Goal: Task Accomplishment & Management: Use online tool/utility

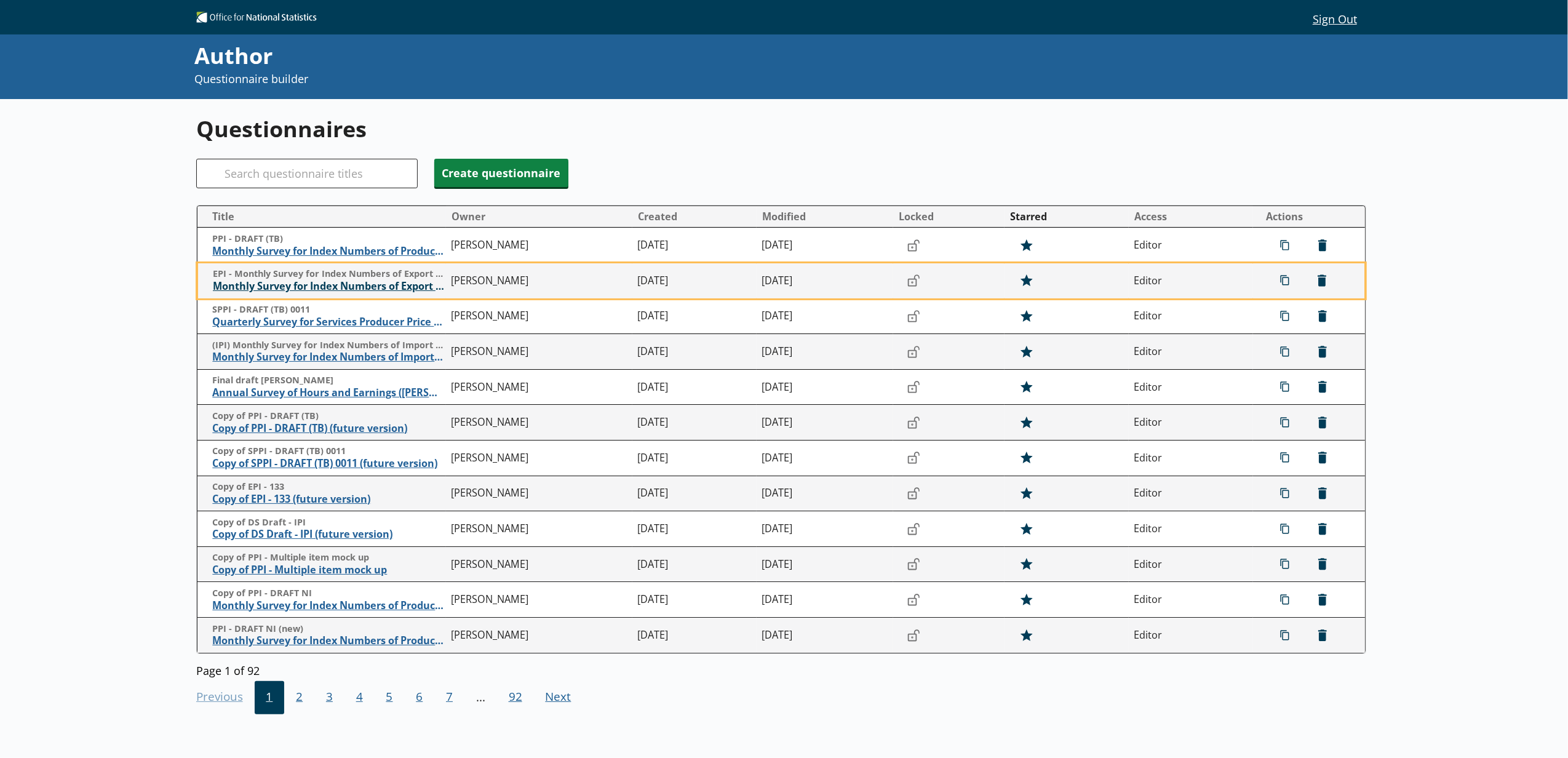
click at [332, 286] on span "Monthly Survey for Index Numbers of Export Prices - Price Quotation Return" at bounding box center [328, 286] width 232 height 13
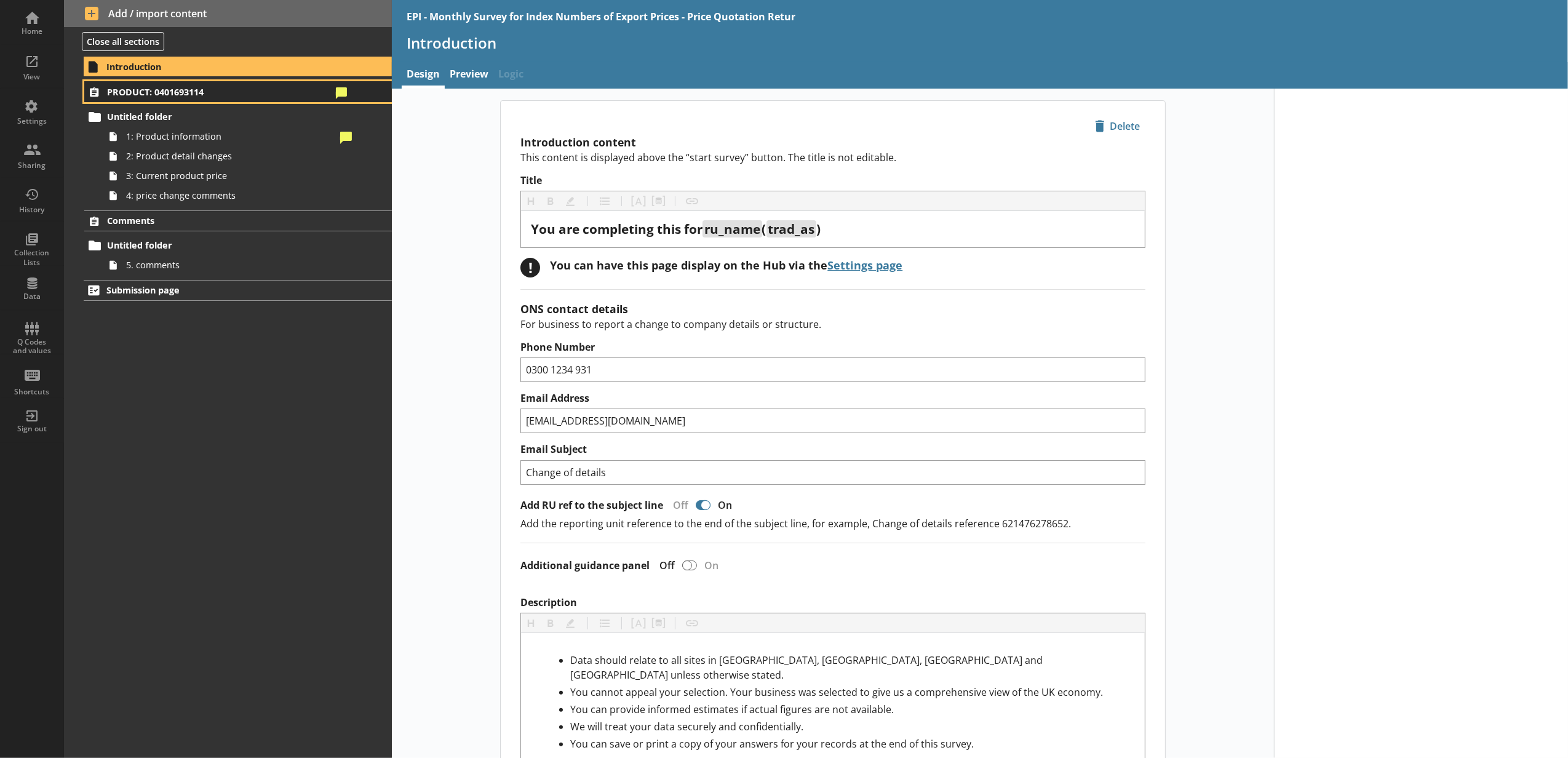
click at [323, 102] on link "PRODUCT: 0401693114" at bounding box center [237, 91] width 307 height 21
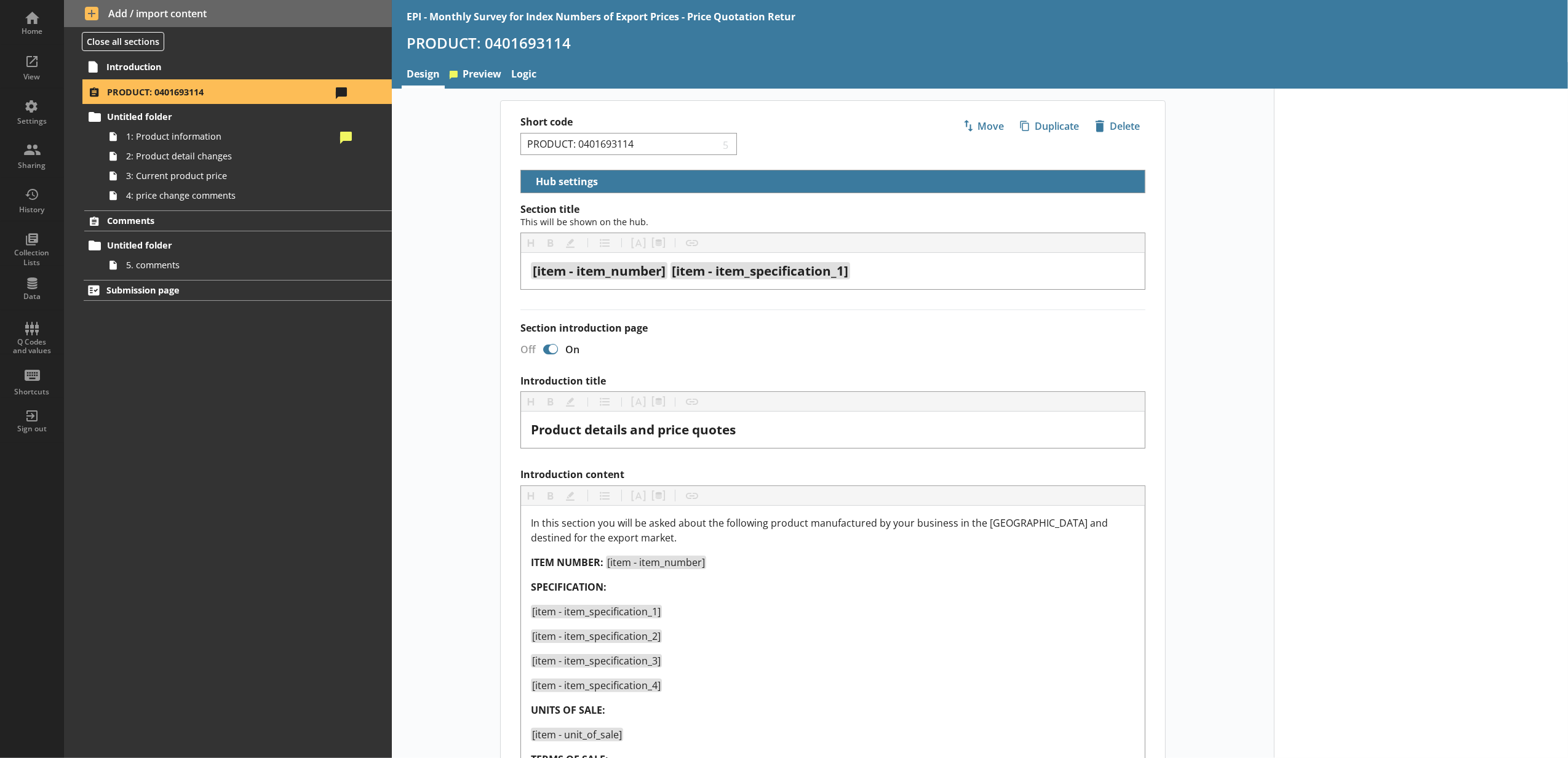
select select "5d514584-2e6d-4149-86df-4889fd375b9d"
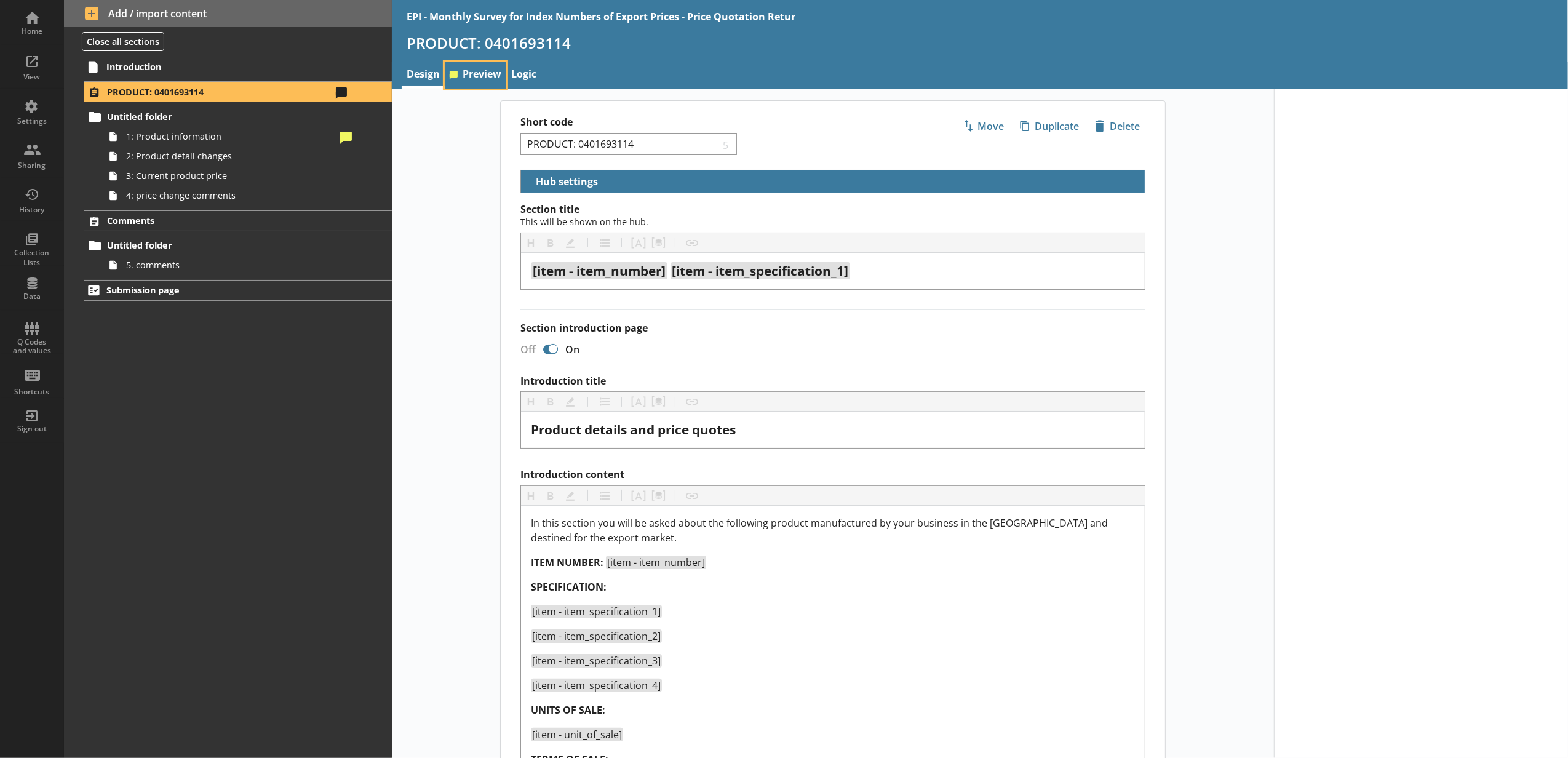
click at [468, 73] on link "Preview" at bounding box center [475, 75] width 61 height 26
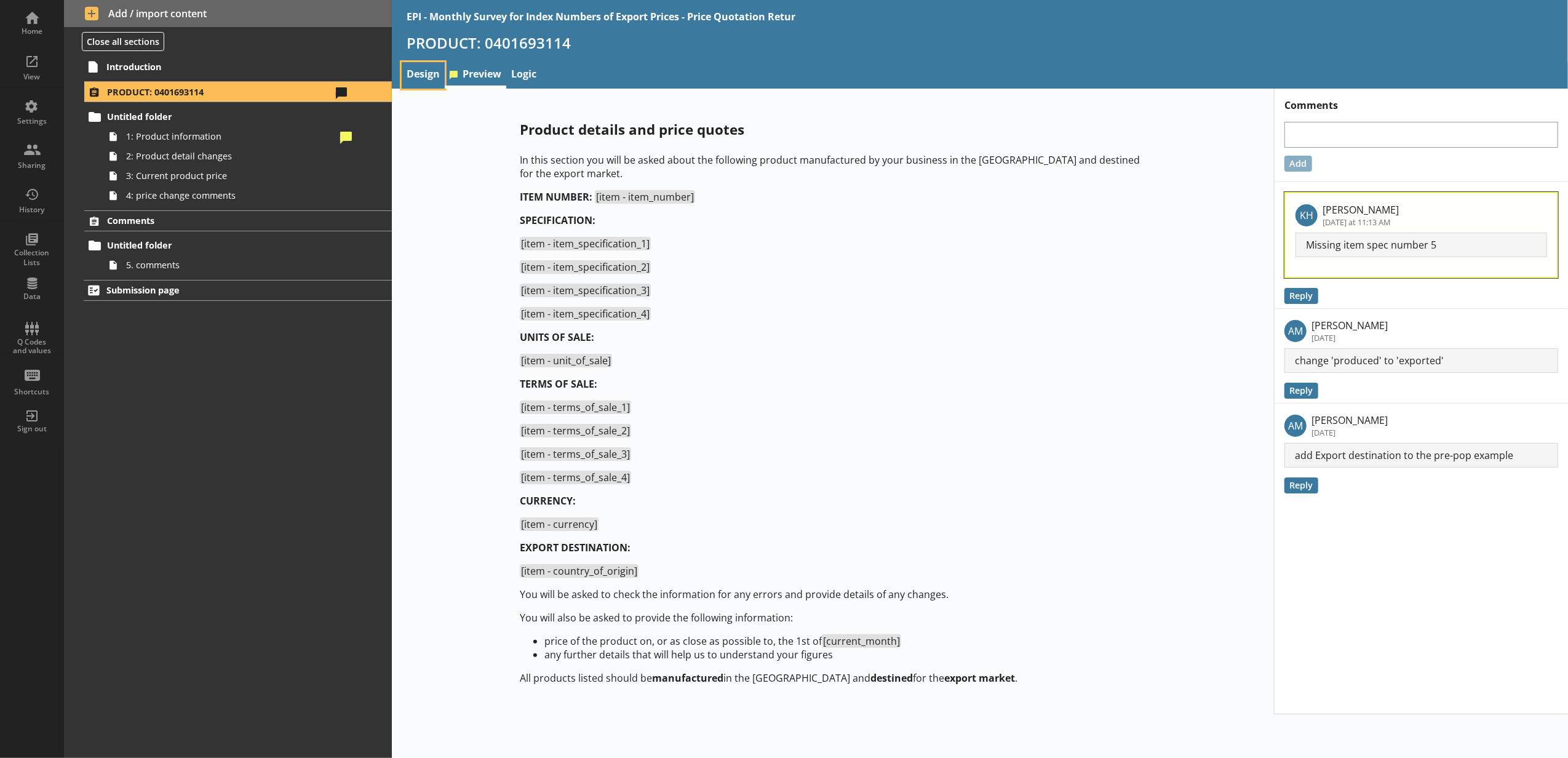
click at [443, 69] on link "Design" at bounding box center [423, 75] width 43 height 26
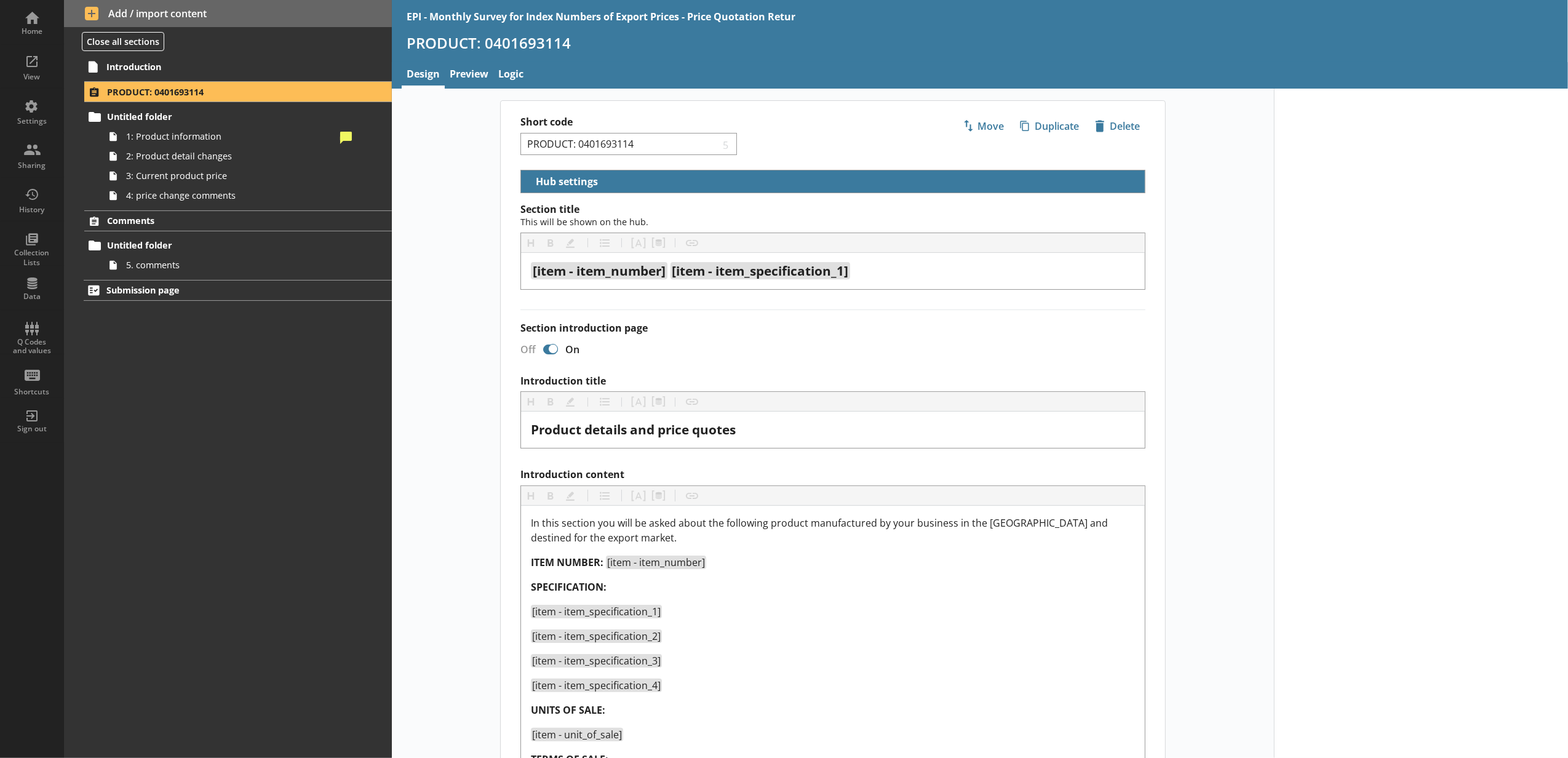
select select "5d514584-2e6d-4149-86df-4889fd375b9d"
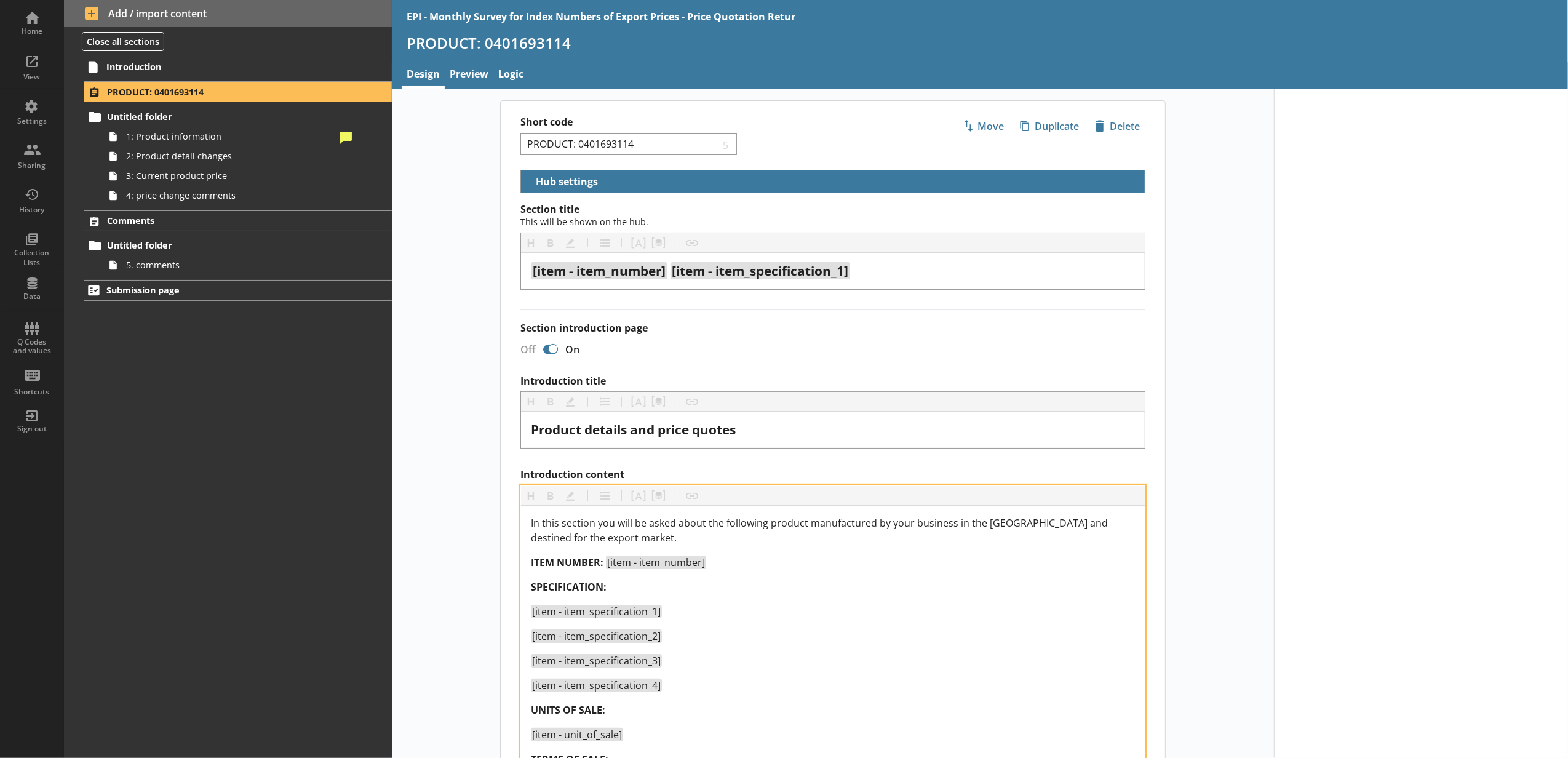
click at [624, 653] on div "[item - item_specification_4]" at bounding box center [832, 686] width 604 height 15
click at [624, 499] on button "Pipe metadata" at bounding box center [658, 496] width 20 height 20
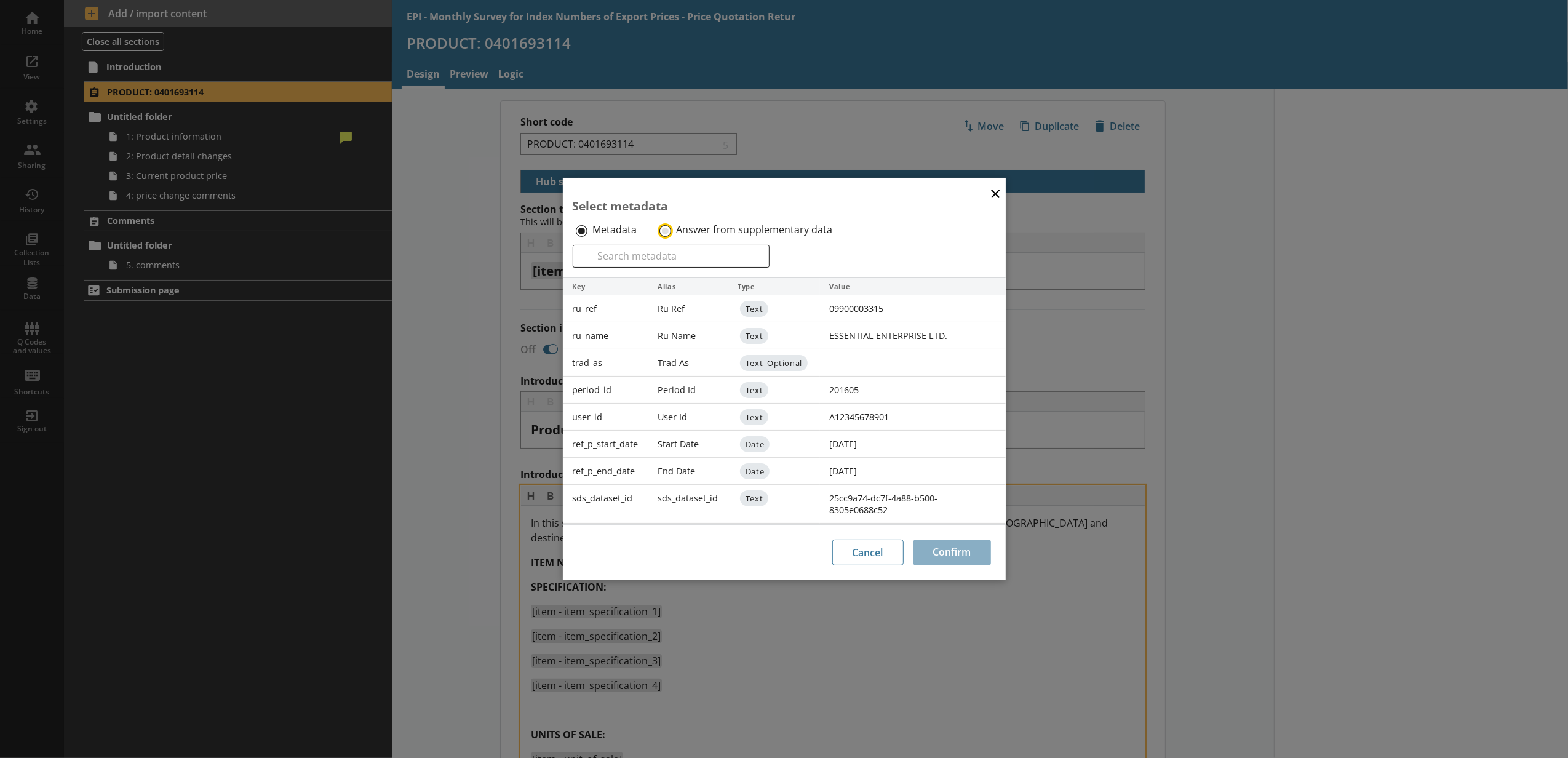
click at [624, 232] on input "Answer from supplementary data" at bounding box center [665, 231] width 12 height 12
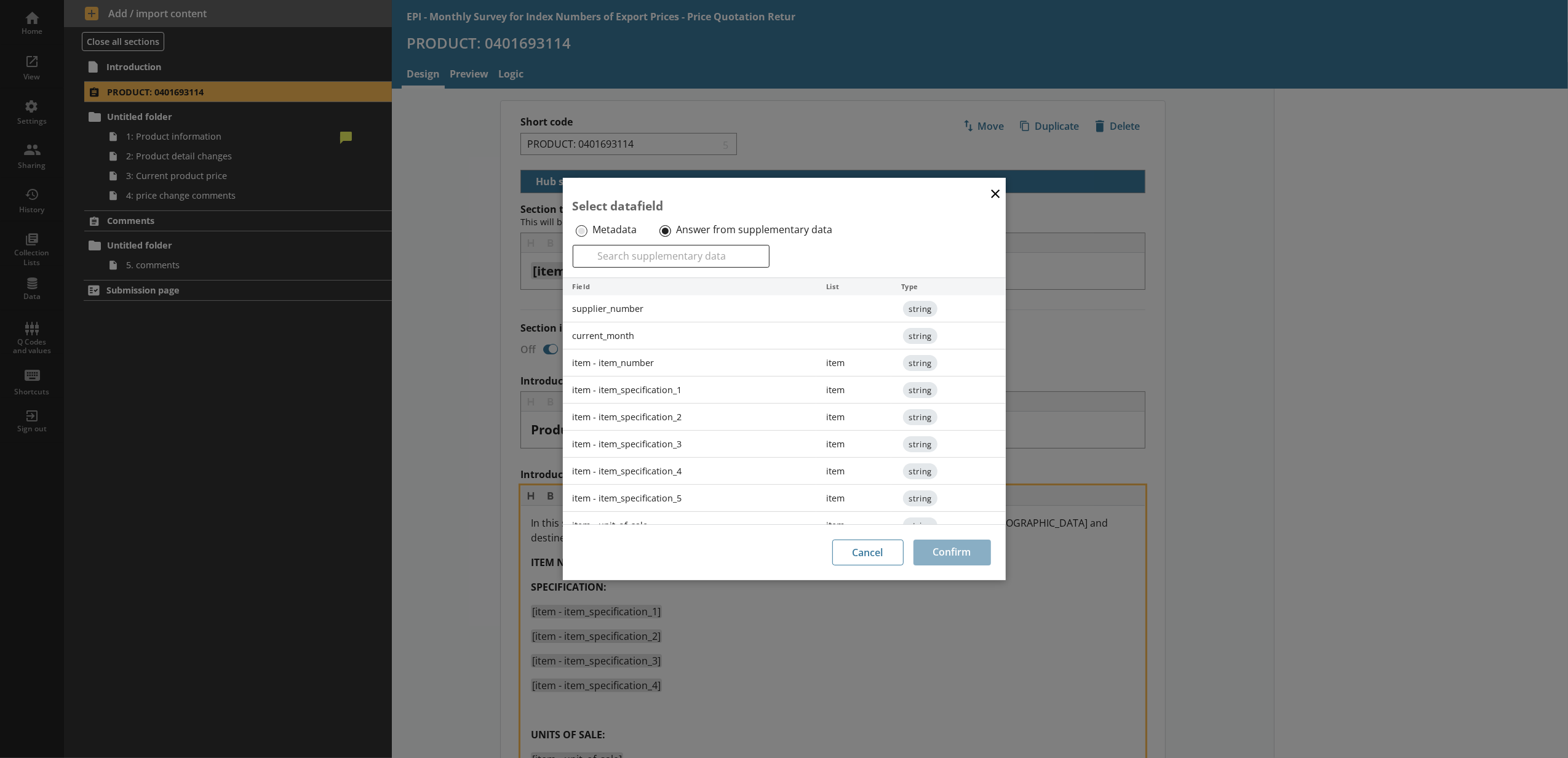
click at [624, 491] on div "item - item_specification_5" at bounding box center [689, 499] width 254 height 27
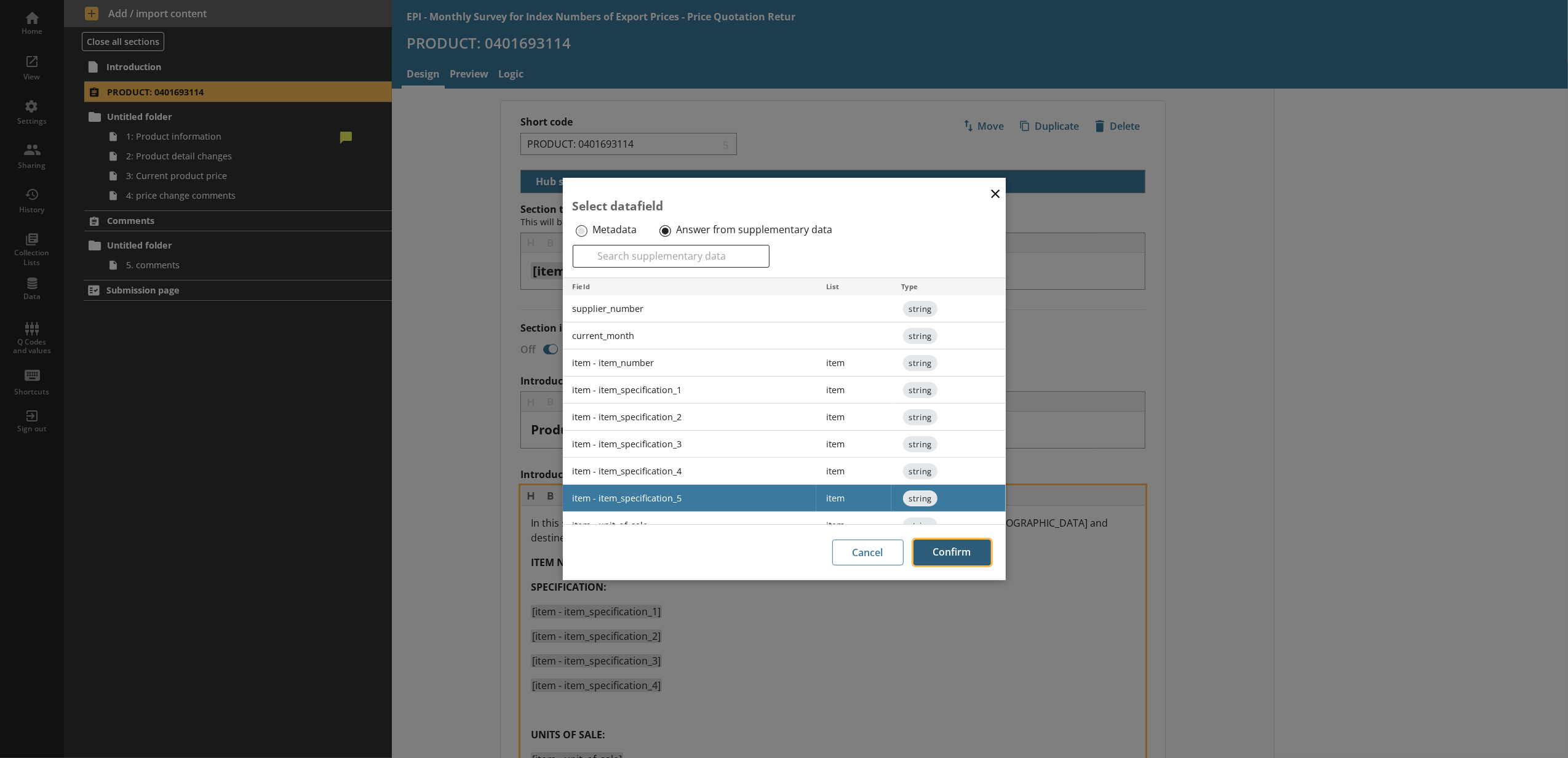
click at [624, 555] on button "Confirm" at bounding box center [952, 553] width 77 height 26
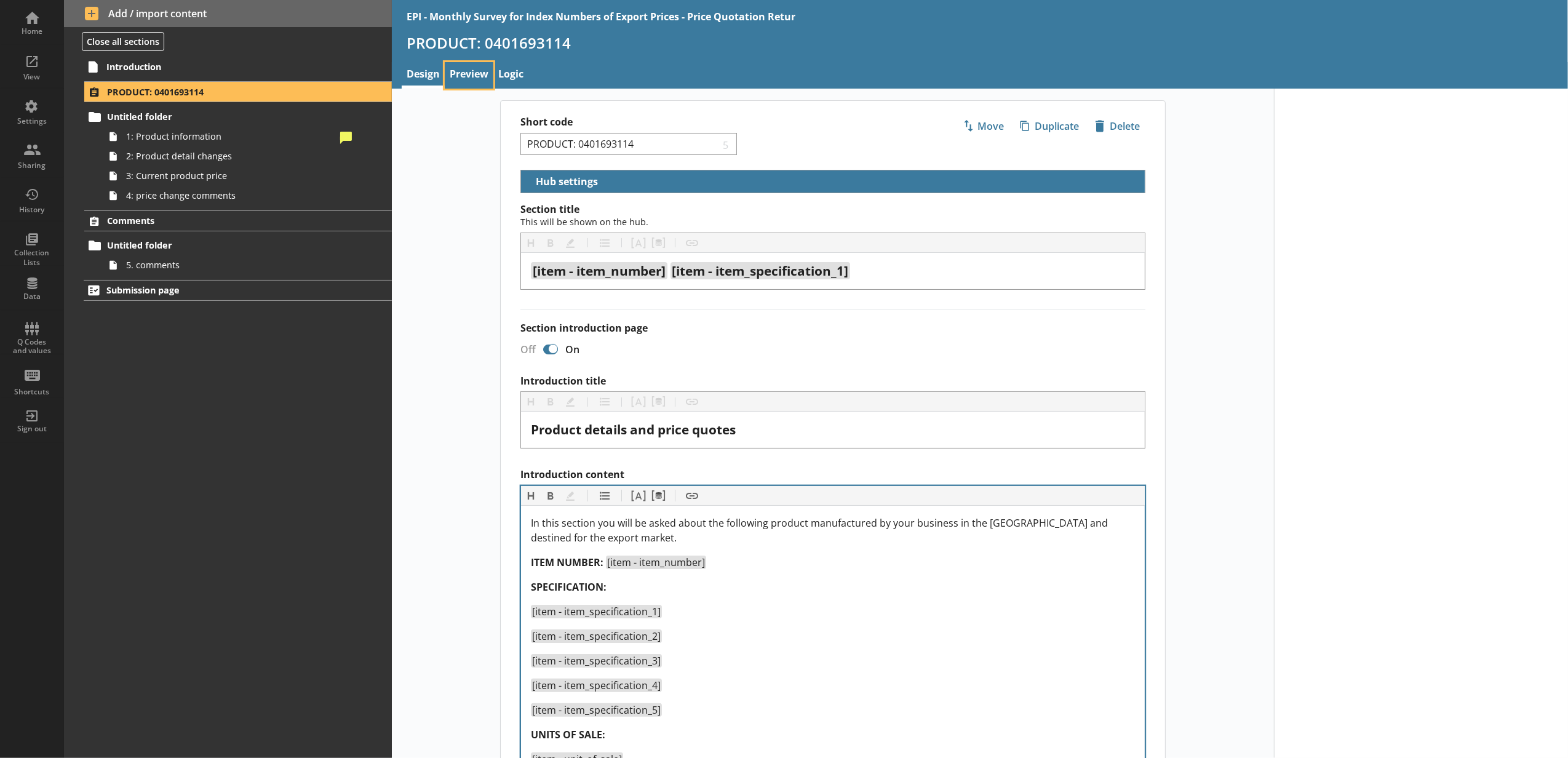
click at [469, 74] on link "Preview" at bounding box center [469, 75] width 48 height 26
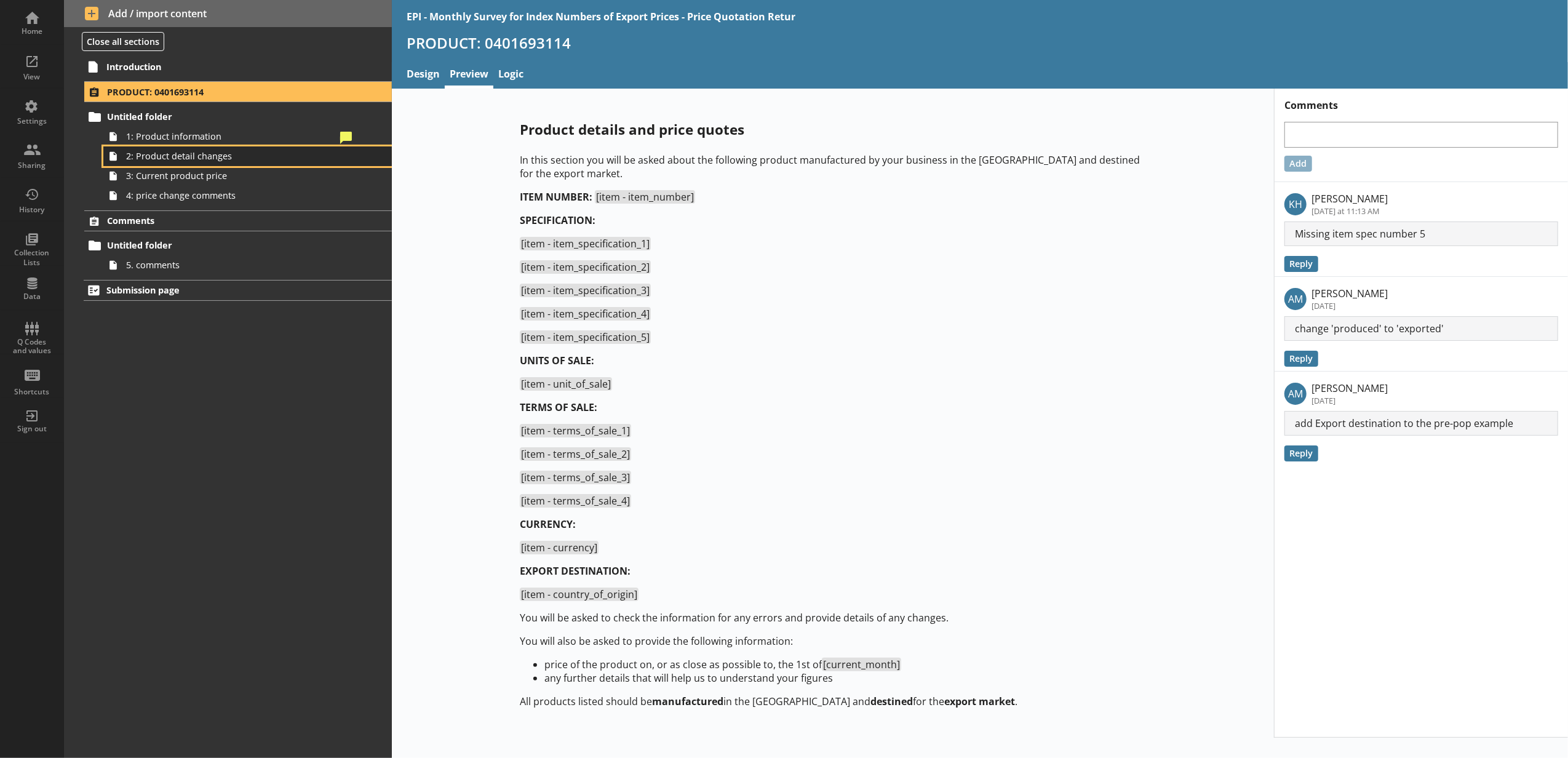
click at [288, 148] on link "2: Product detail changes" at bounding box center [247, 157] width 288 height 20
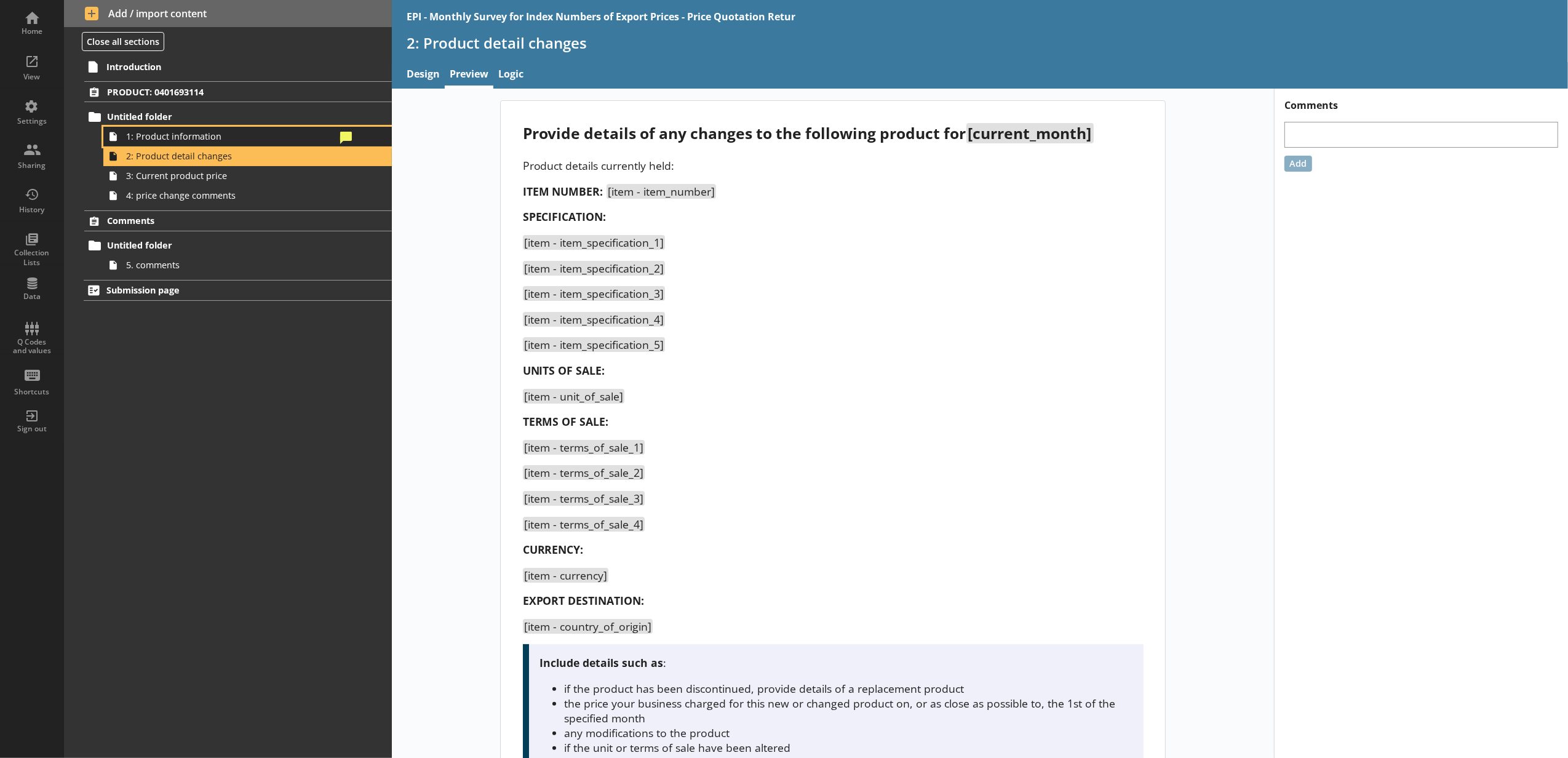
click at [288, 139] on span "1: Product information" at bounding box center [231, 136] width 210 height 12
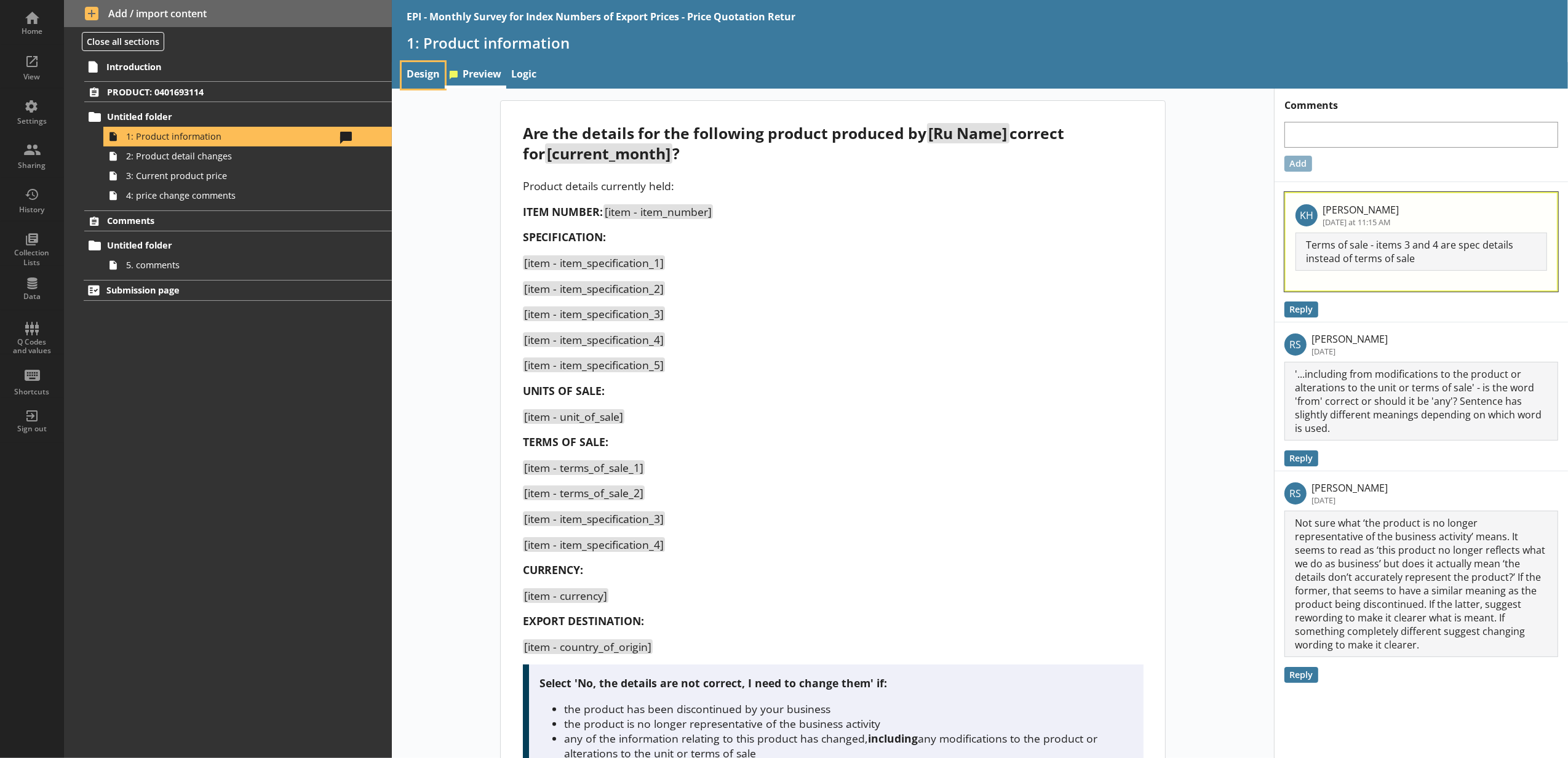
click at [440, 79] on link "Design" at bounding box center [423, 75] width 43 height 26
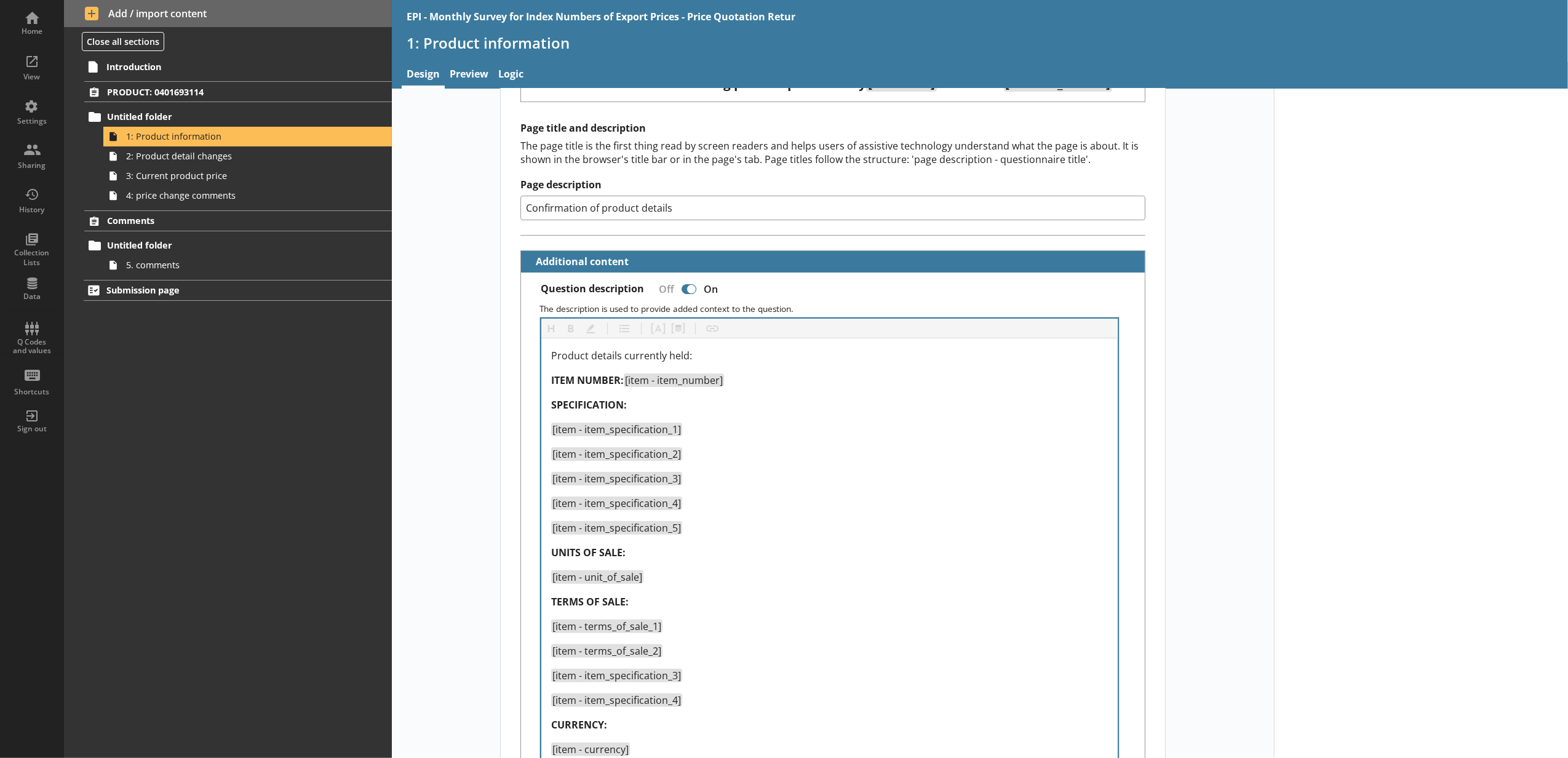
scroll to position [137, 0]
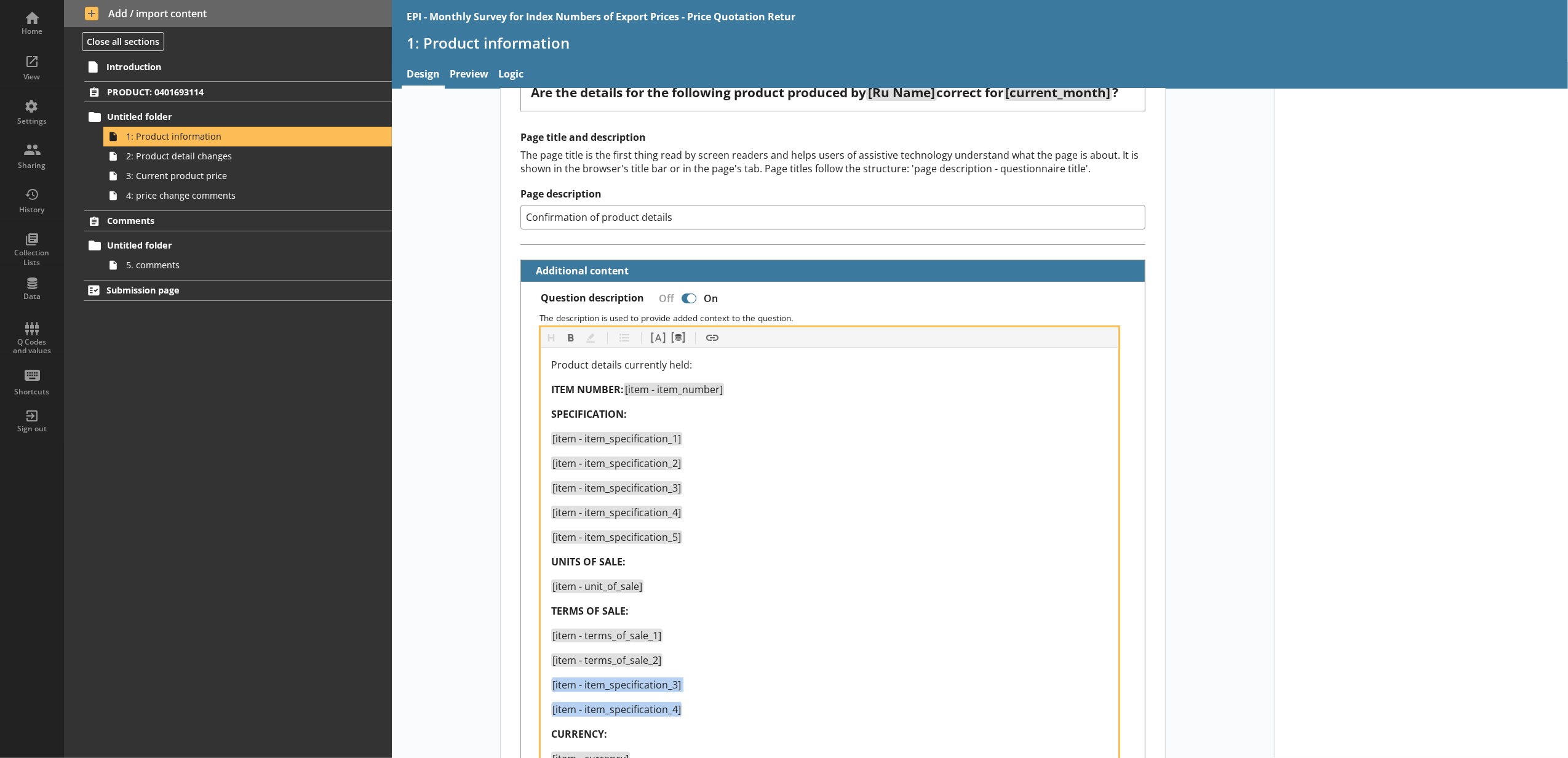
drag, startPoint x: 687, startPoint y: 710, endPoint x: 544, endPoint y: 680, distance: 146.1
click at [544, 653] on div "Product details currently held: ITEM NUMBER: [item - item_number] SPECIFICATION…" at bounding box center [830, 587] width 576 height 478
click at [624, 336] on button "Pipe metadata" at bounding box center [678, 338] width 20 height 20
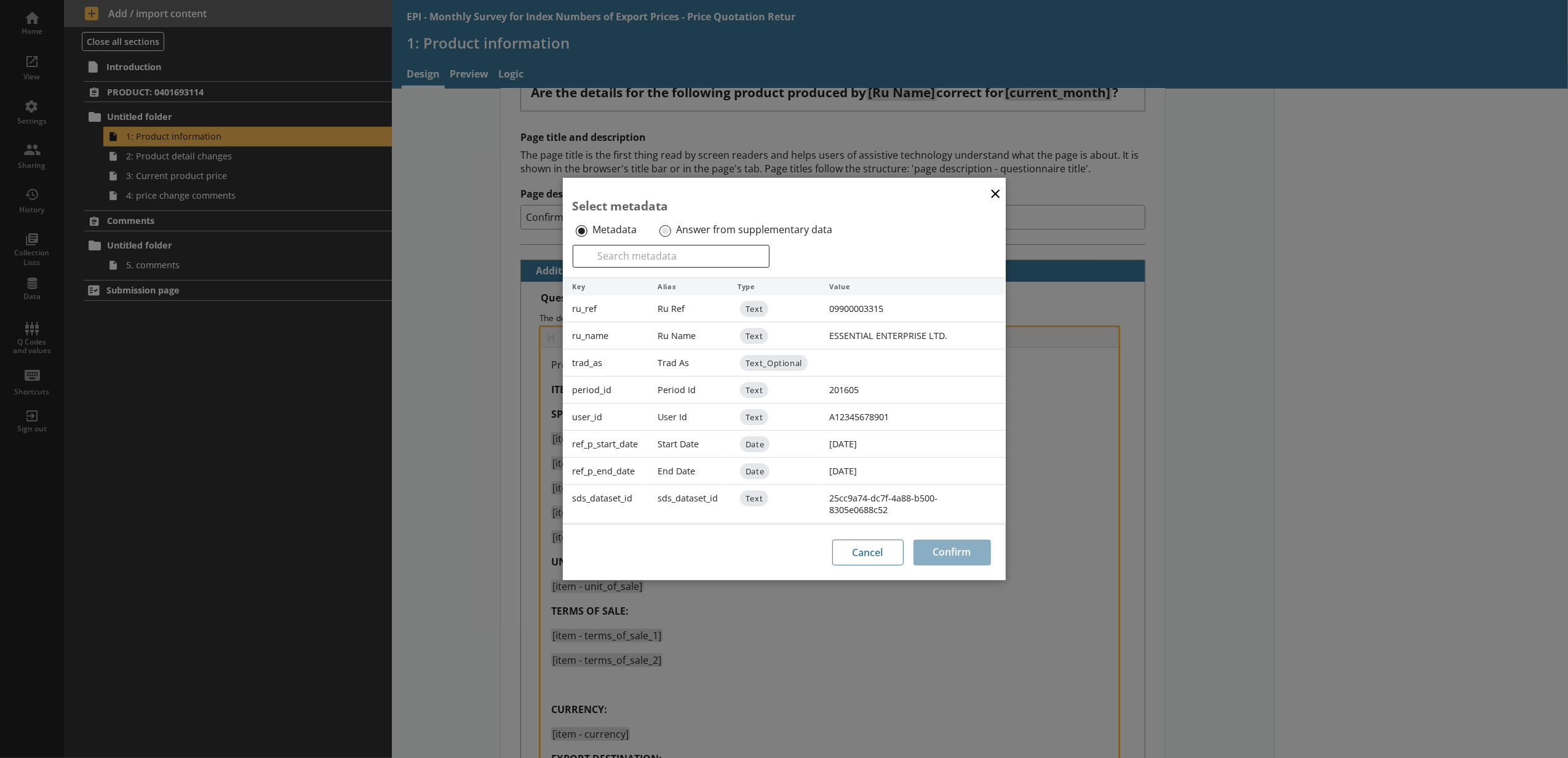
click at [624, 230] on div "Answer from supplementary data" at bounding box center [754, 231] width 196 height 20
click at [624, 225] on input "Answer from supplementary data" at bounding box center [665, 231] width 12 height 12
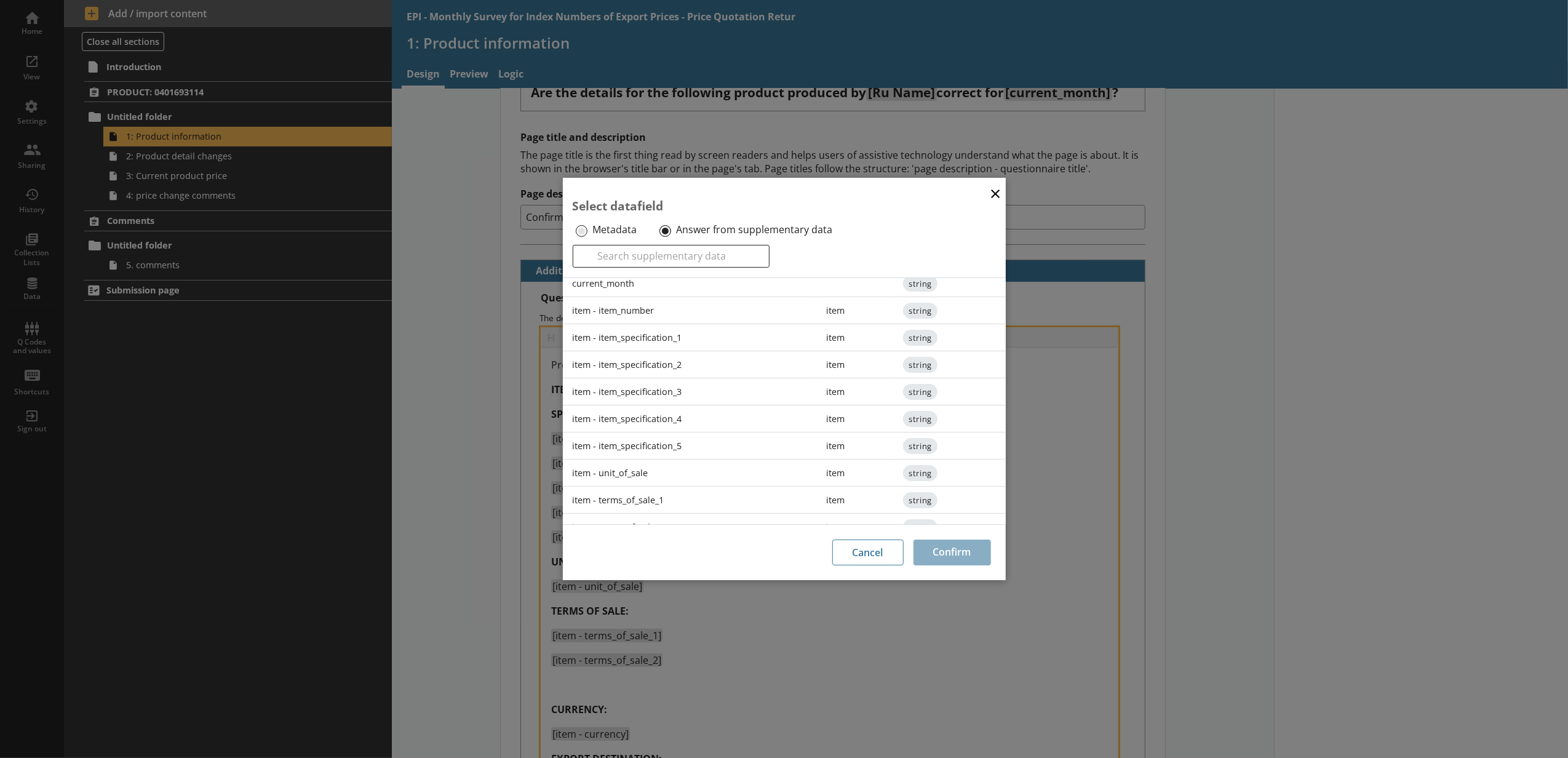
scroll to position [190, 0]
click at [624, 420] on div "item - terms_of_sale_3" at bounding box center [689, 430] width 254 height 27
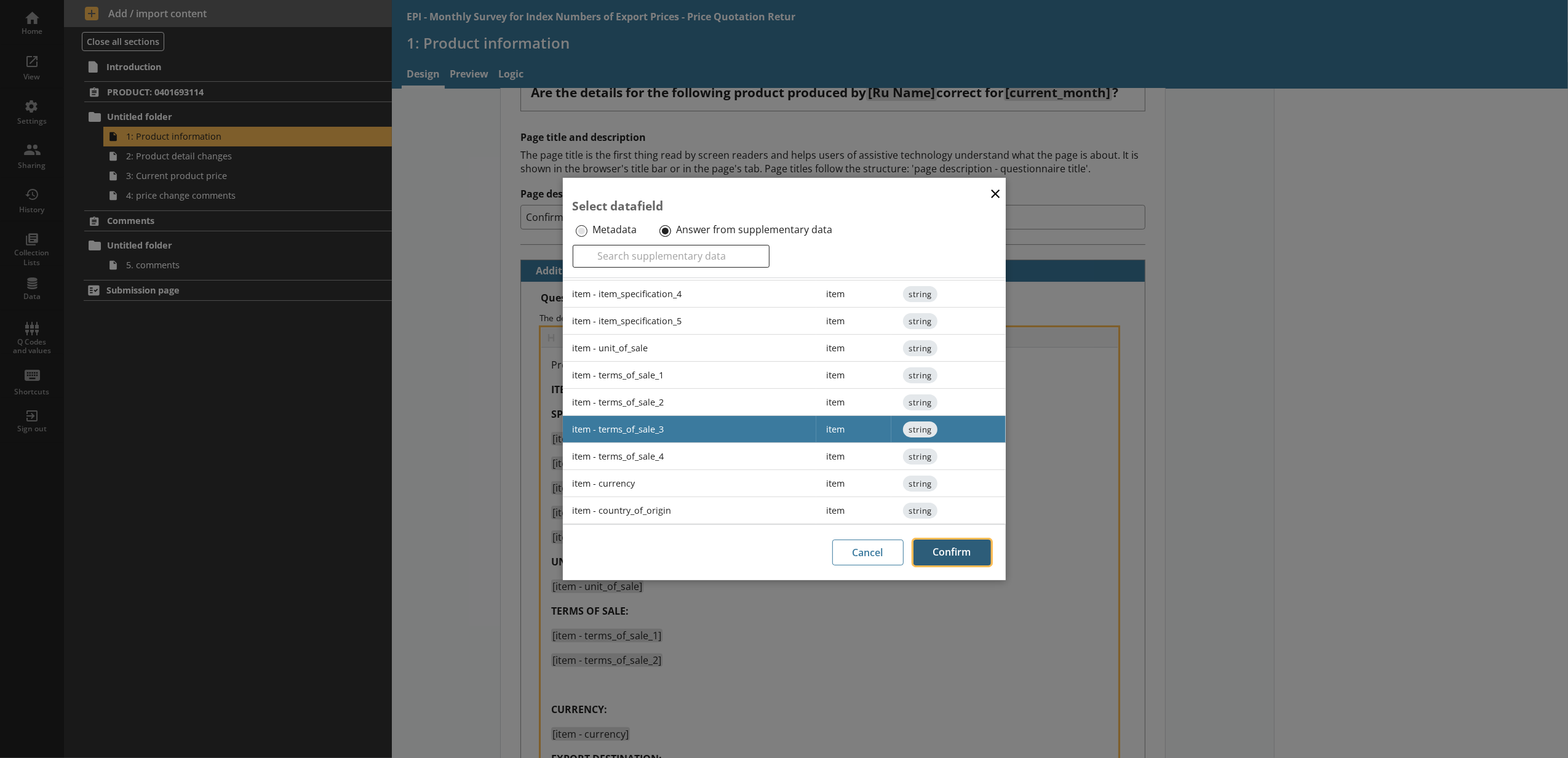
click at [624, 550] on button "Confirm" at bounding box center [952, 553] width 77 height 26
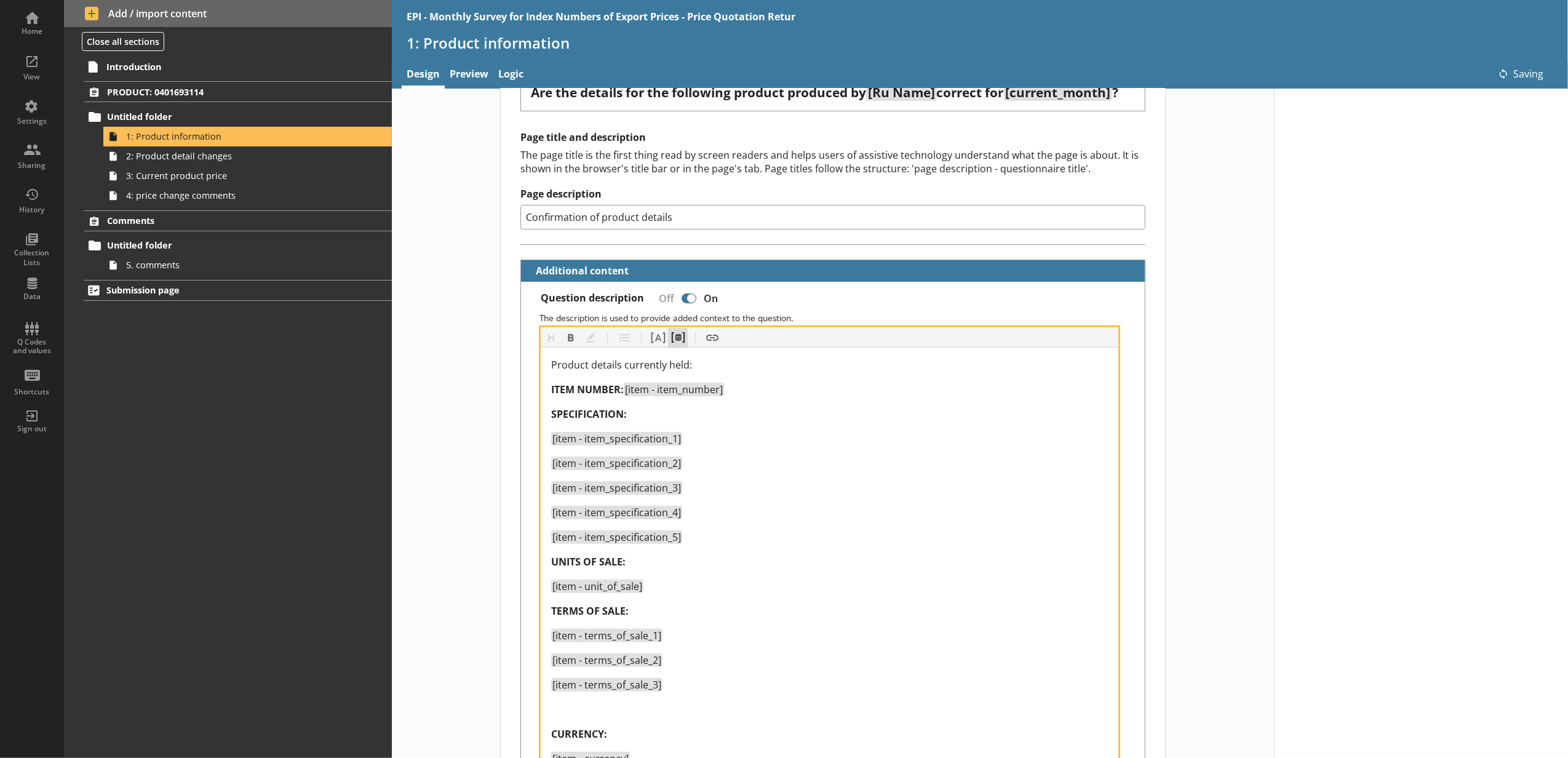
click at [624, 338] on button "Pipe metadata" at bounding box center [678, 338] width 20 height 20
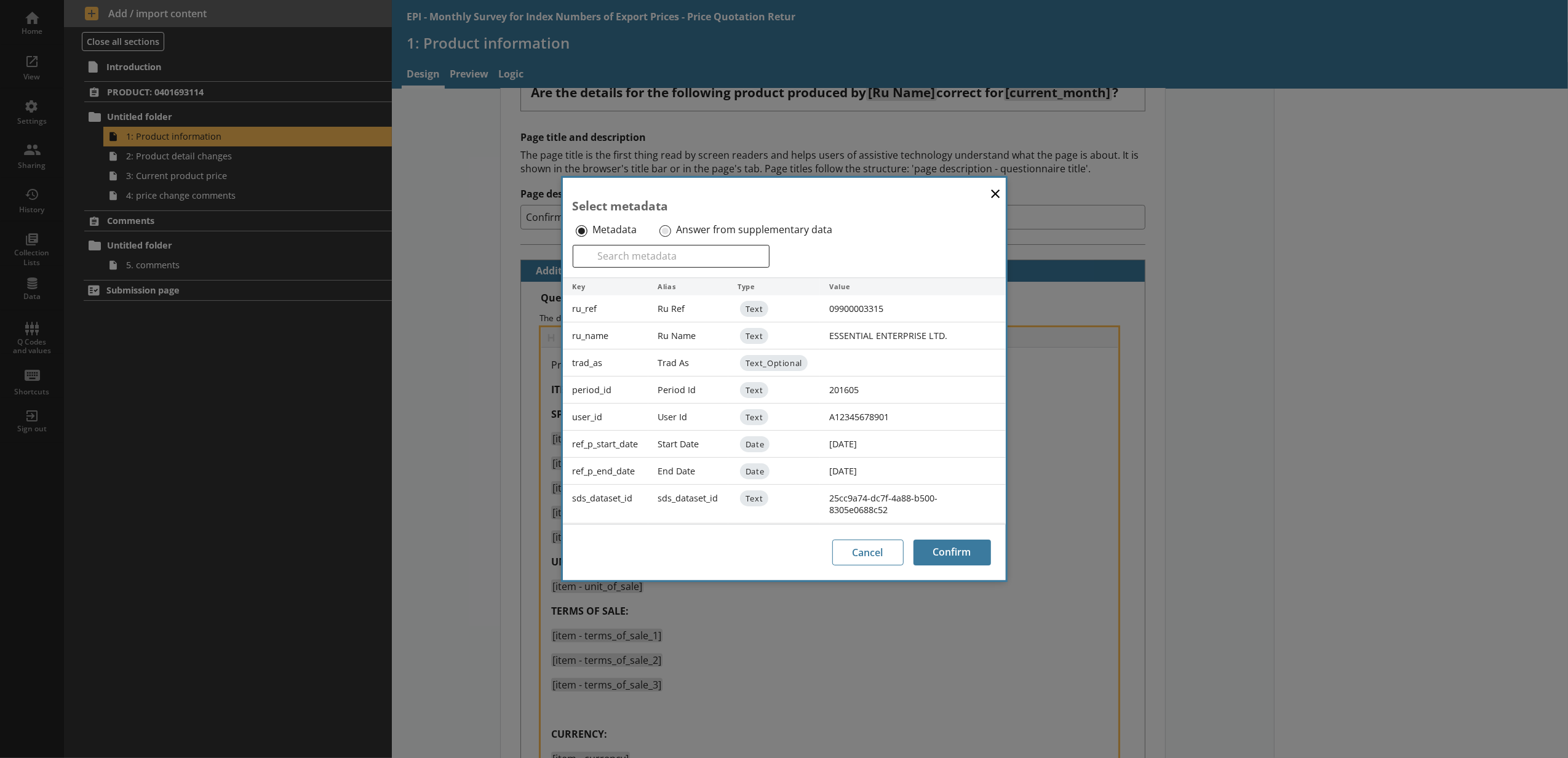
click at [624, 235] on div "Answer from supplementary data" at bounding box center [754, 231] width 196 height 20
click at [624, 230] on input "Answer from supplementary data" at bounding box center [665, 231] width 12 height 12
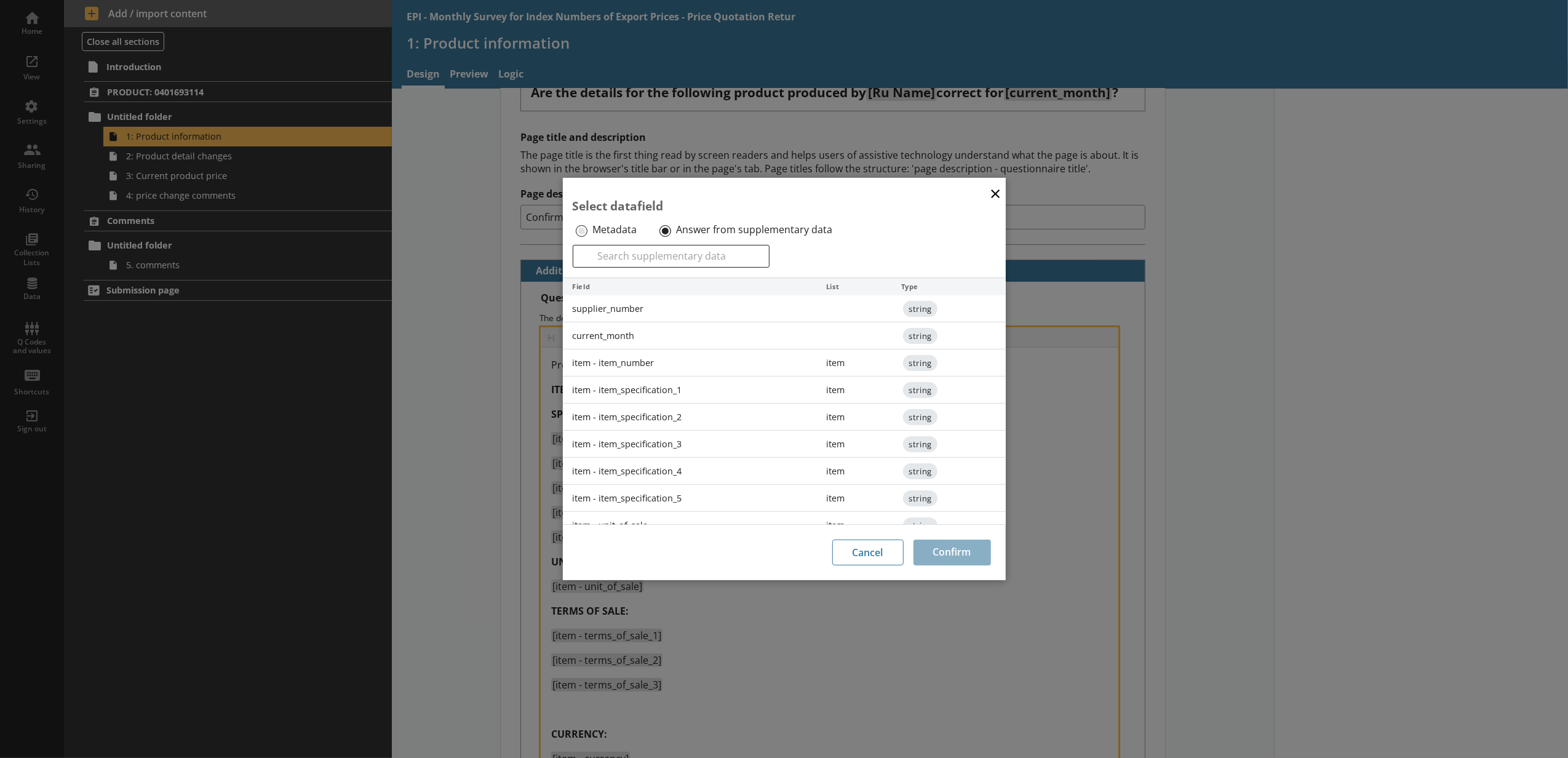
scroll to position [137, 0]
click at [624, 500] on div "item - terms_of_sale_4" at bounding box center [689, 497] width 254 height 27
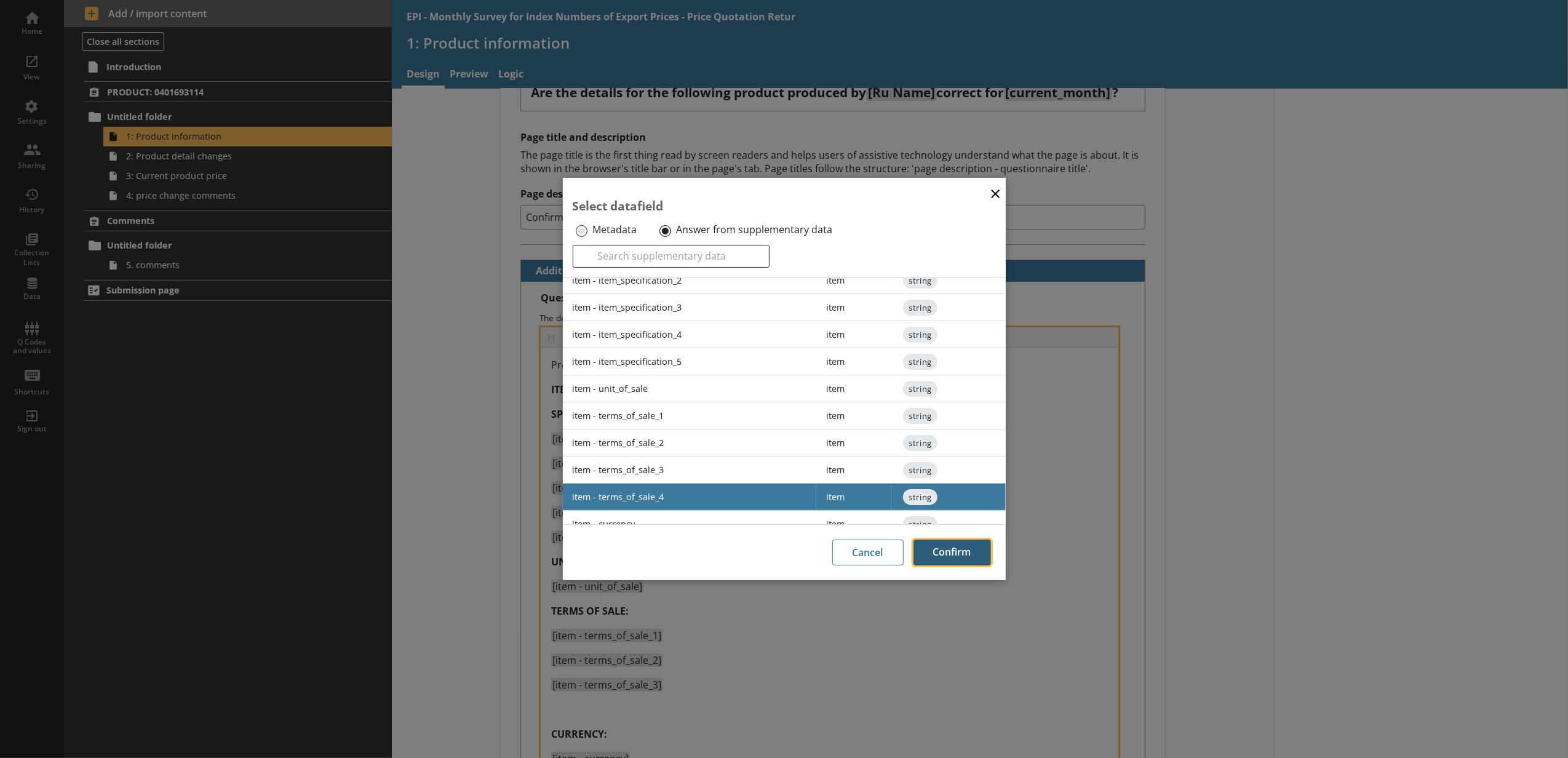
click at [624, 554] on button "Confirm" at bounding box center [952, 553] width 77 height 26
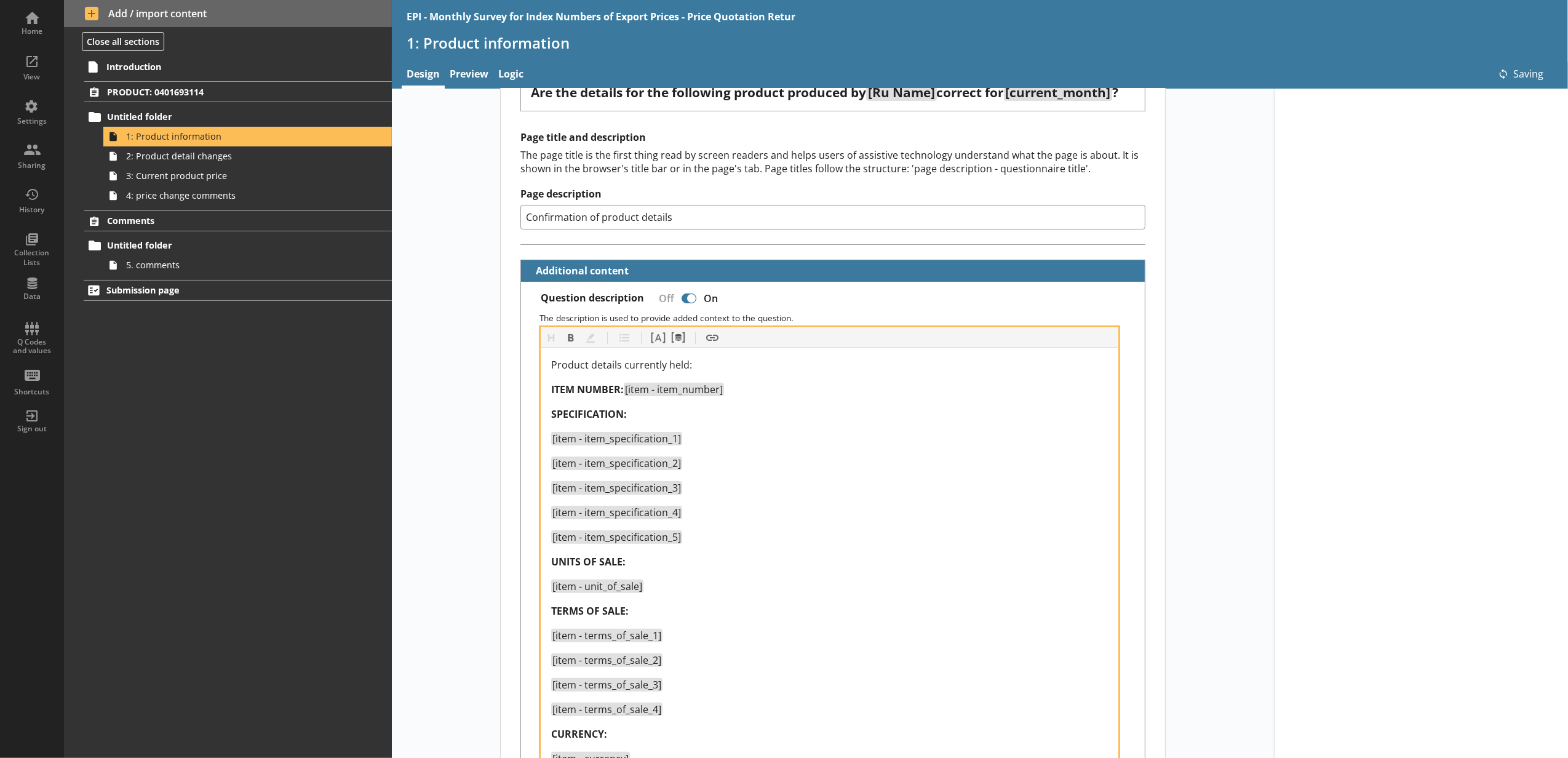
type textarea "x"
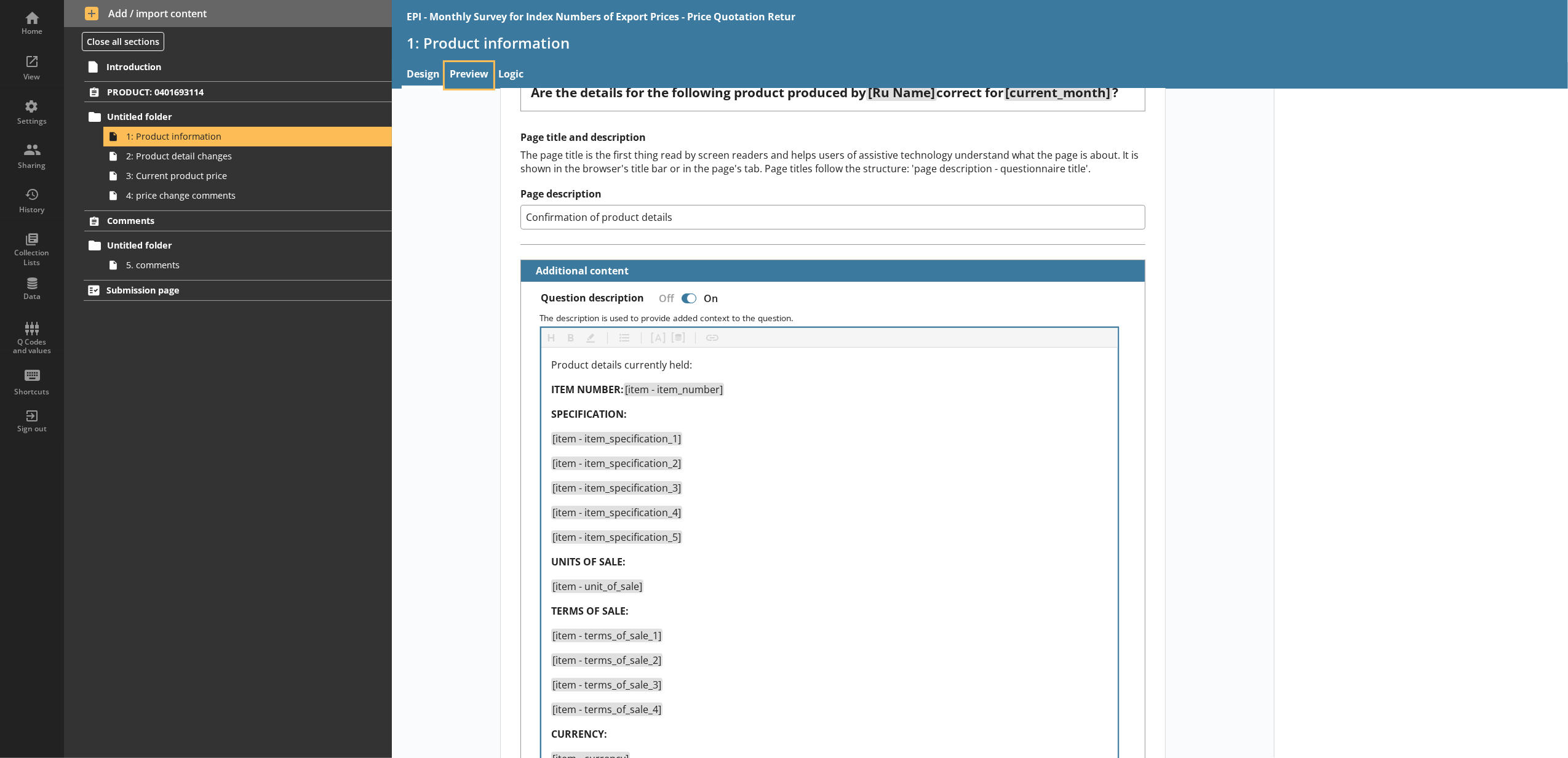
click at [480, 81] on link "Preview" at bounding box center [469, 75] width 48 height 26
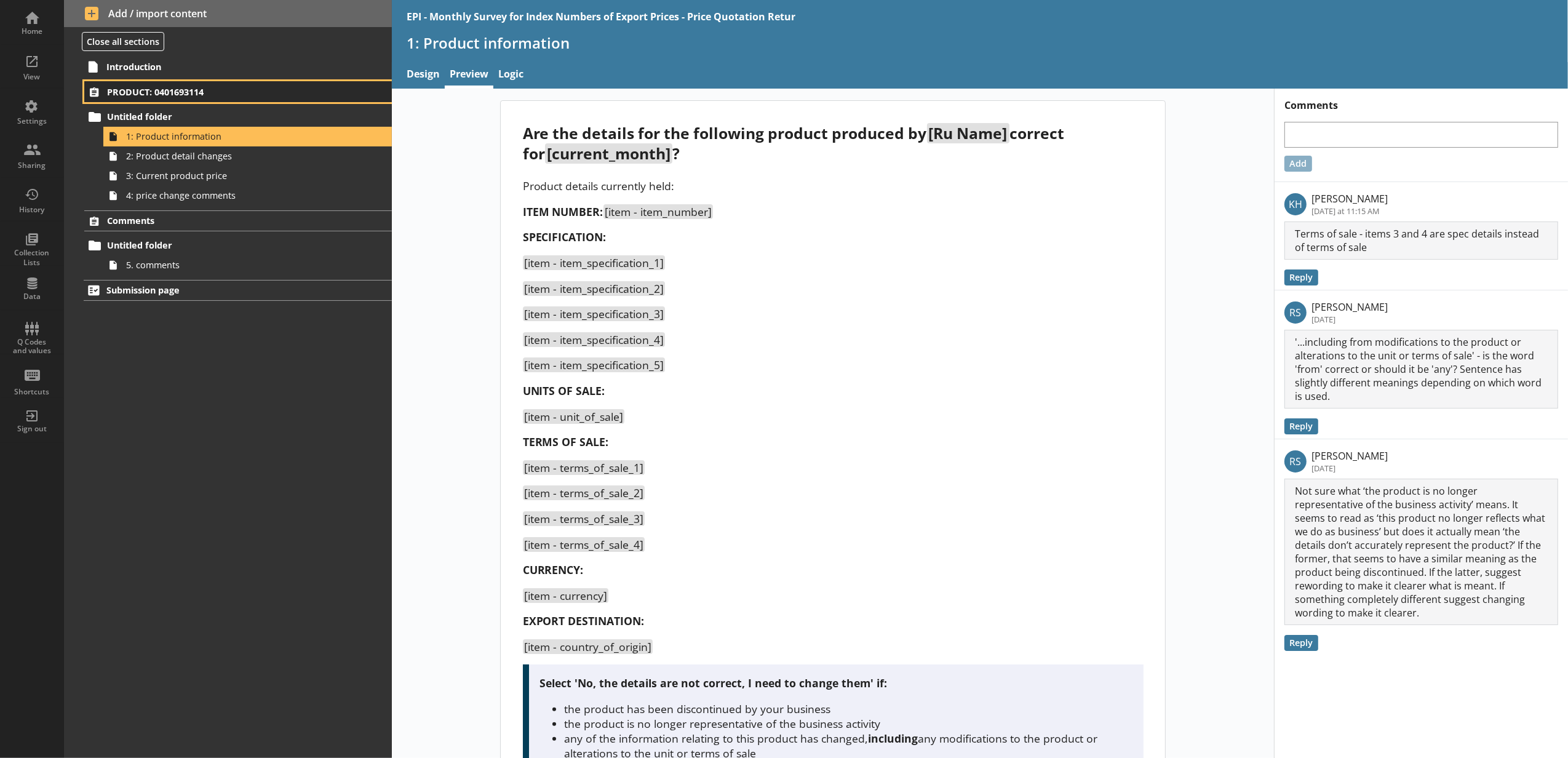
click at [192, 94] on span "PRODUCT: 0401693114" at bounding box center [219, 91] width 224 height 12
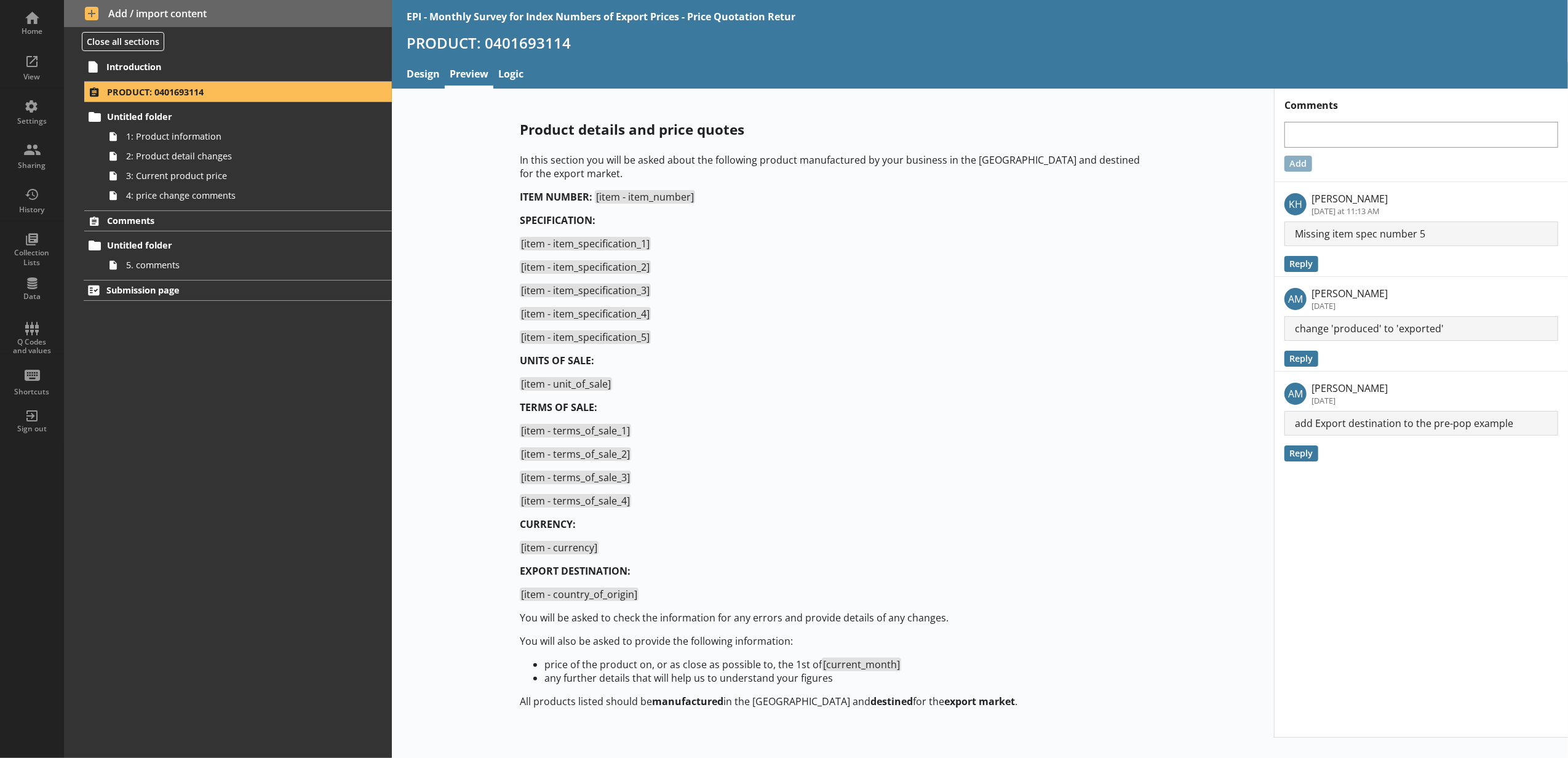
click at [614, 362] on p "UNITS OF SALE:" at bounding box center [832, 360] width 626 height 14
drag, startPoint x: 434, startPoint y: 92, endPoint x: 434, endPoint y: 79, distance: 13.0
click at [433, 92] on div "Product details and price quotes In this section you will be asked about the fo…" at bounding box center [833, 413] width 882 height 649
click at [434, 79] on link "Design" at bounding box center [423, 75] width 43 height 26
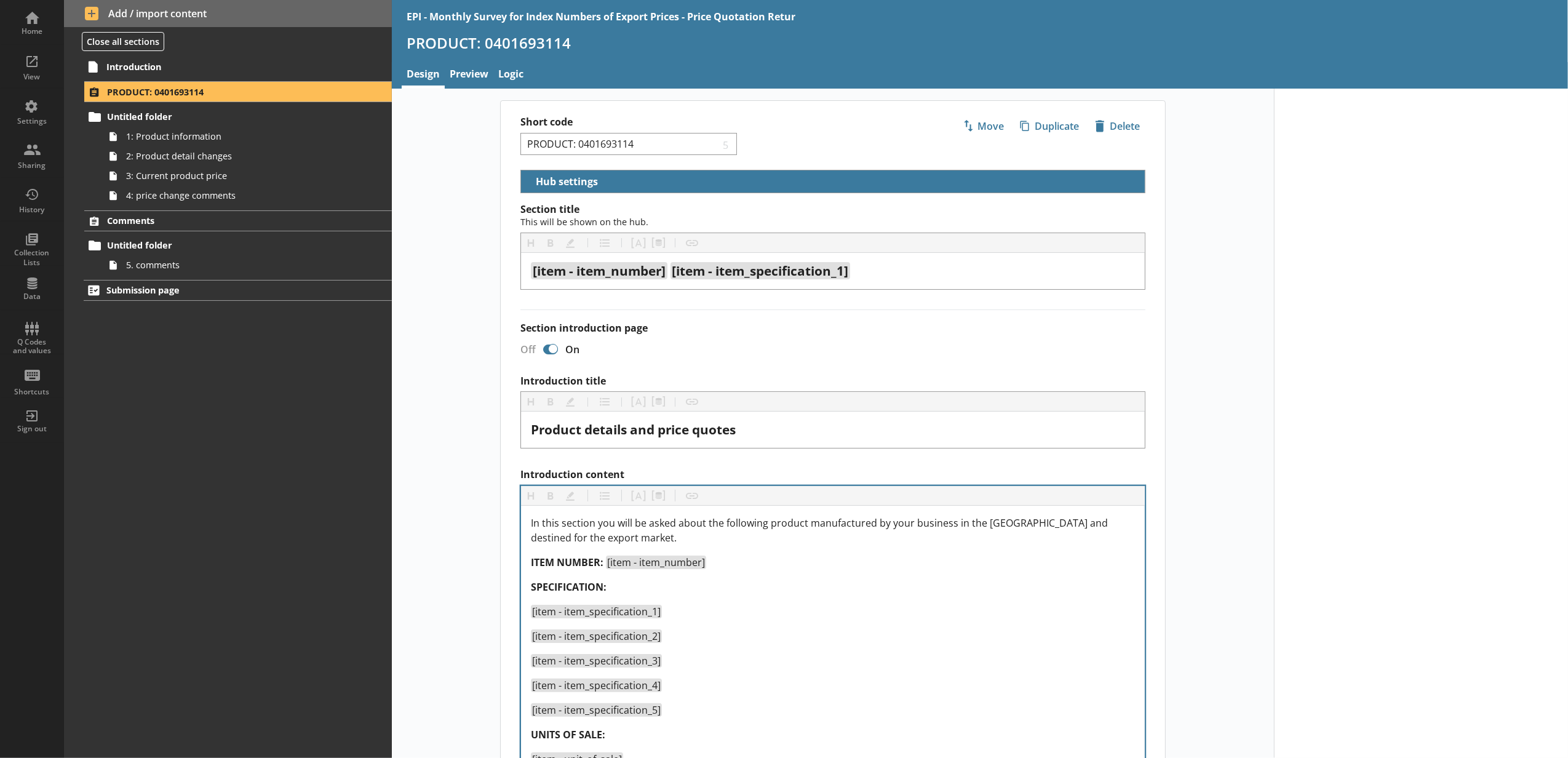
select select "5d514584-2e6d-4149-86df-4889fd375b9d"
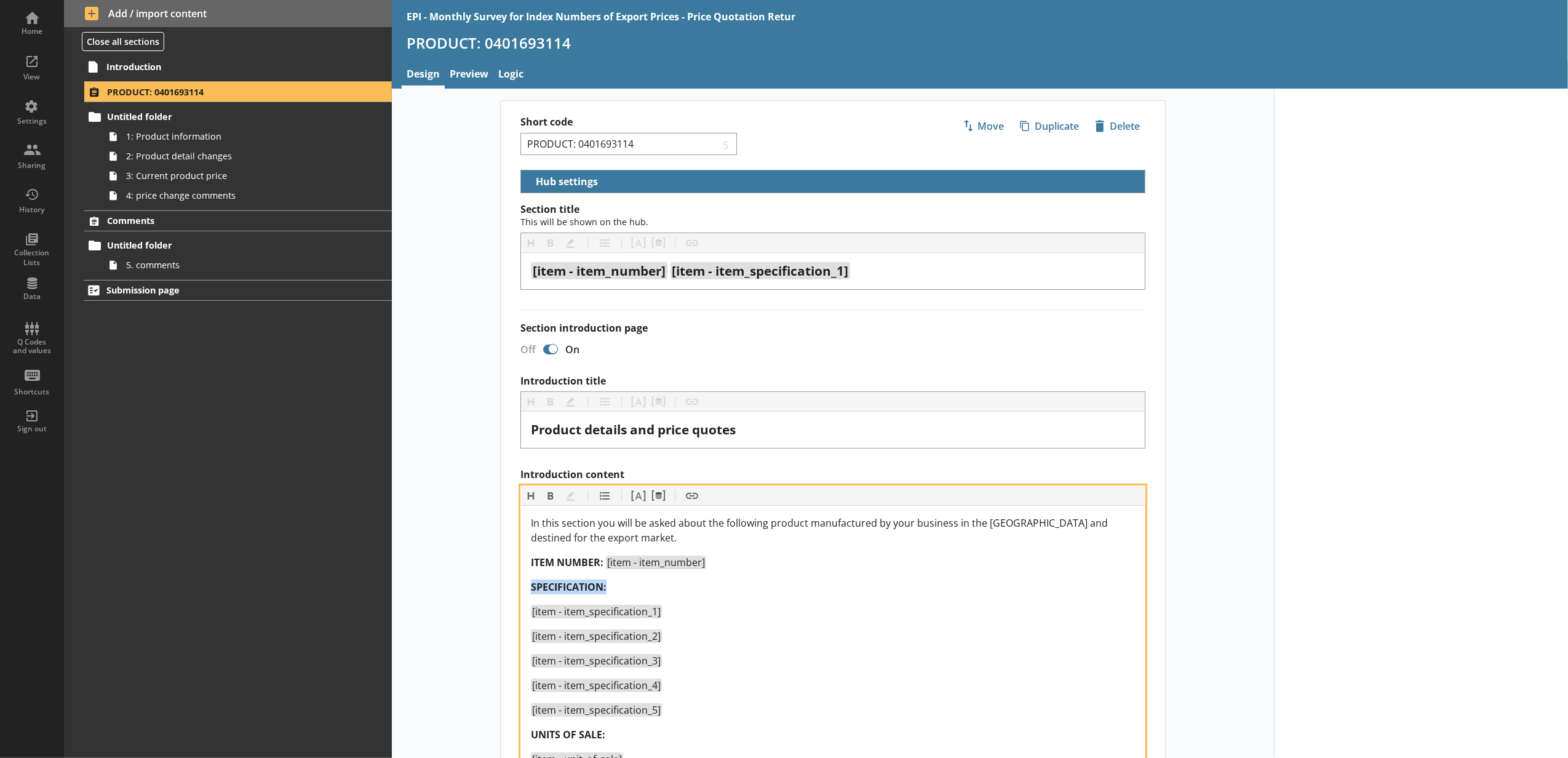
drag, startPoint x: 638, startPoint y: 584, endPoint x: 521, endPoint y: 589, distance: 117.1
click at [624, 636] on div "[item - item_specification_2]" at bounding box center [832, 637] width 604 height 15
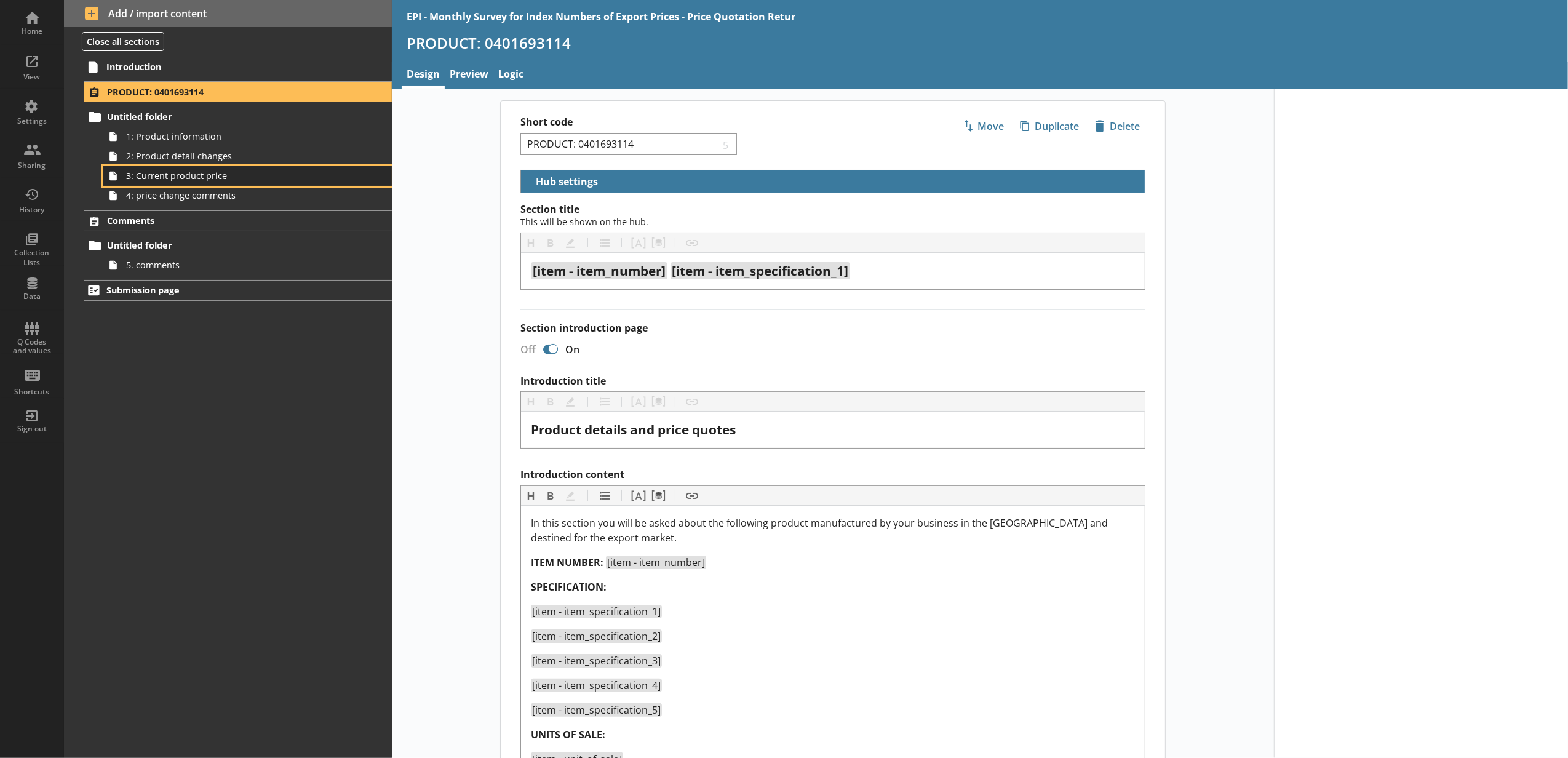
click at [281, 179] on span "3: Current product price" at bounding box center [231, 175] width 210 height 12
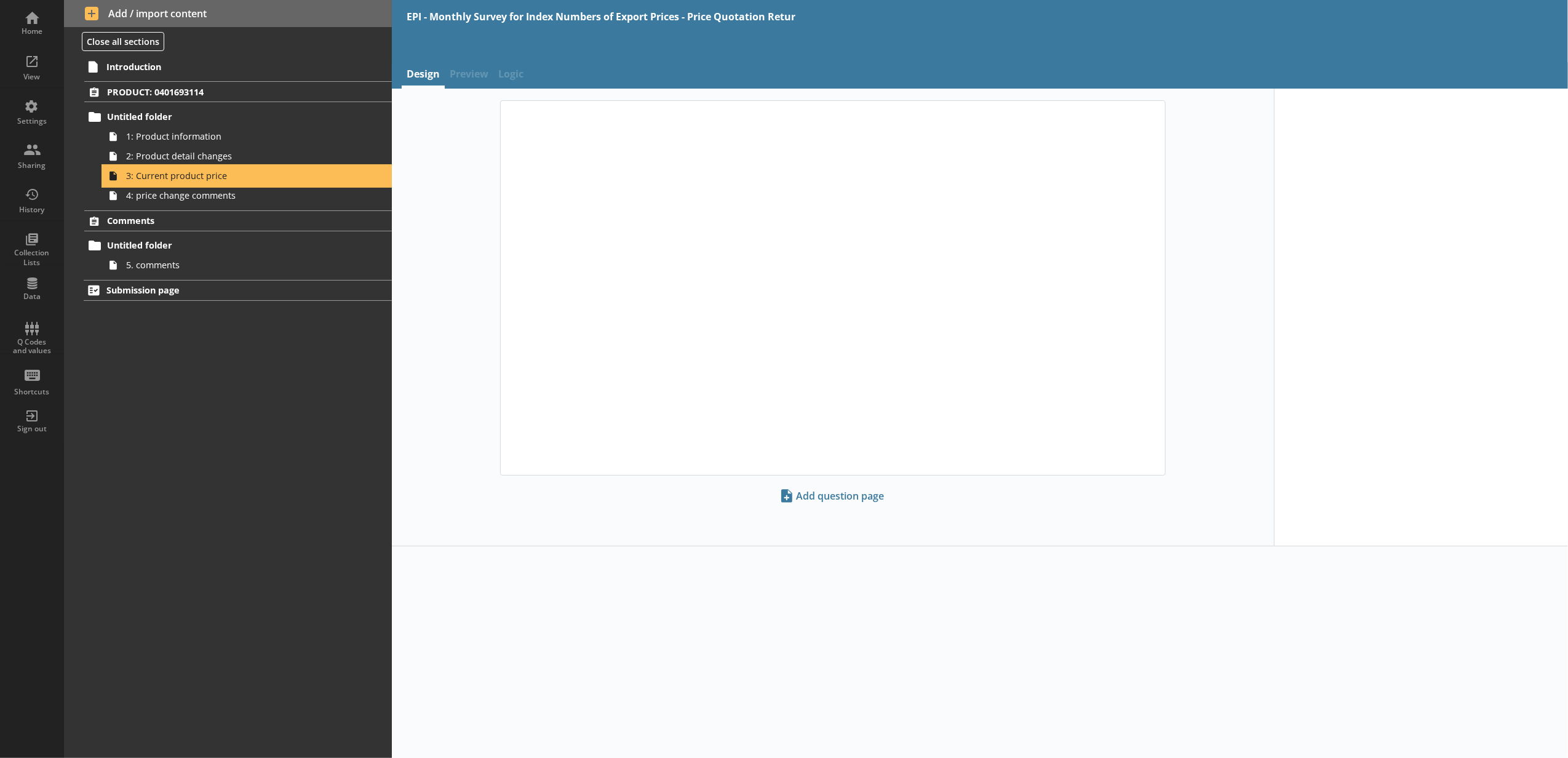
type textarea "x"
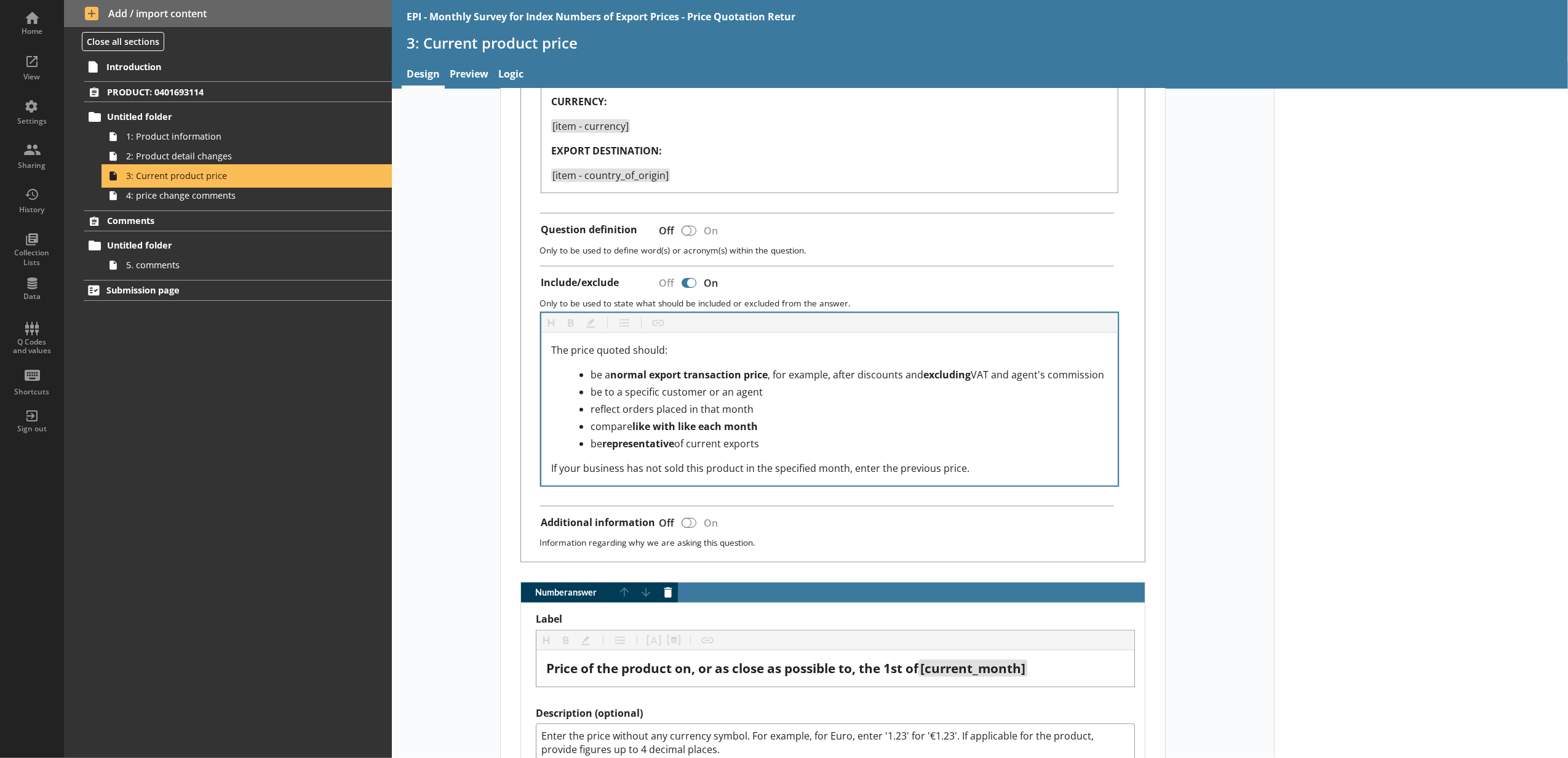
scroll to position [821, 0]
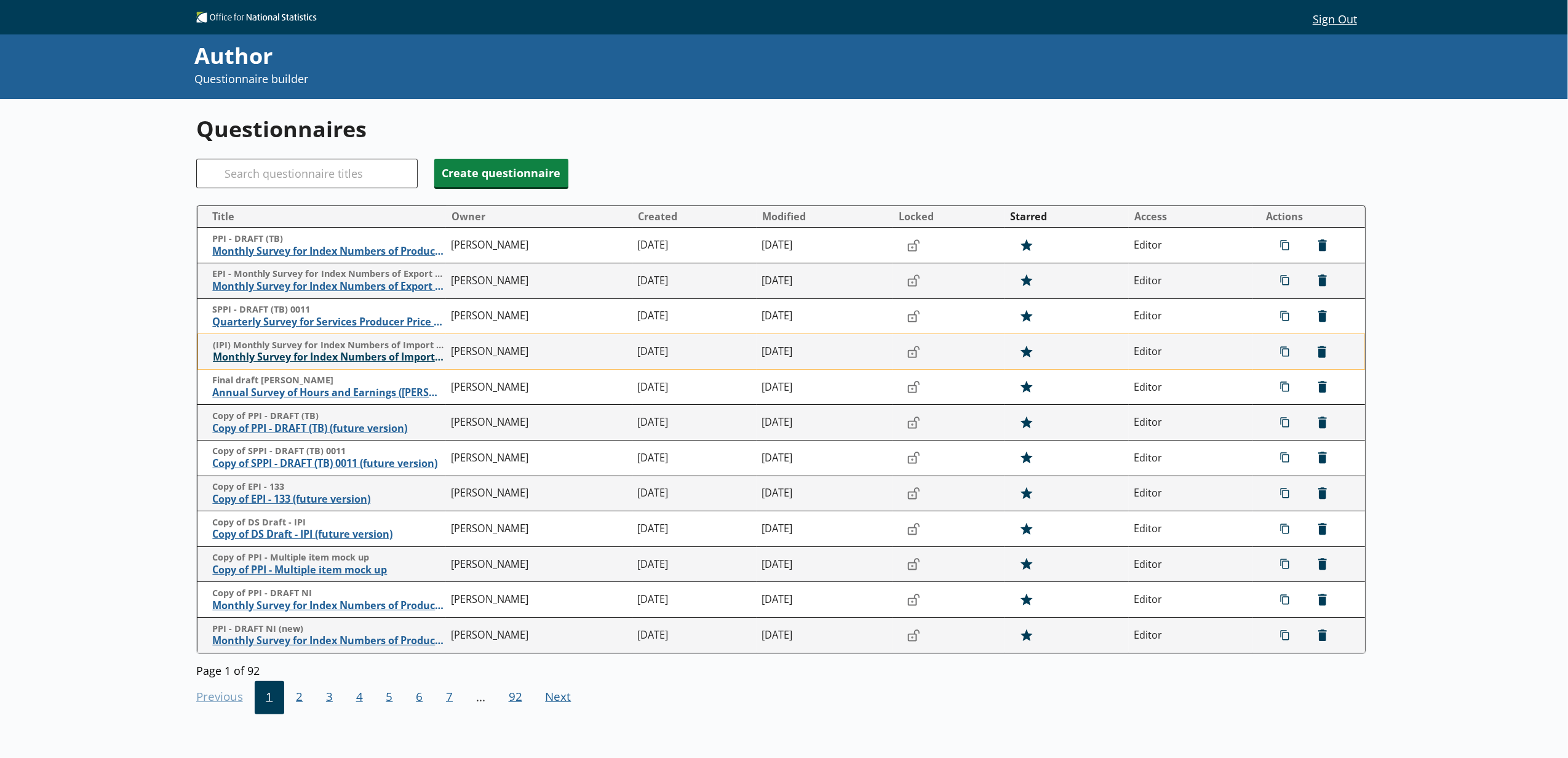
click at [298, 362] on span "Monthly Survey for Index Numbers of Import Prices - Price Quotation Return" at bounding box center [328, 358] width 232 height 13
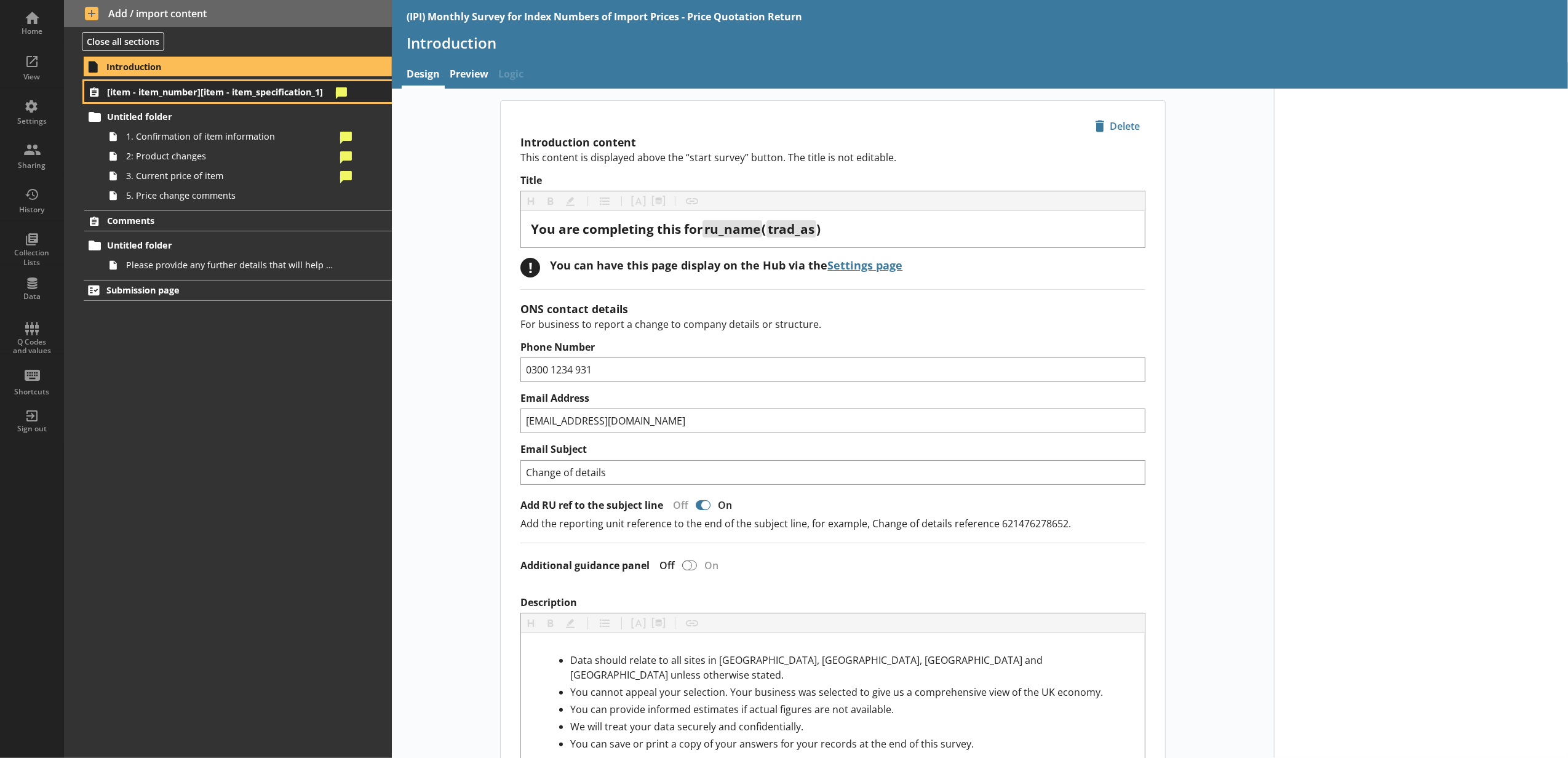
click at [292, 94] on span "[item - item_number][item - item_specification_1]" at bounding box center [219, 91] width 224 height 12
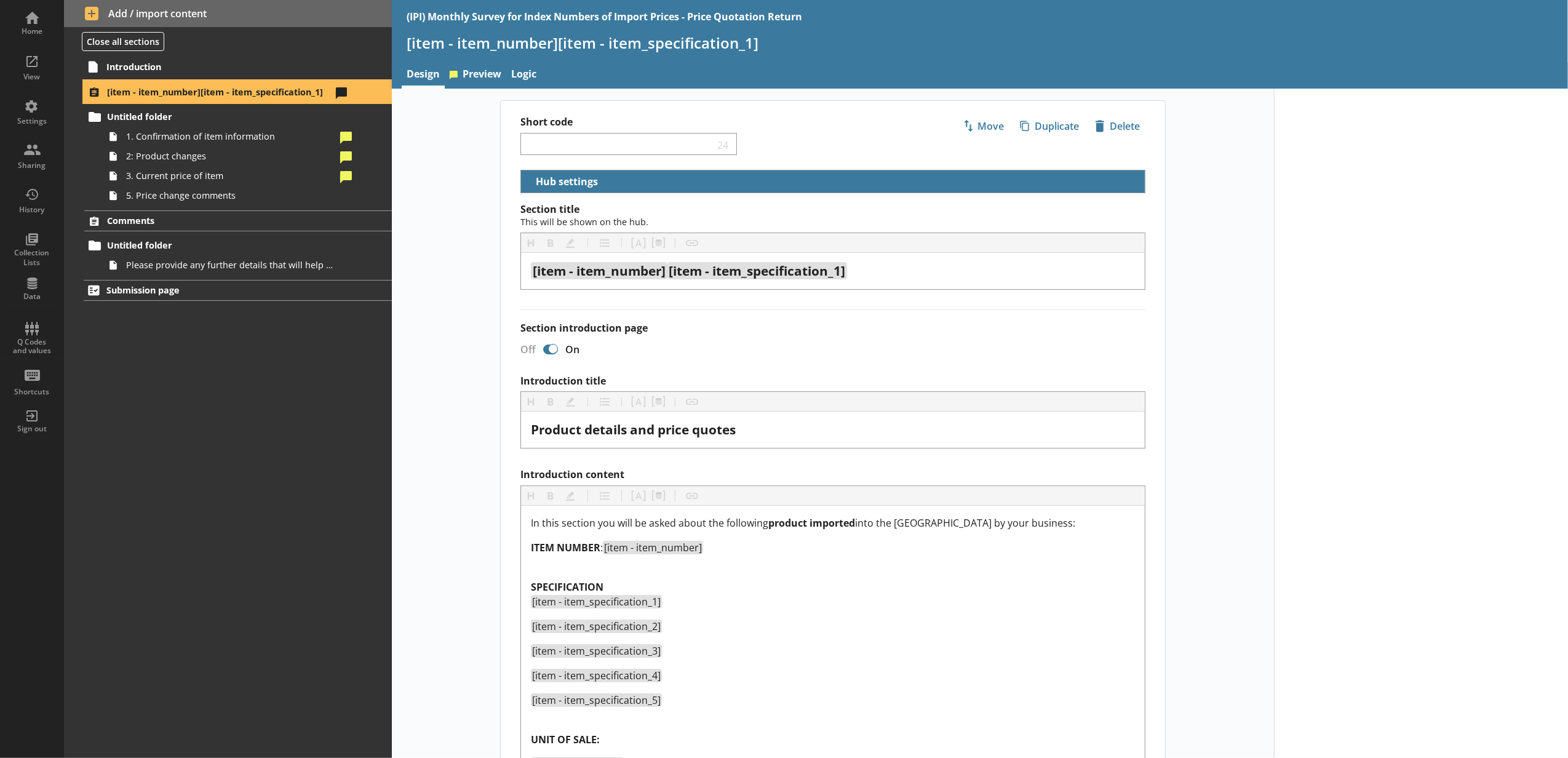
select select "18c8d37d-0af8-4842-925b-360f30585748"
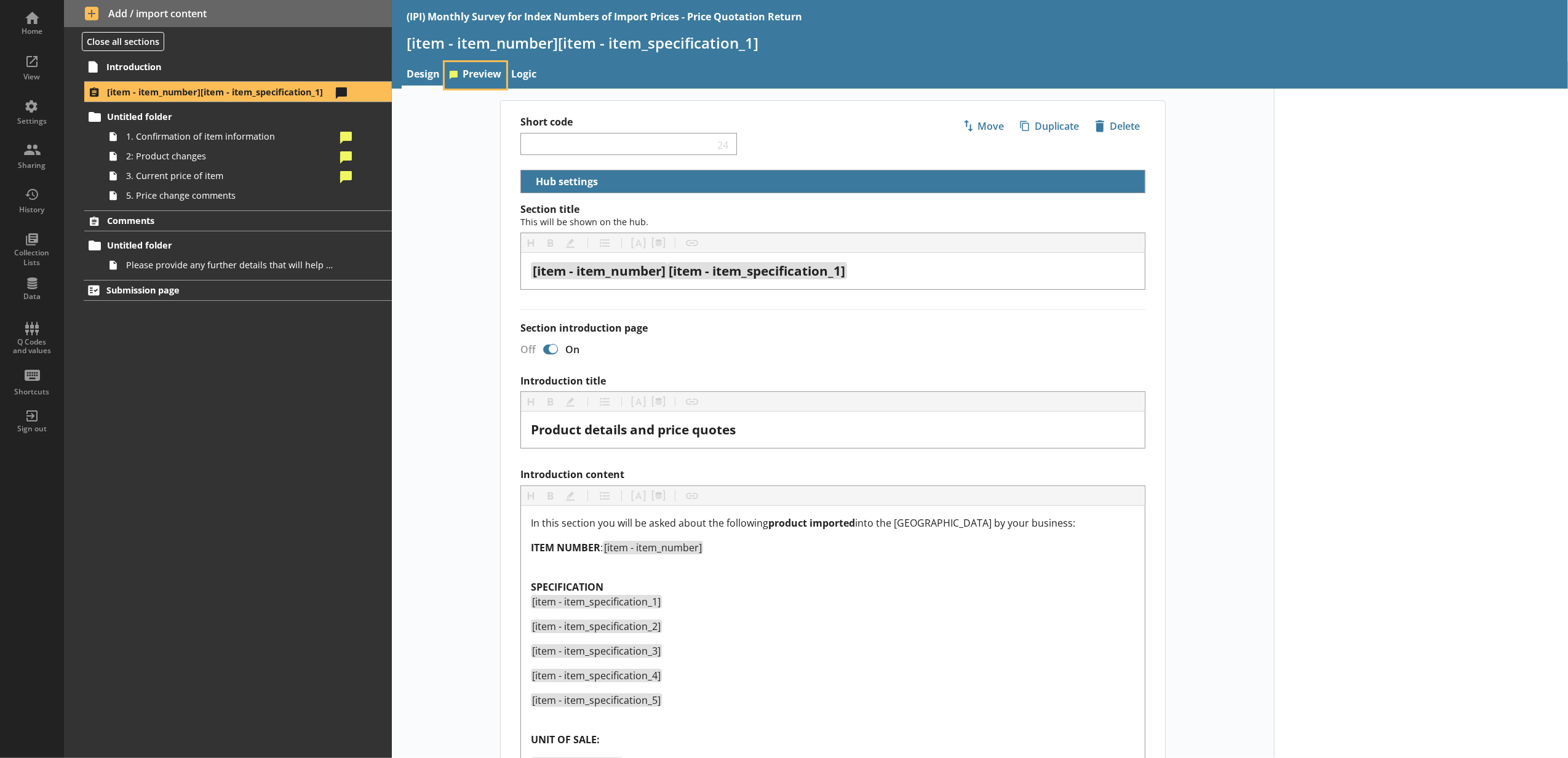
click at [489, 66] on link "Preview" at bounding box center [475, 75] width 61 height 26
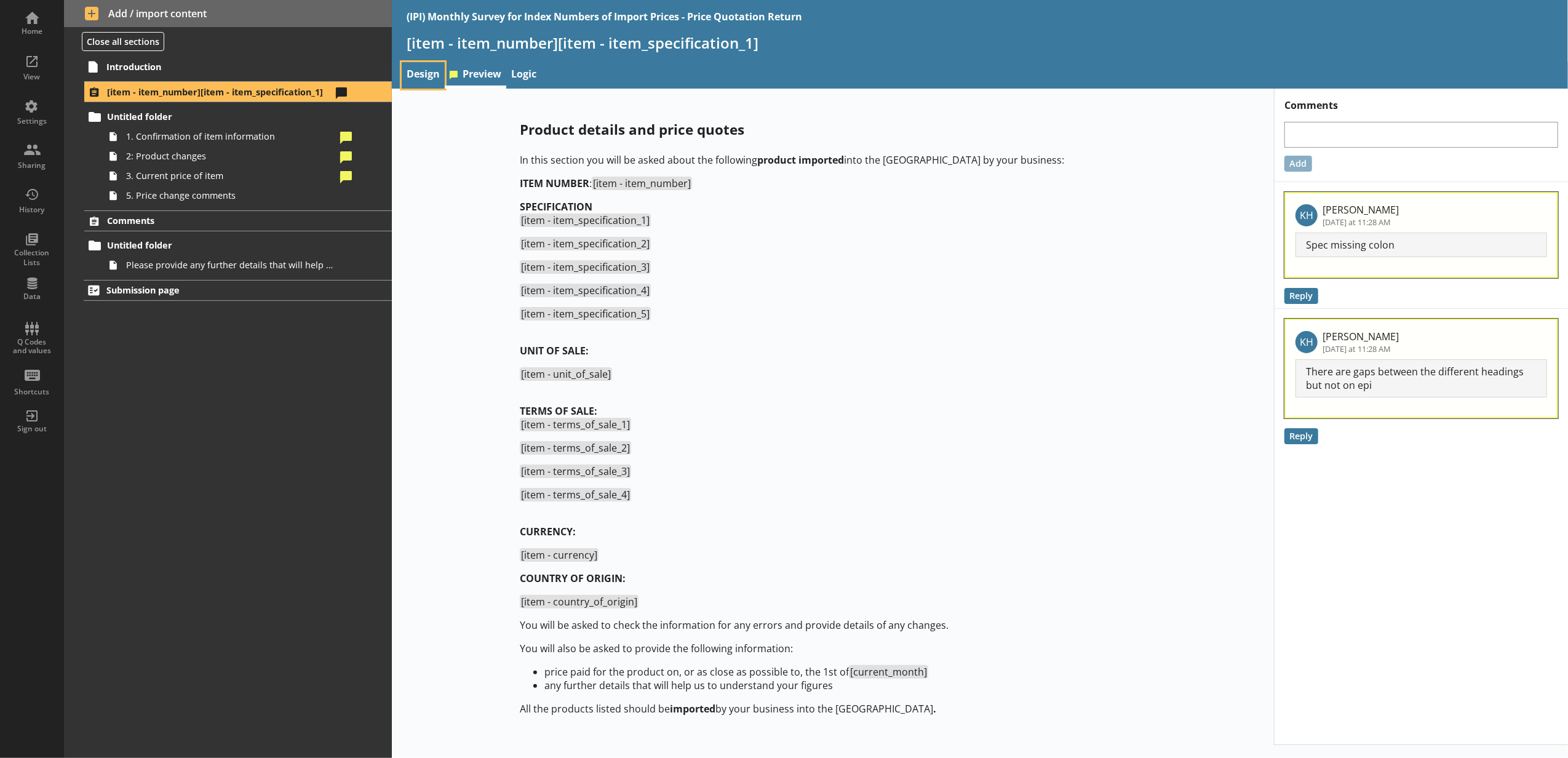
click at [442, 78] on link "Design" at bounding box center [423, 75] width 43 height 26
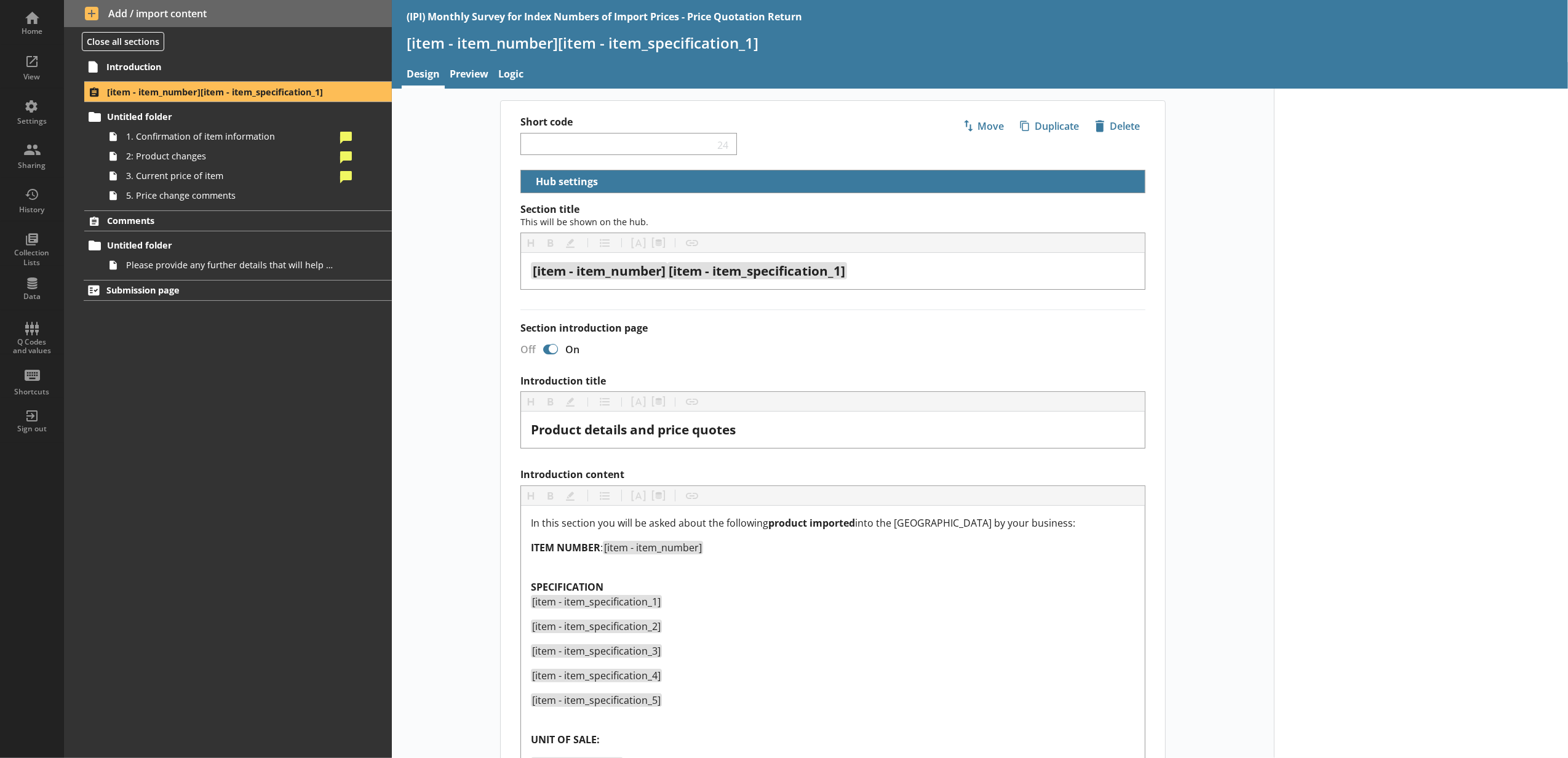
select select "18c8d37d-0af8-4842-925b-360f30585748"
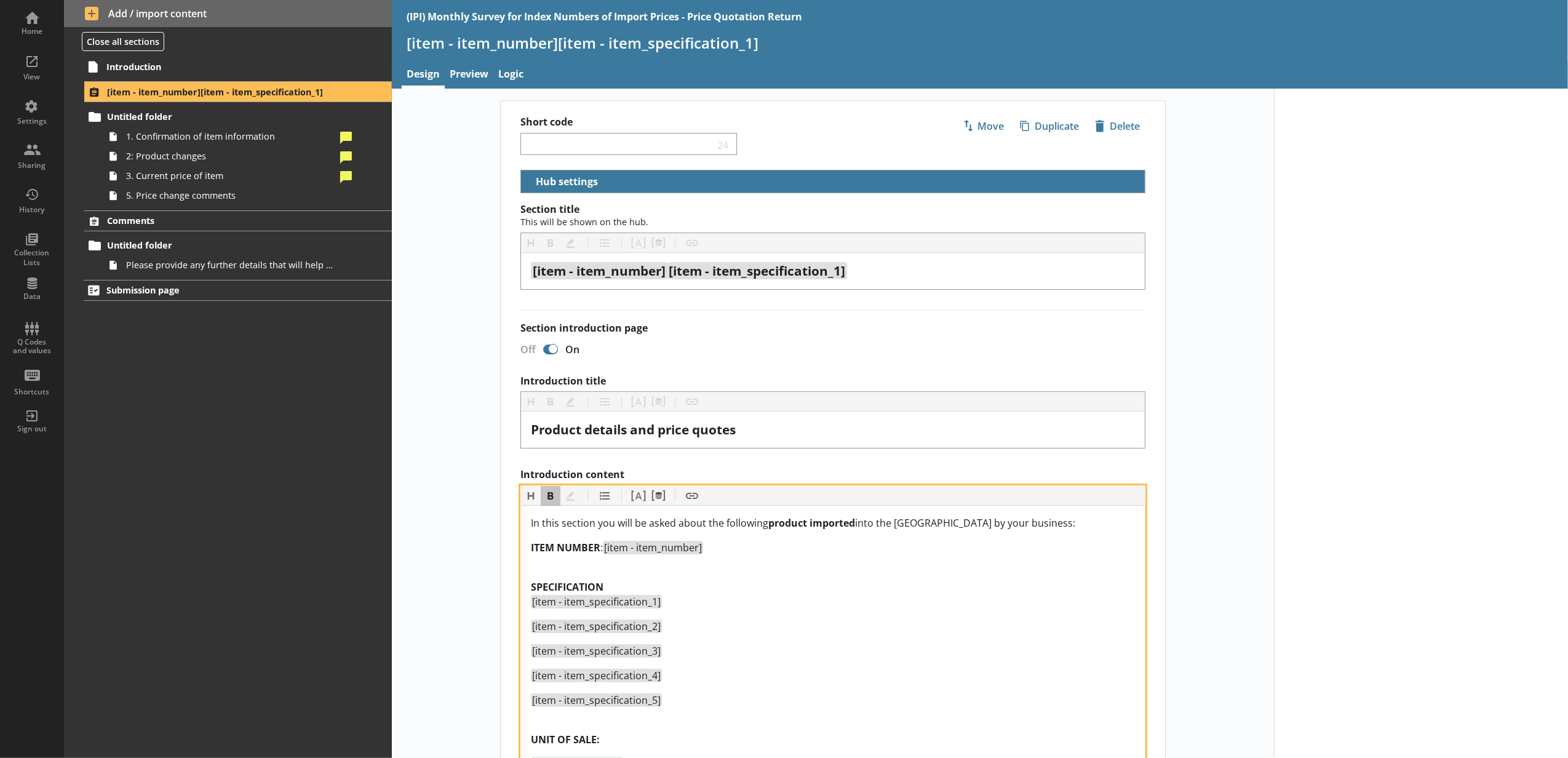
click at [648, 588] on div "SPECIFICATION [item - item_specification_1]" at bounding box center [832, 595] width 604 height 29
click at [606, 570] on div "ITEM NUMBER : [item - item_number]" at bounding box center [832, 555] width 604 height 29
click at [587, 708] on div "UNIT OF SALE:" at bounding box center [832, 718] width 604 height 29
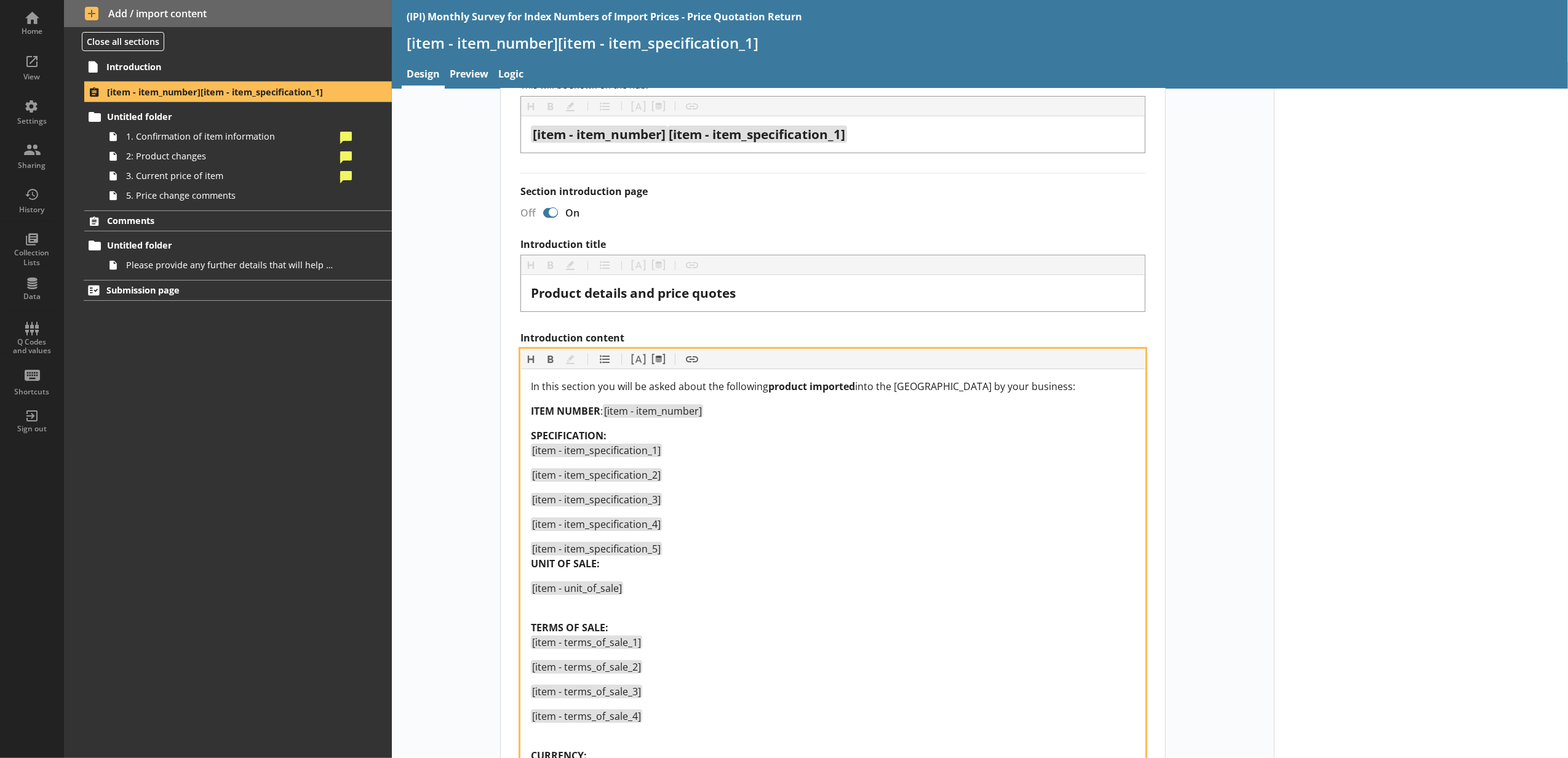
click at [580, 613] on div "TERMS OF SALE: [item - terms_of_sale_1]" at bounding box center [832, 628] width 604 height 45
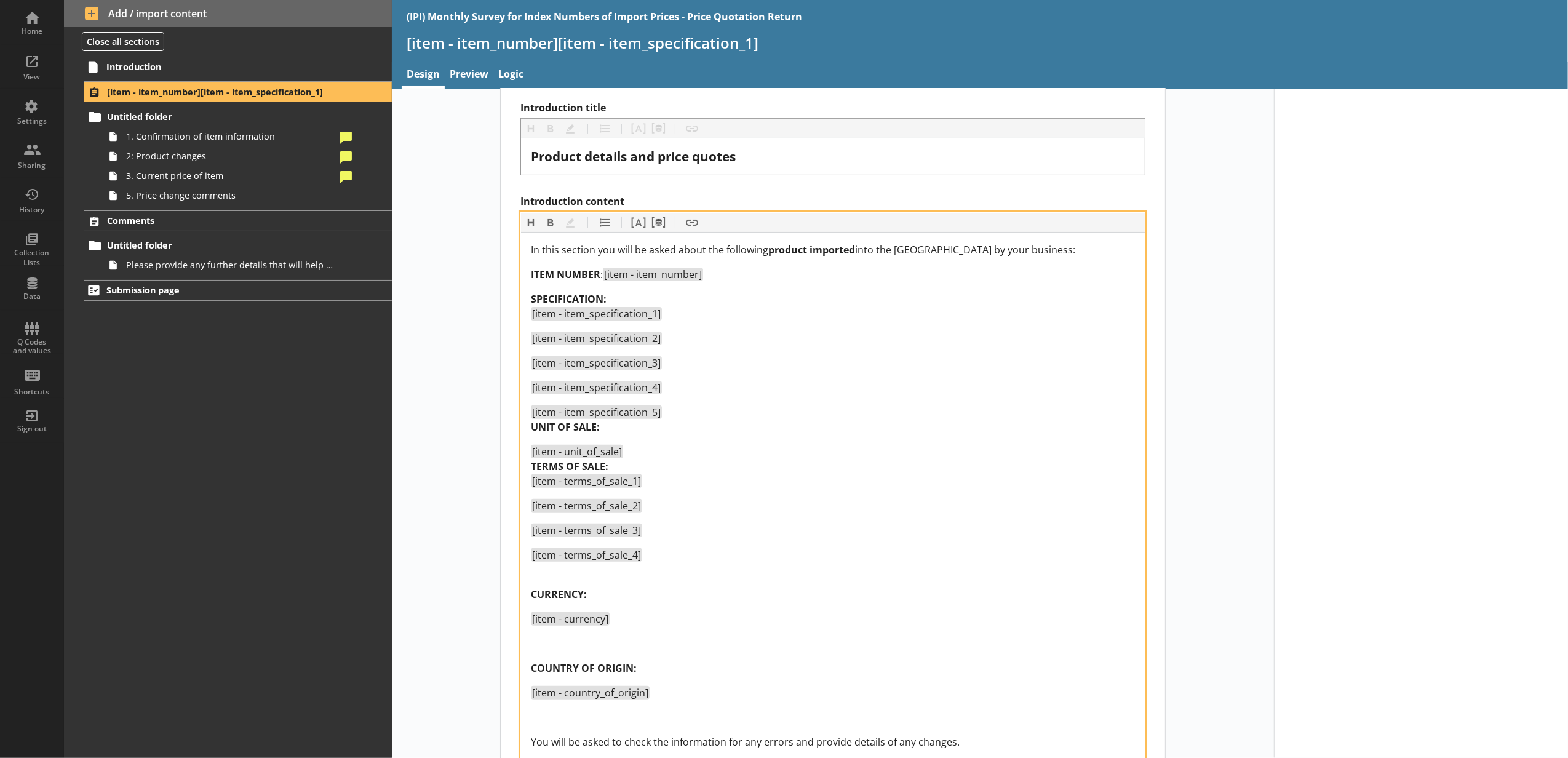
click at [564, 576] on div "CURRENCY:" at bounding box center [832, 587] width 604 height 29
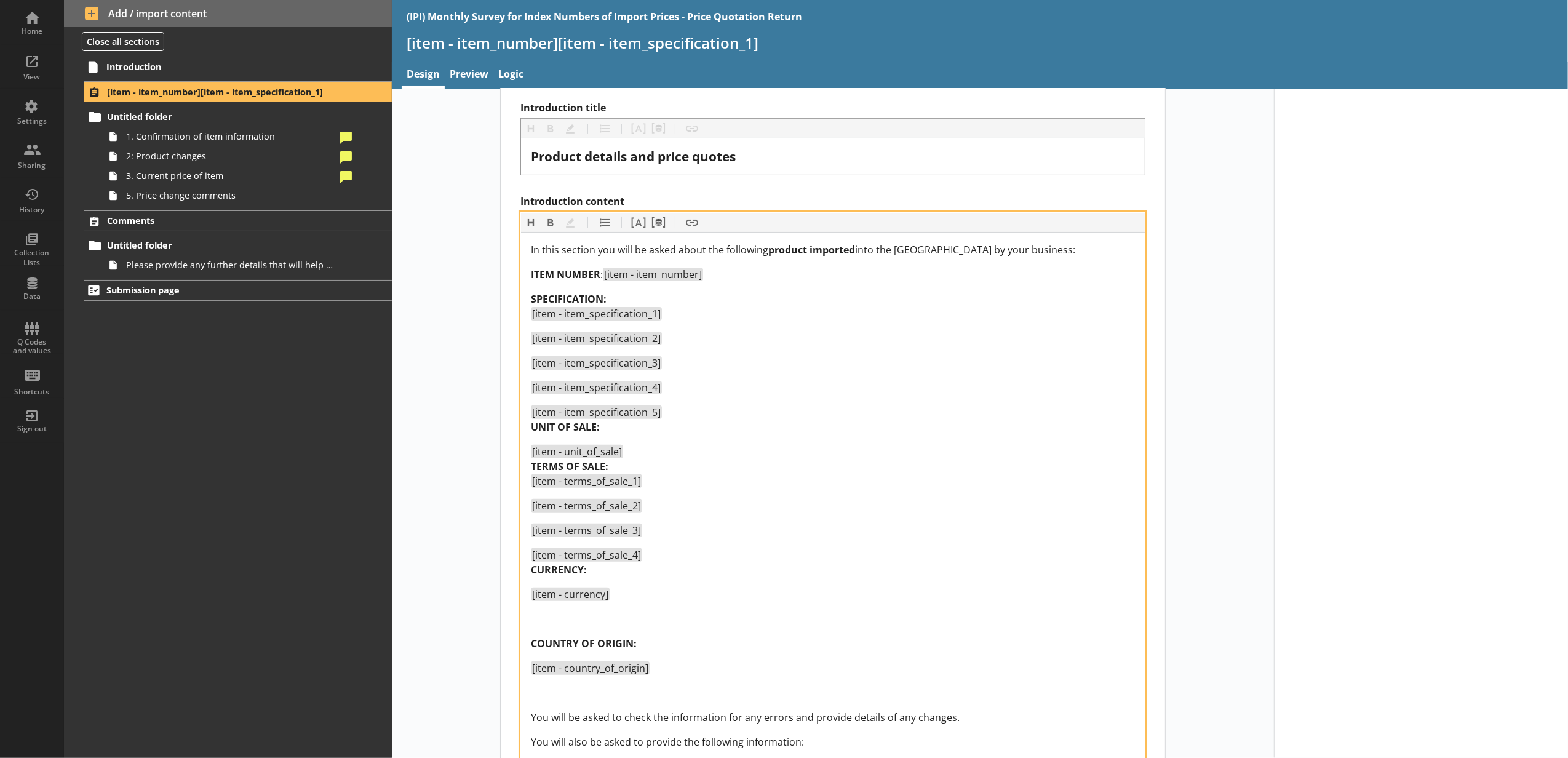
click at [579, 620] on div "Introduction content" at bounding box center [832, 619] width 604 height 15
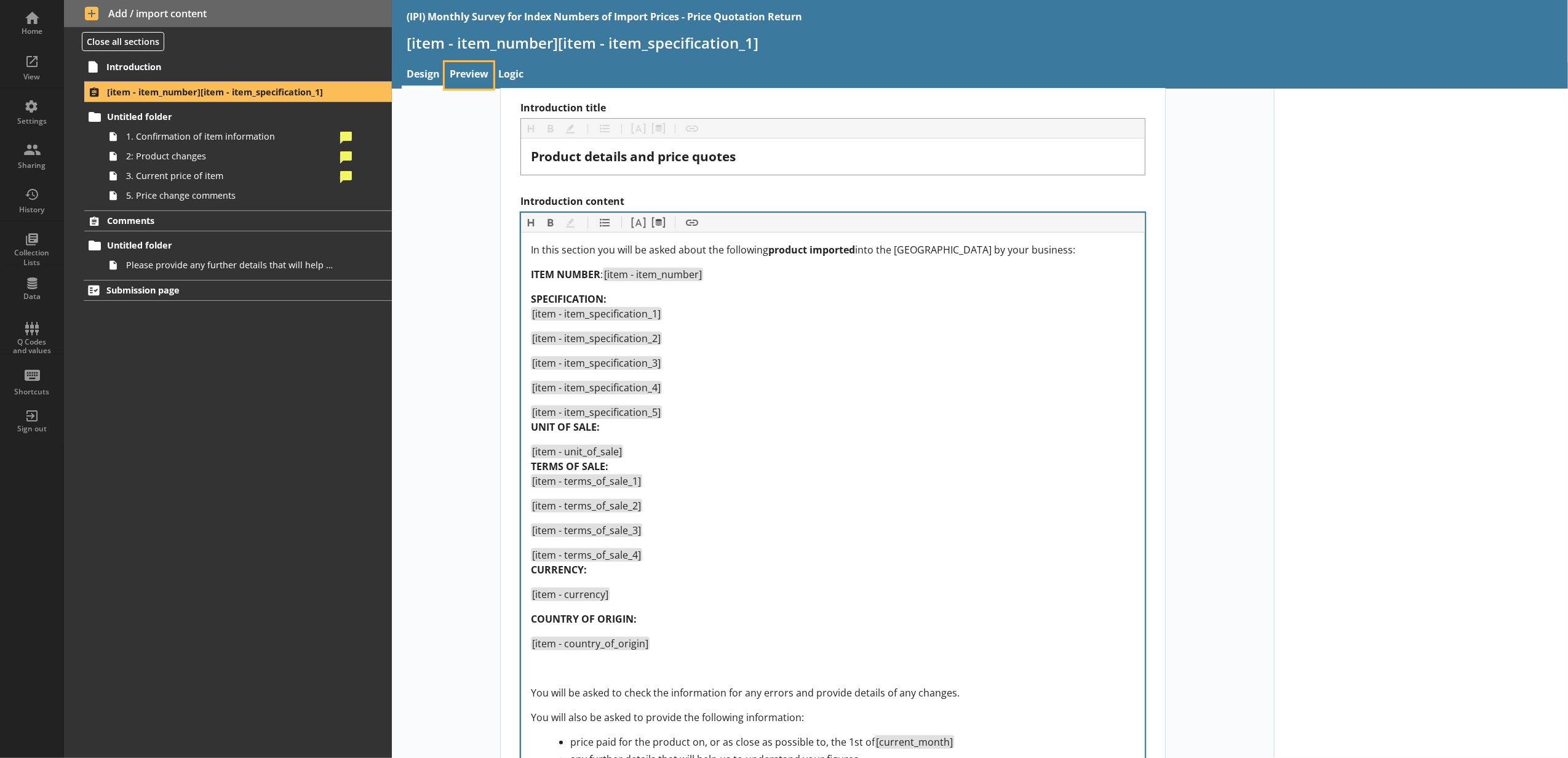
click at [476, 79] on link "Preview" at bounding box center [469, 75] width 48 height 26
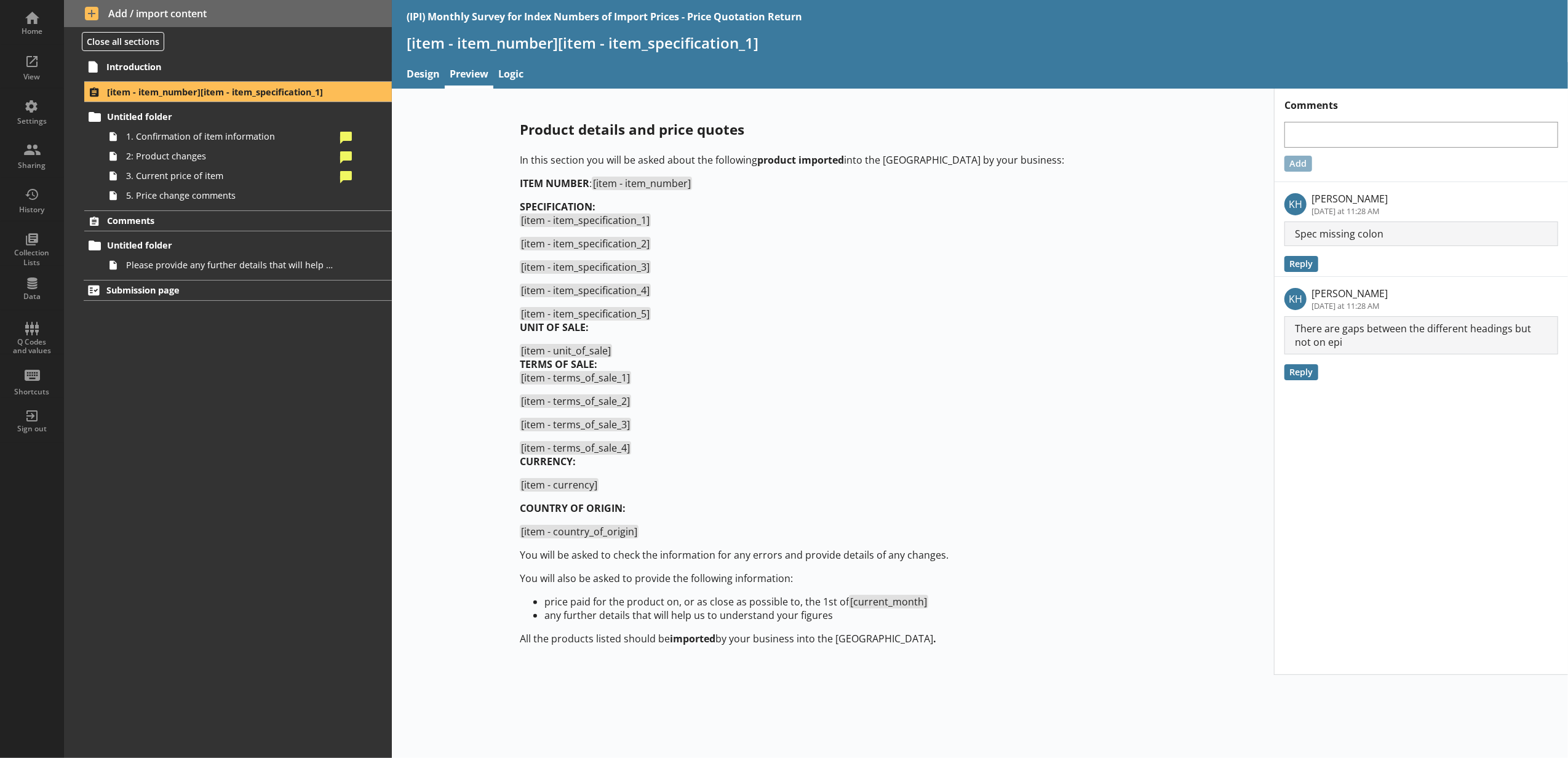
drag, startPoint x: 1140, startPoint y: 362, endPoint x: 1125, endPoint y: 400, distance: 40.9
click at [1140, 362] on p "[item - unit_of_sale] TERMS OF SALE: [item - terms_of_sale_1]" at bounding box center [832, 364] width 626 height 41
click at [559, 395] on div "In this section you will be asked about the following product imported into the…" at bounding box center [832, 400] width 626 height 493
click at [564, 371] on strong "TERMS OF SALE:" at bounding box center [558, 364] width 77 height 14
click at [425, 78] on link "Design" at bounding box center [423, 75] width 43 height 26
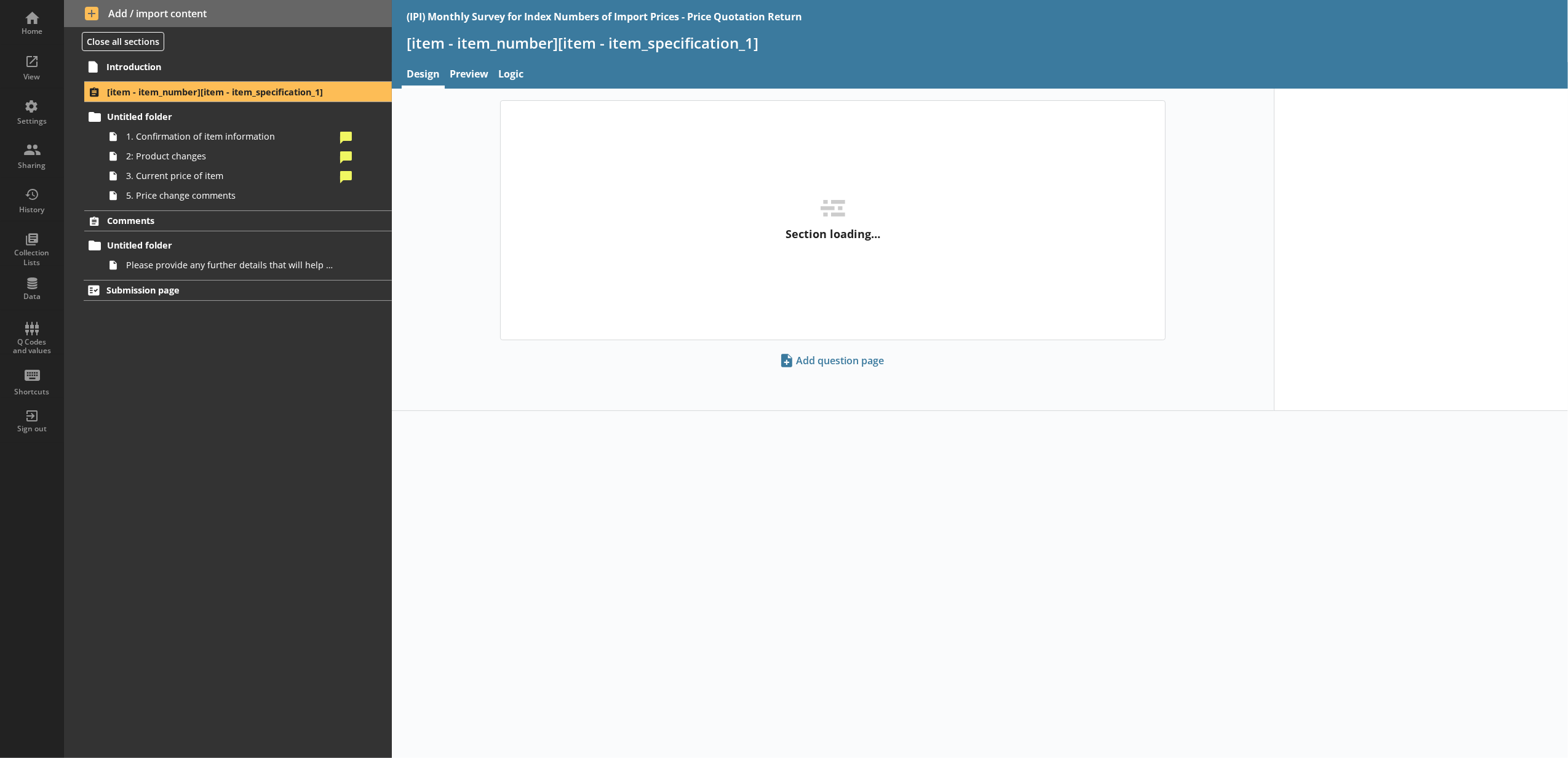
select select "18c8d37d-0af8-4842-925b-360f30585748"
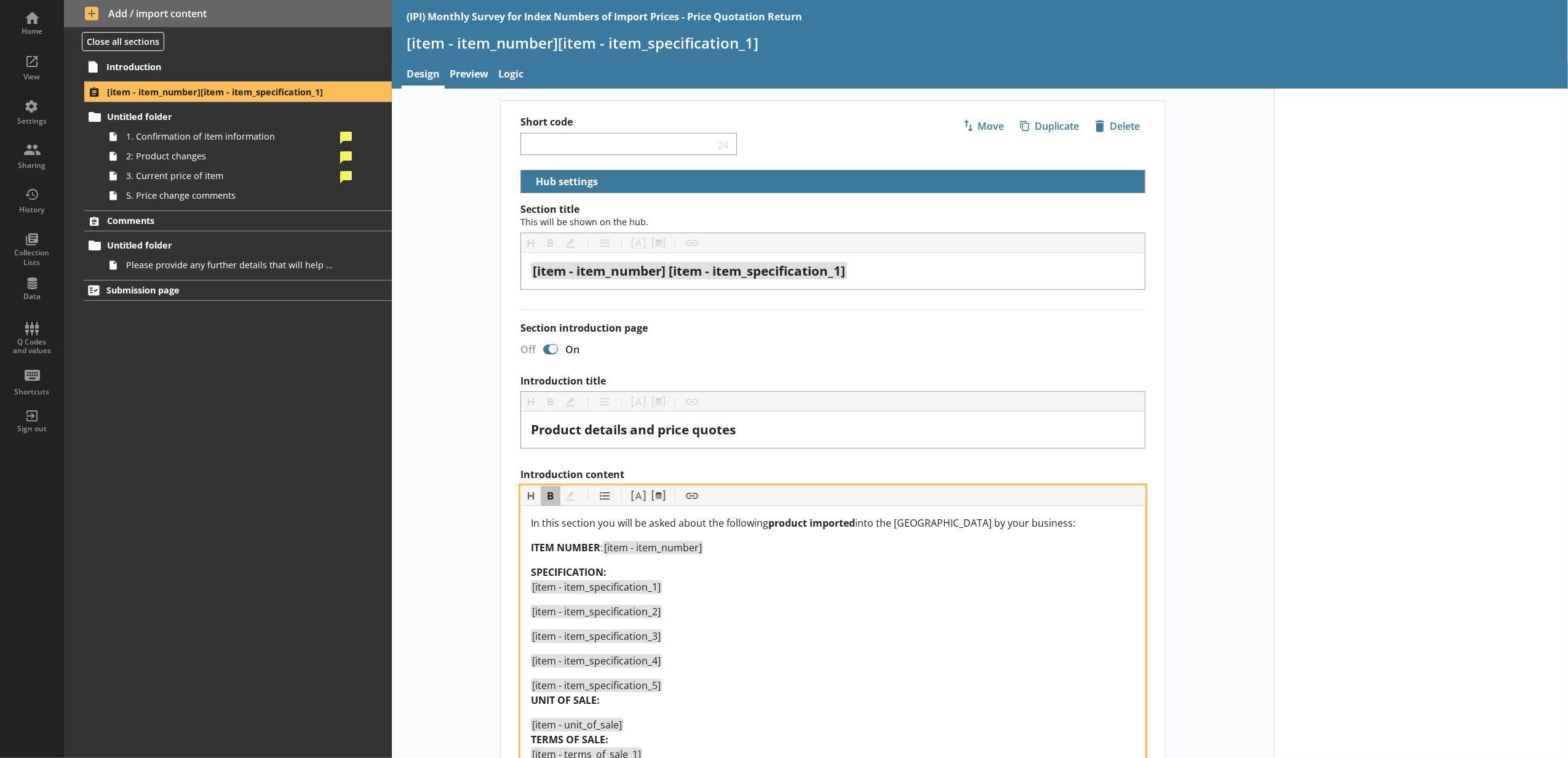
drag, startPoint x: 658, startPoint y: 703, endPoint x: 521, endPoint y: 701, distance: 137.0
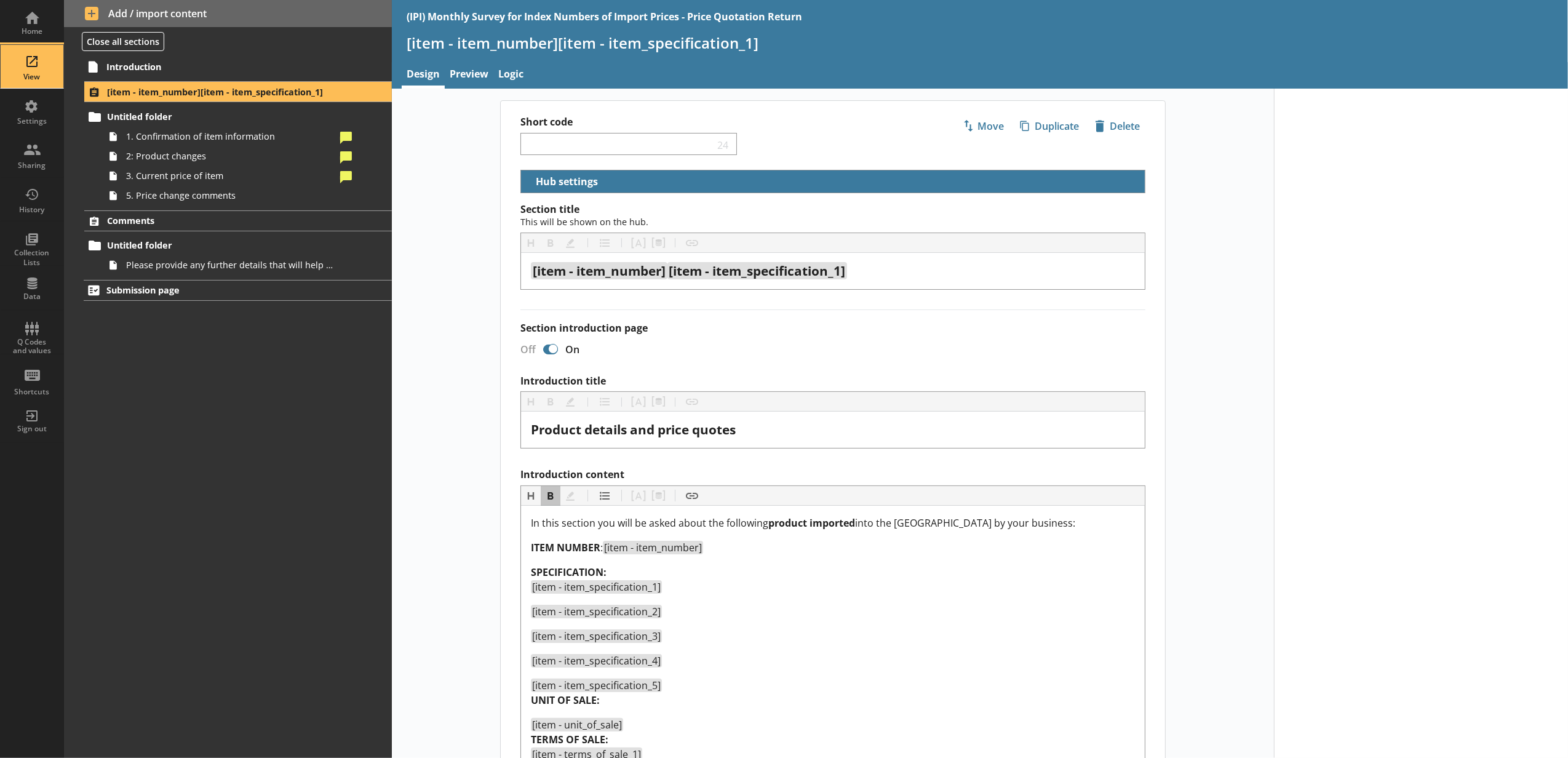
click at [57, 77] on link "View" at bounding box center [32, 67] width 64 height 45
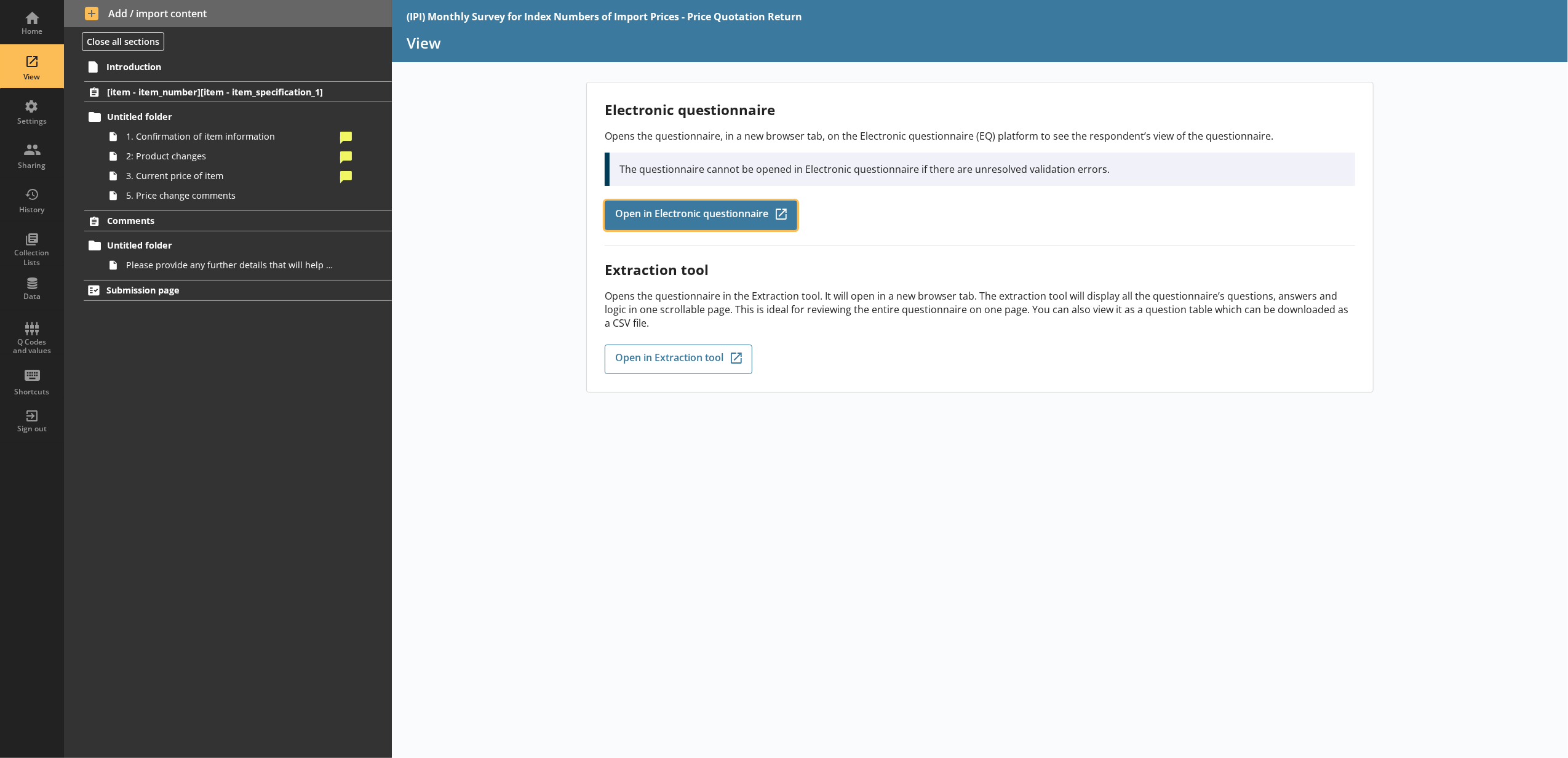
click at [650, 220] on span "Open in Electronic questionnaire" at bounding box center [692, 215] width 153 height 14
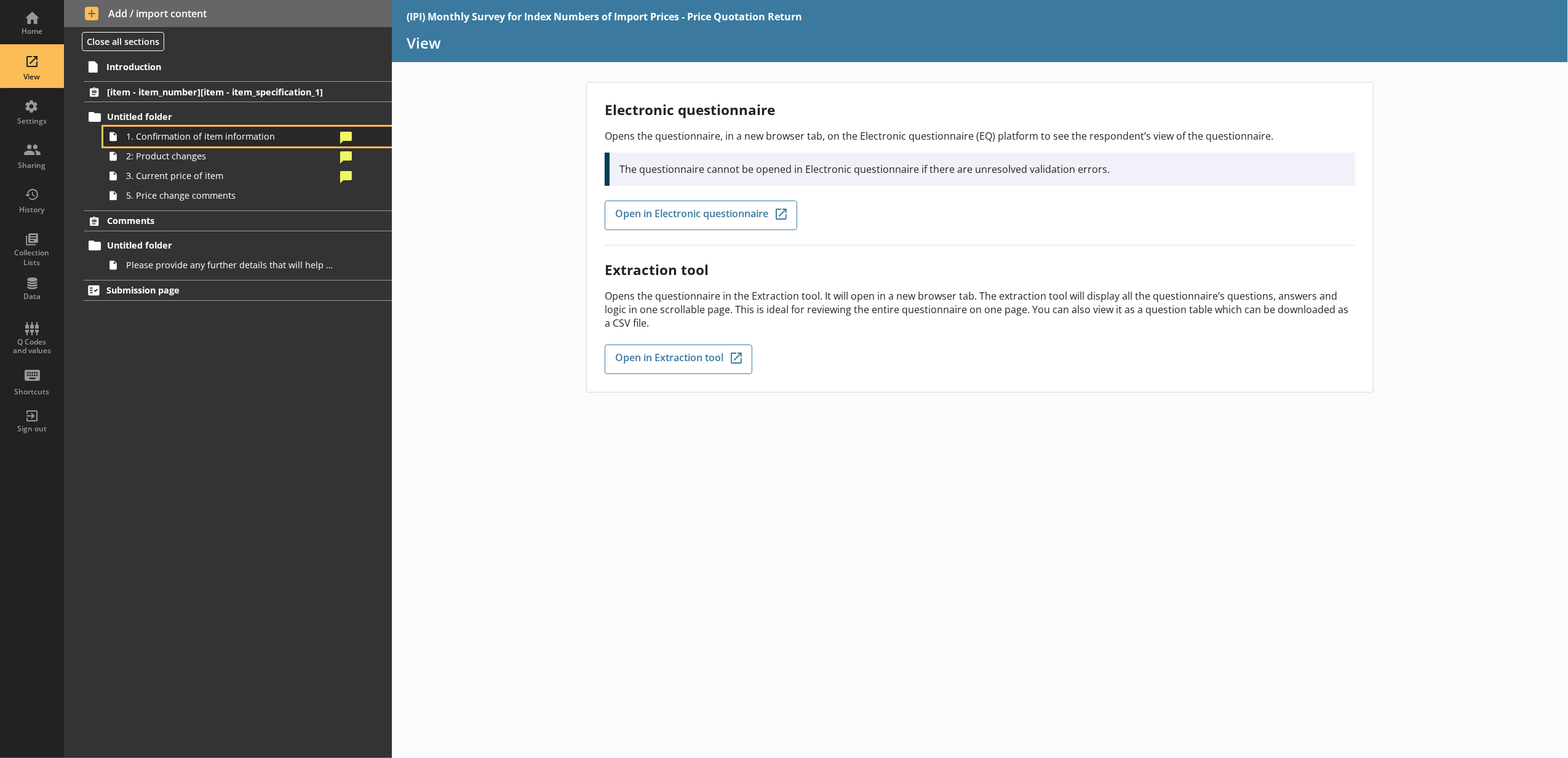
click at [366, 129] on link "1. Confirmation of item information" at bounding box center [247, 137] width 288 height 20
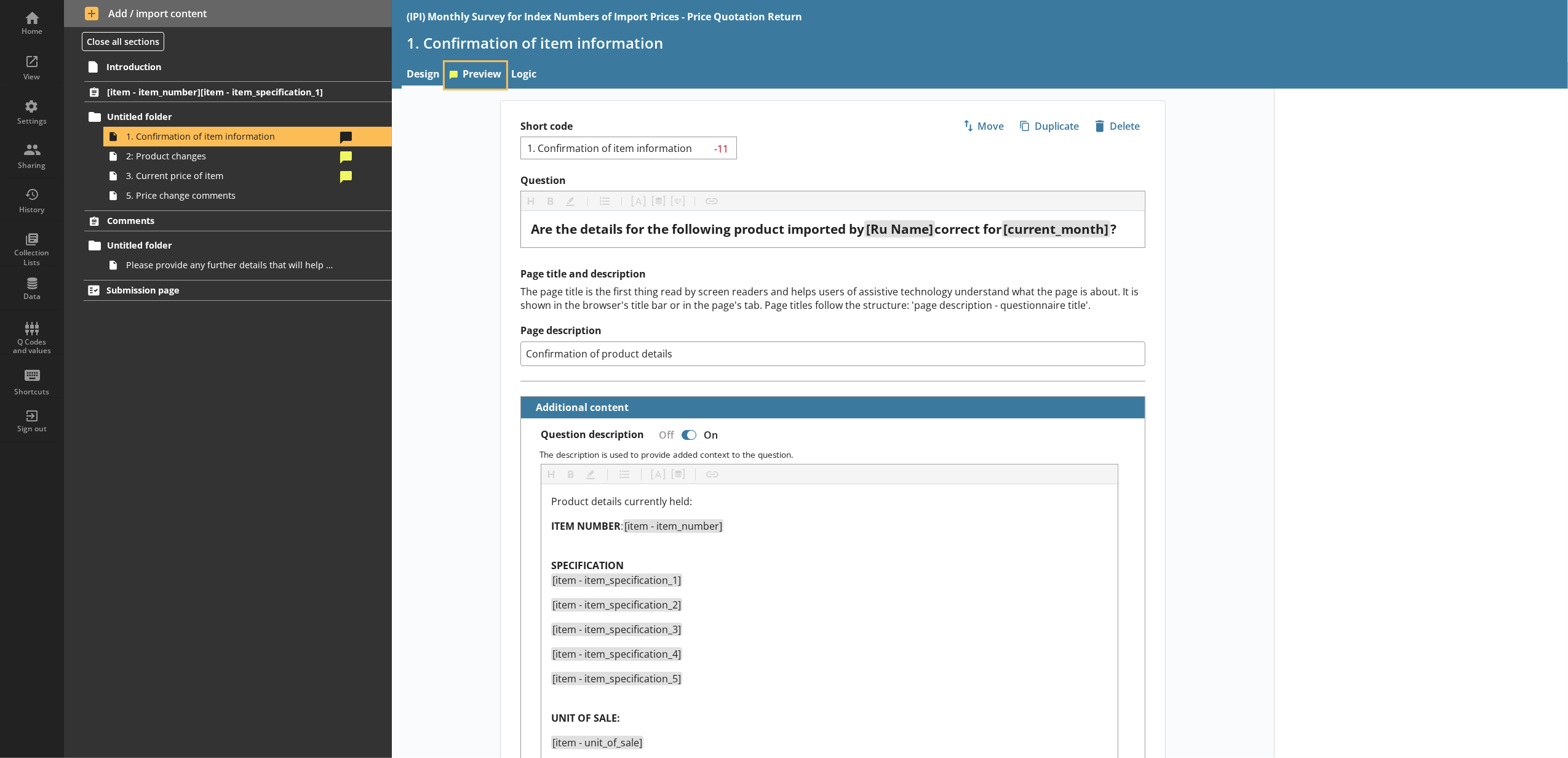
click at [487, 77] on link "Preview" at bounding box center [475, 75] width 61 height 26
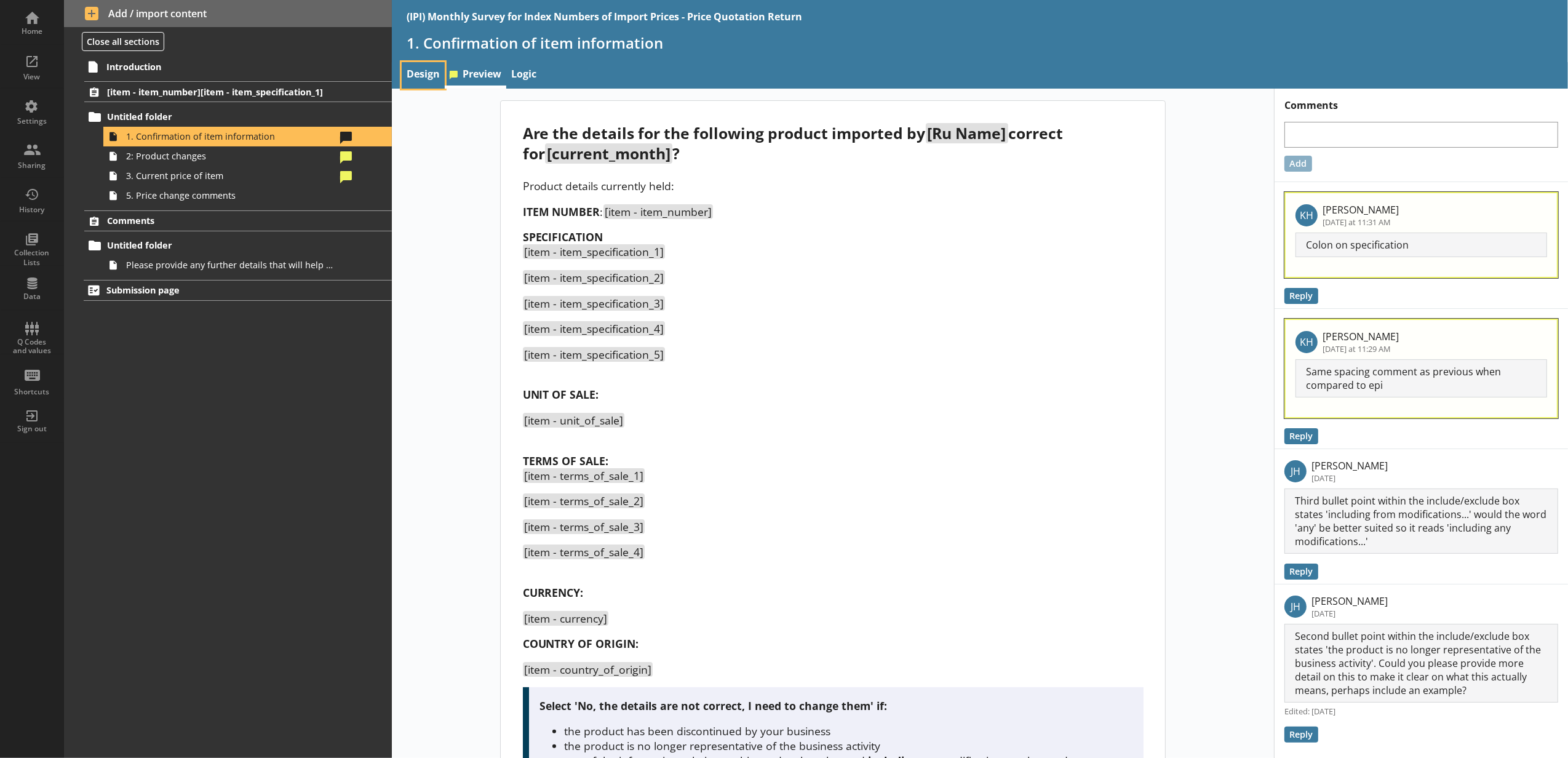
click at [440, 69] on link "Design" at bounding box center [423, 75] width 43 height 26
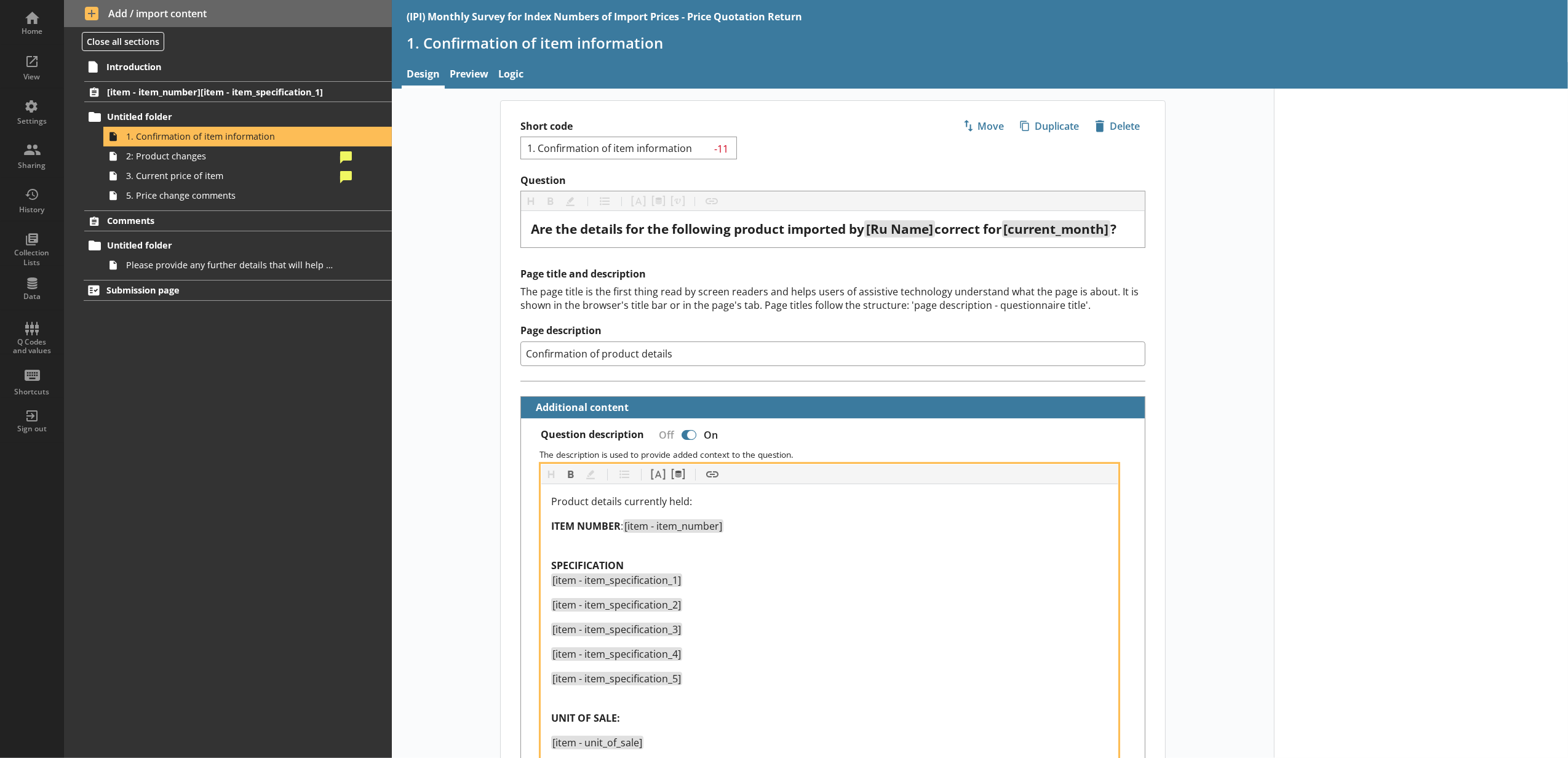
click at [663, 559] on div "Product details currently held: ITEM NUMBER : [item - item_number] SPECIFICATIO…" at bounding box center [830, 755] width 557 height 522
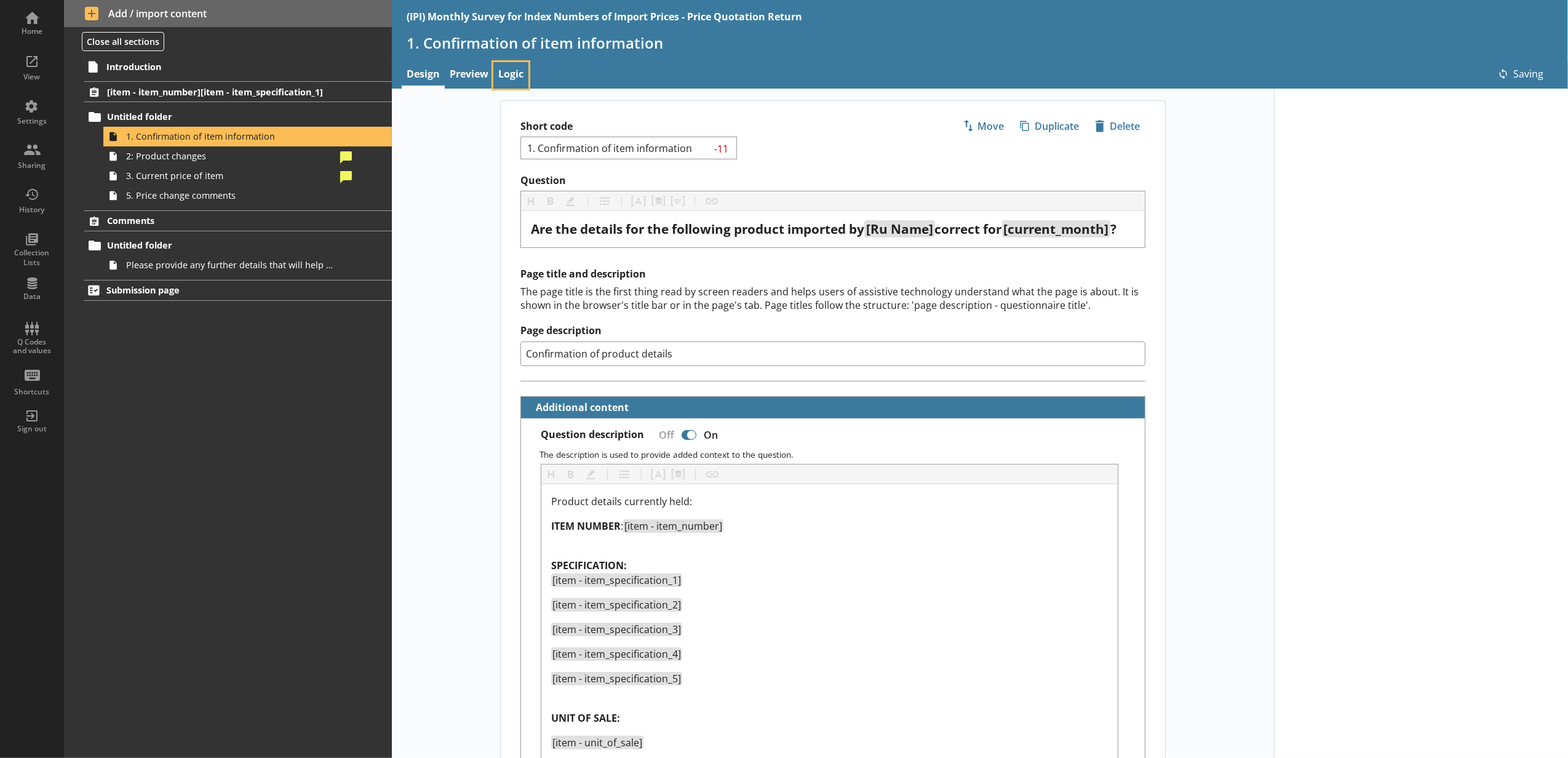
click at [495, 75] on link "Logic" at bounding box center [511, 75] width 35 height 26
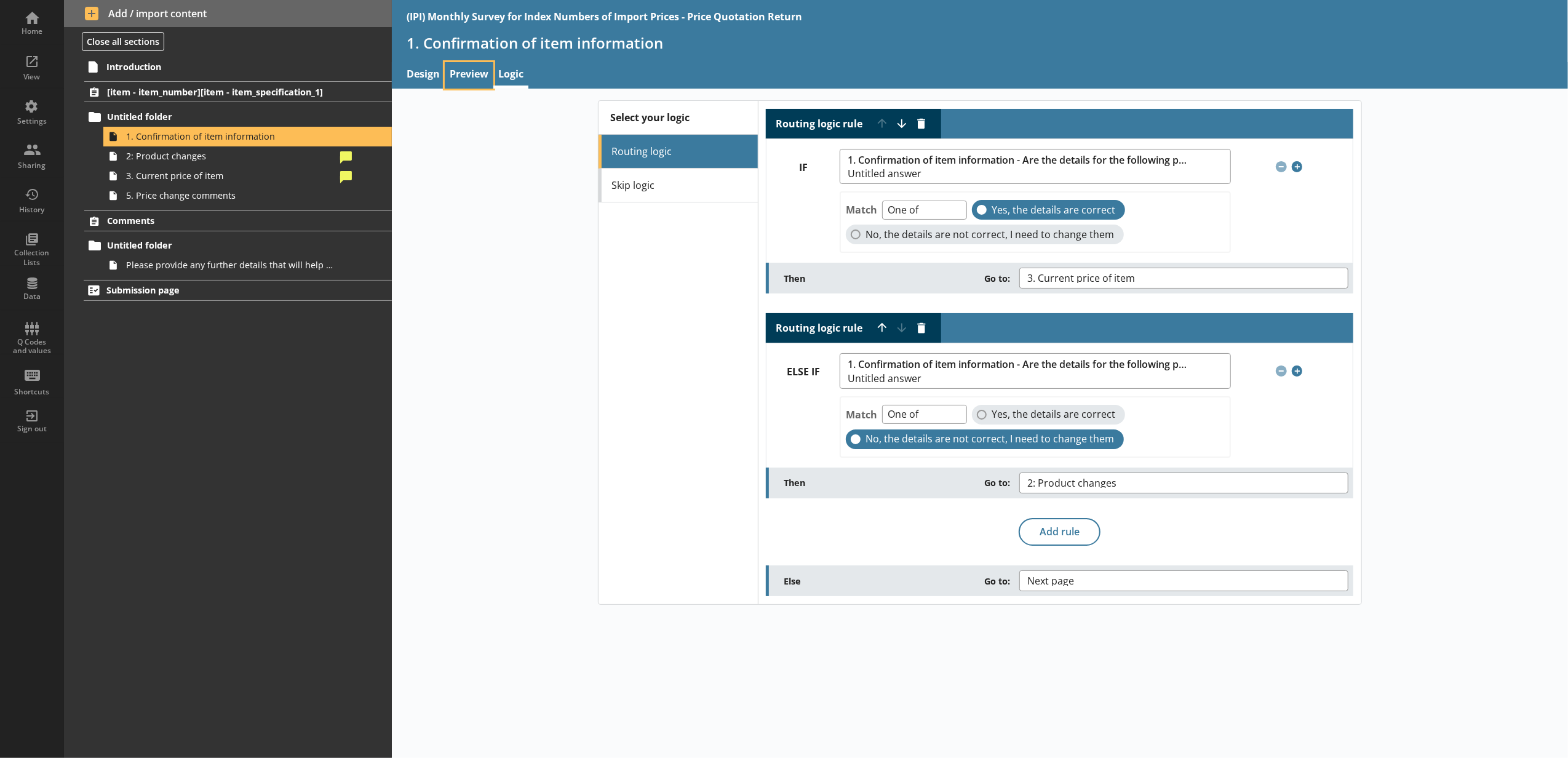
click at [482, 75] on link "Preview" at bounding box center [469, 75] width 48 height 26
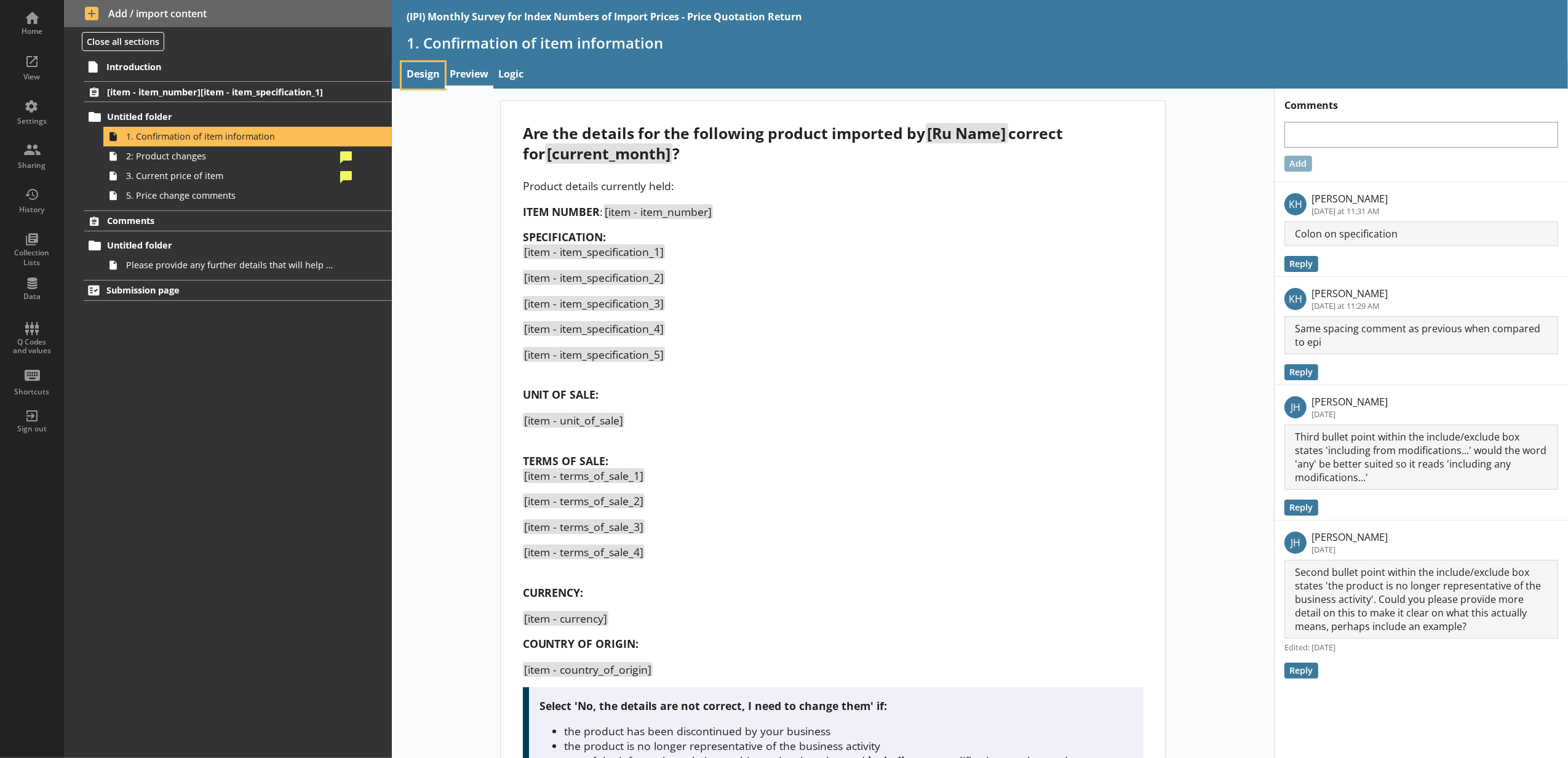
click at [407, 70] on link "Design" at bounding box center [423, 75] width 43 height 26
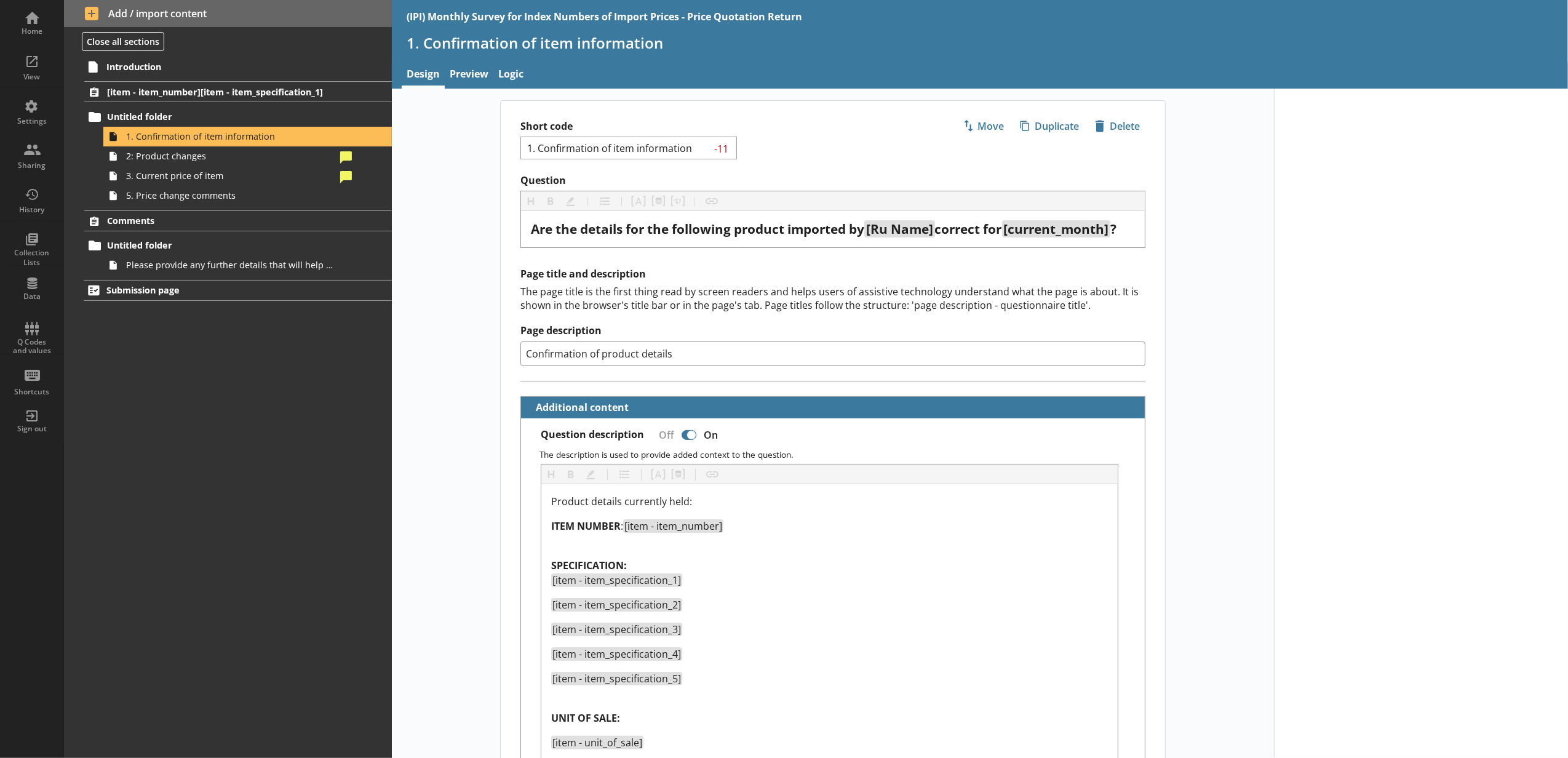
type textarea "x"
click at [628, 548] on div "ITEM NUMBER : [item - item_number]" at bounding box center [830, 534] width 557 height 29
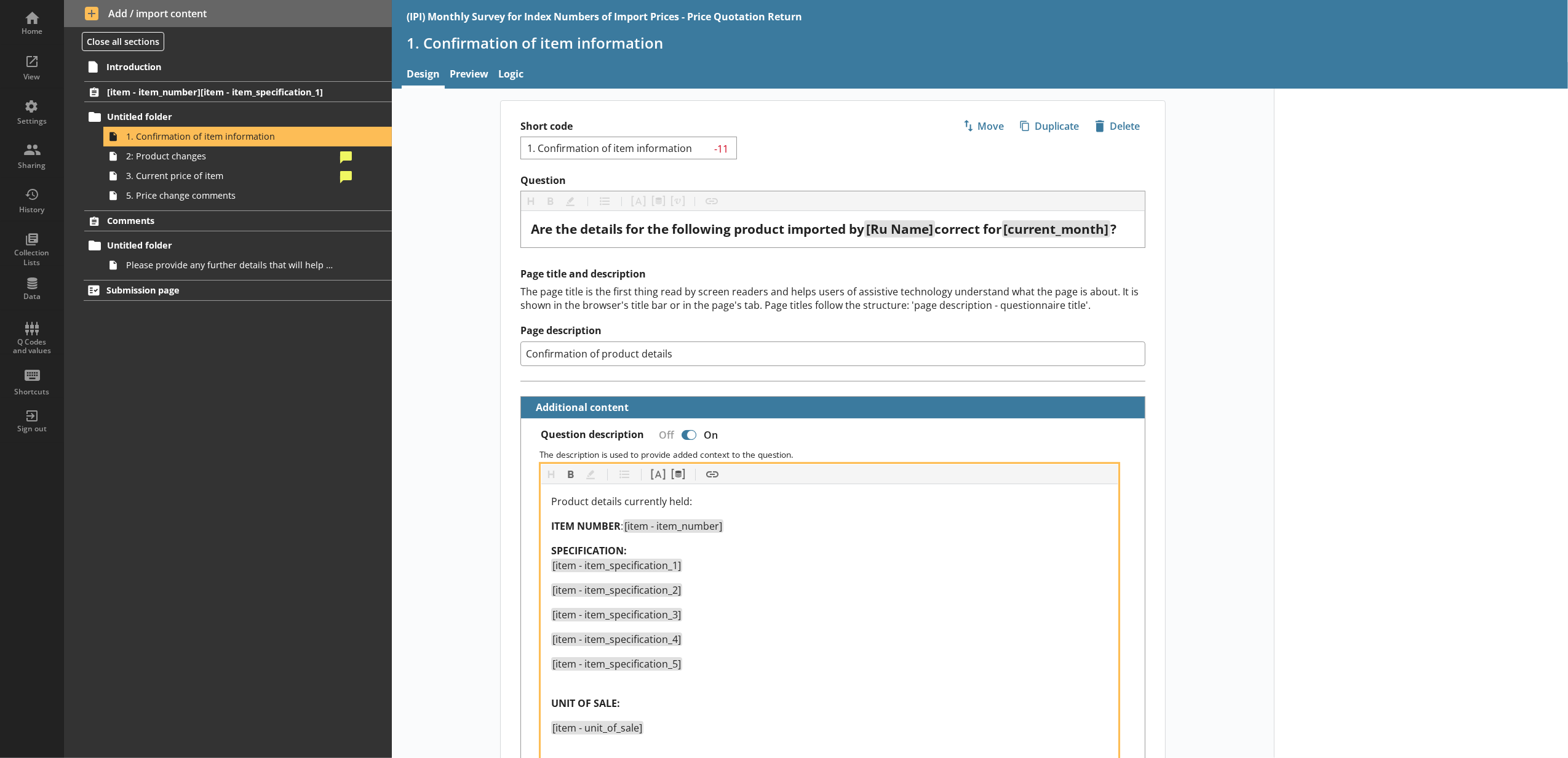
click at [602, 687] on div "UNIT OF SALE:" at bounding box center [830, 696] width 557 height 29
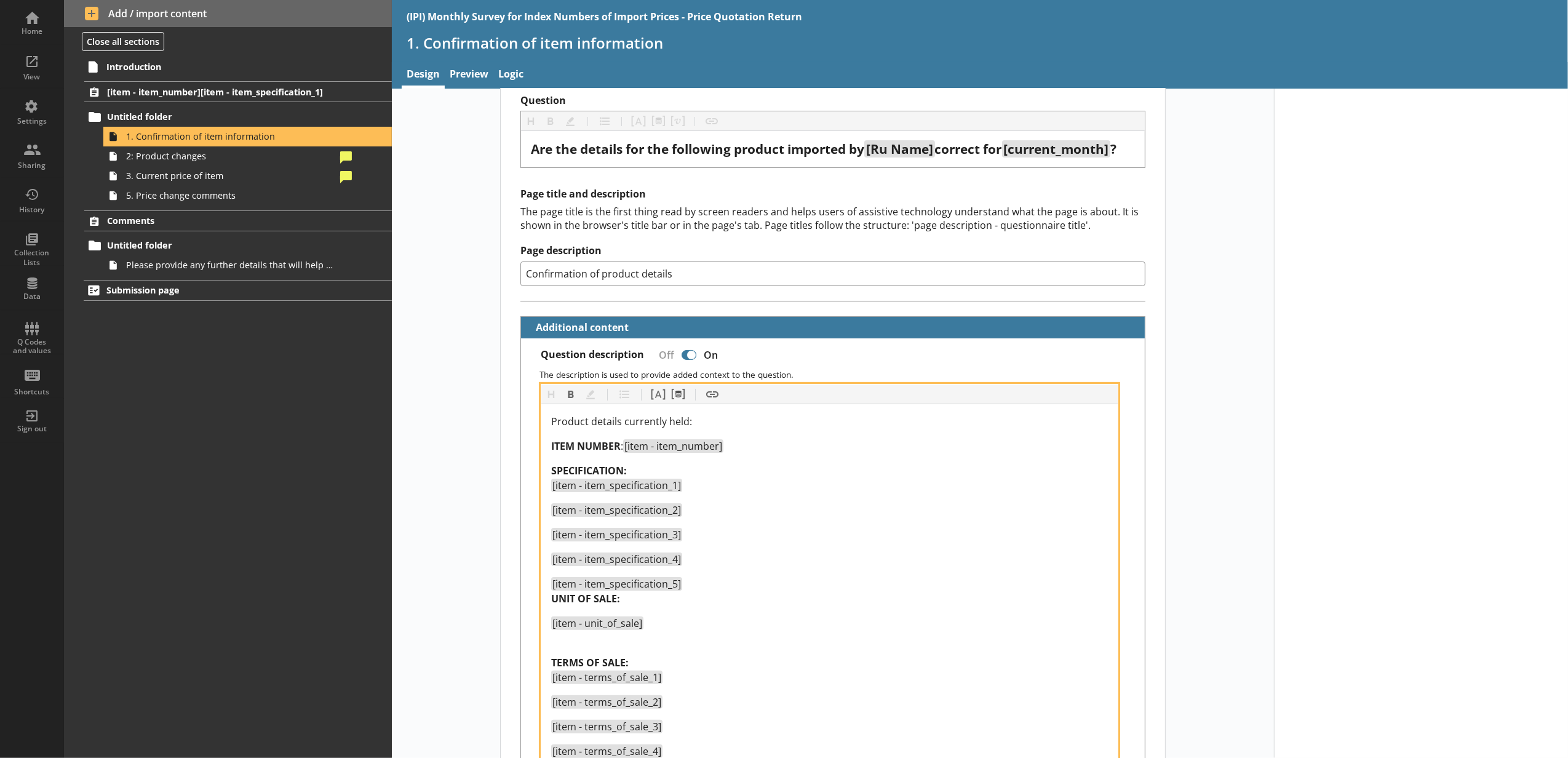
scroll to position [137, 0]
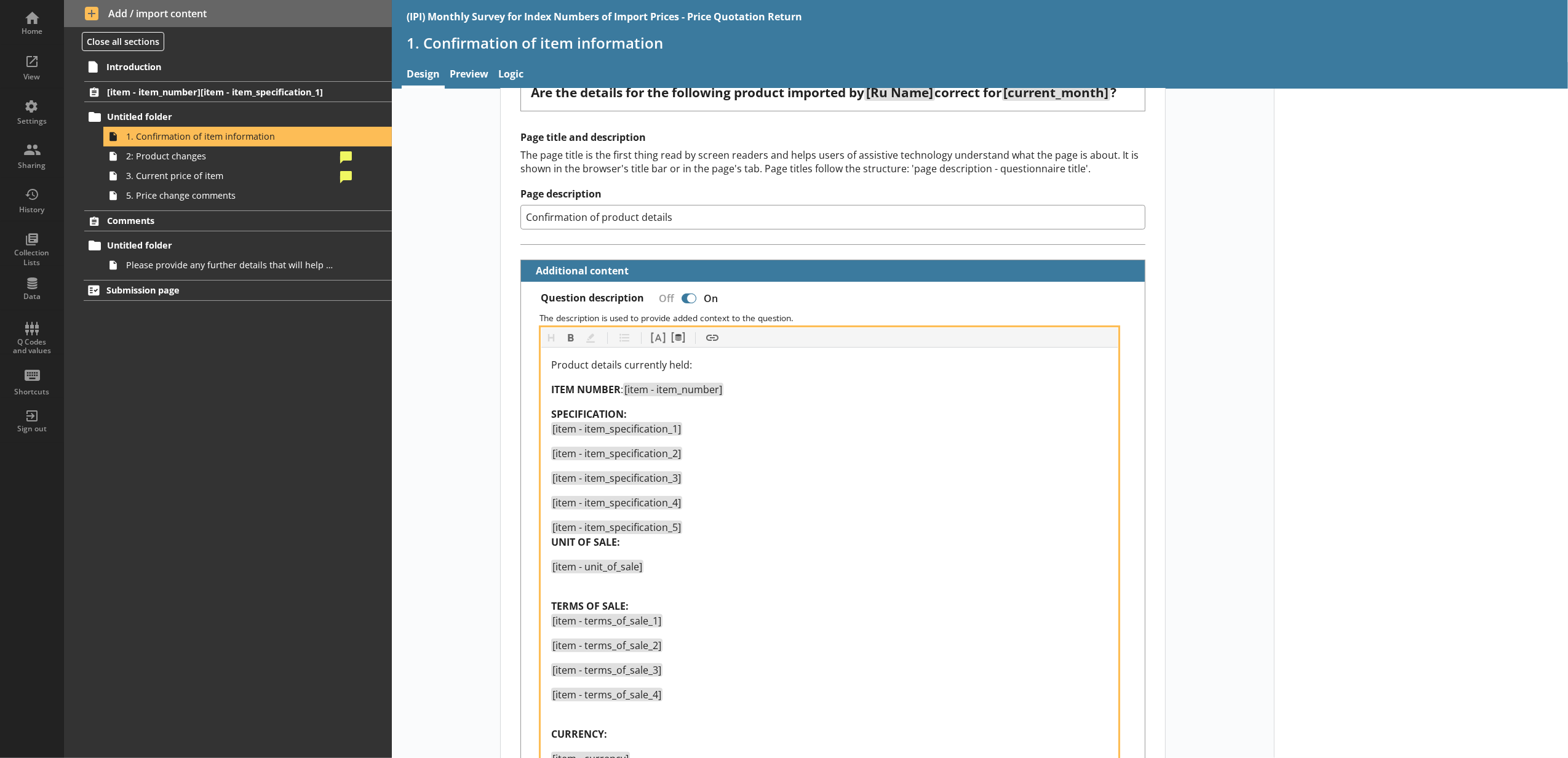
click at [585, 588] on div "TERMS OF SALE: [item - terms_of_sale_1]" at bounding box center [830, 606] width 557 height 45
click at [603, 705] on span "CURRENCY:" at bounding box center [579, 710] width 56 height 14
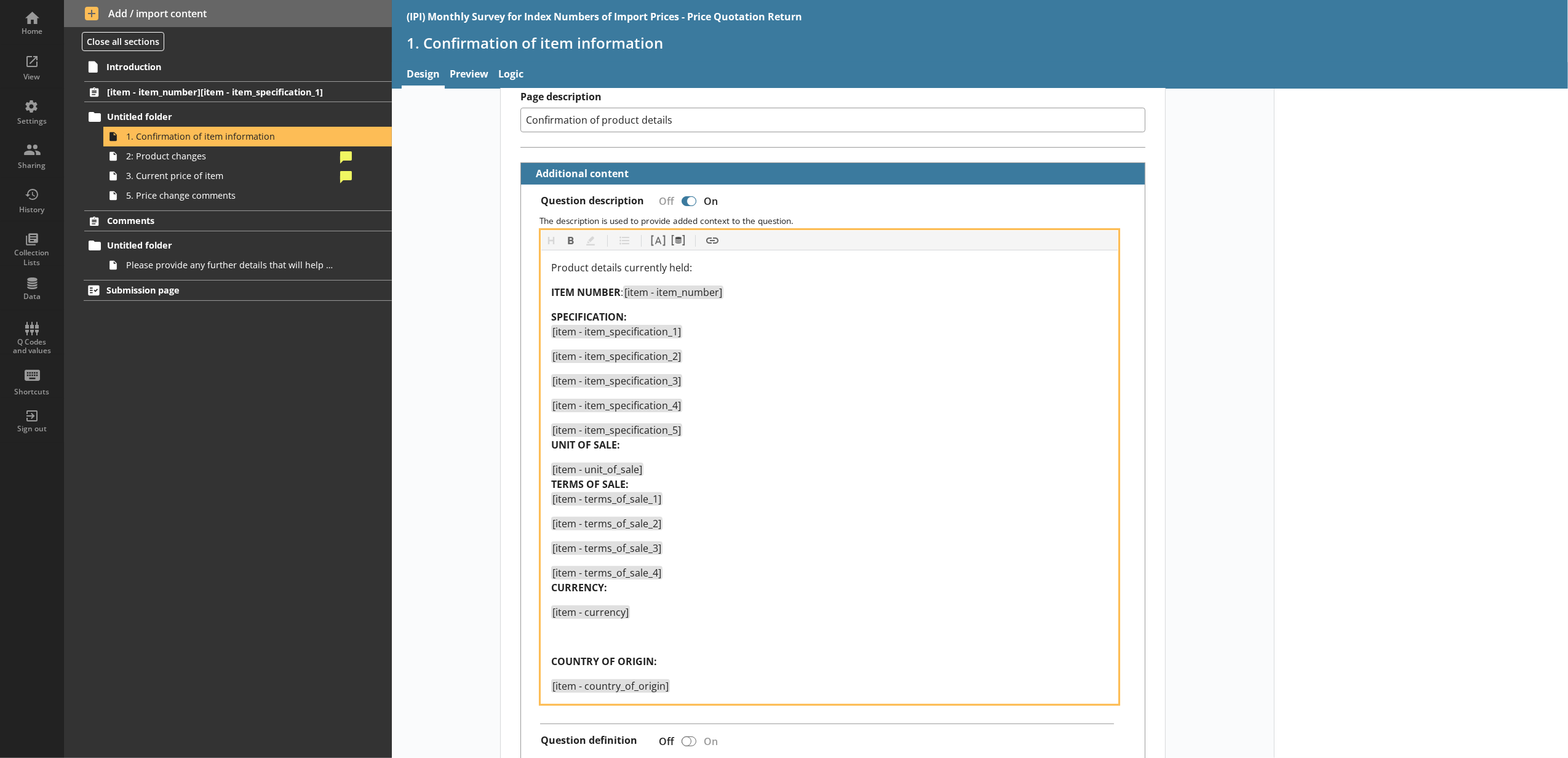
scroll to position [274, 0]
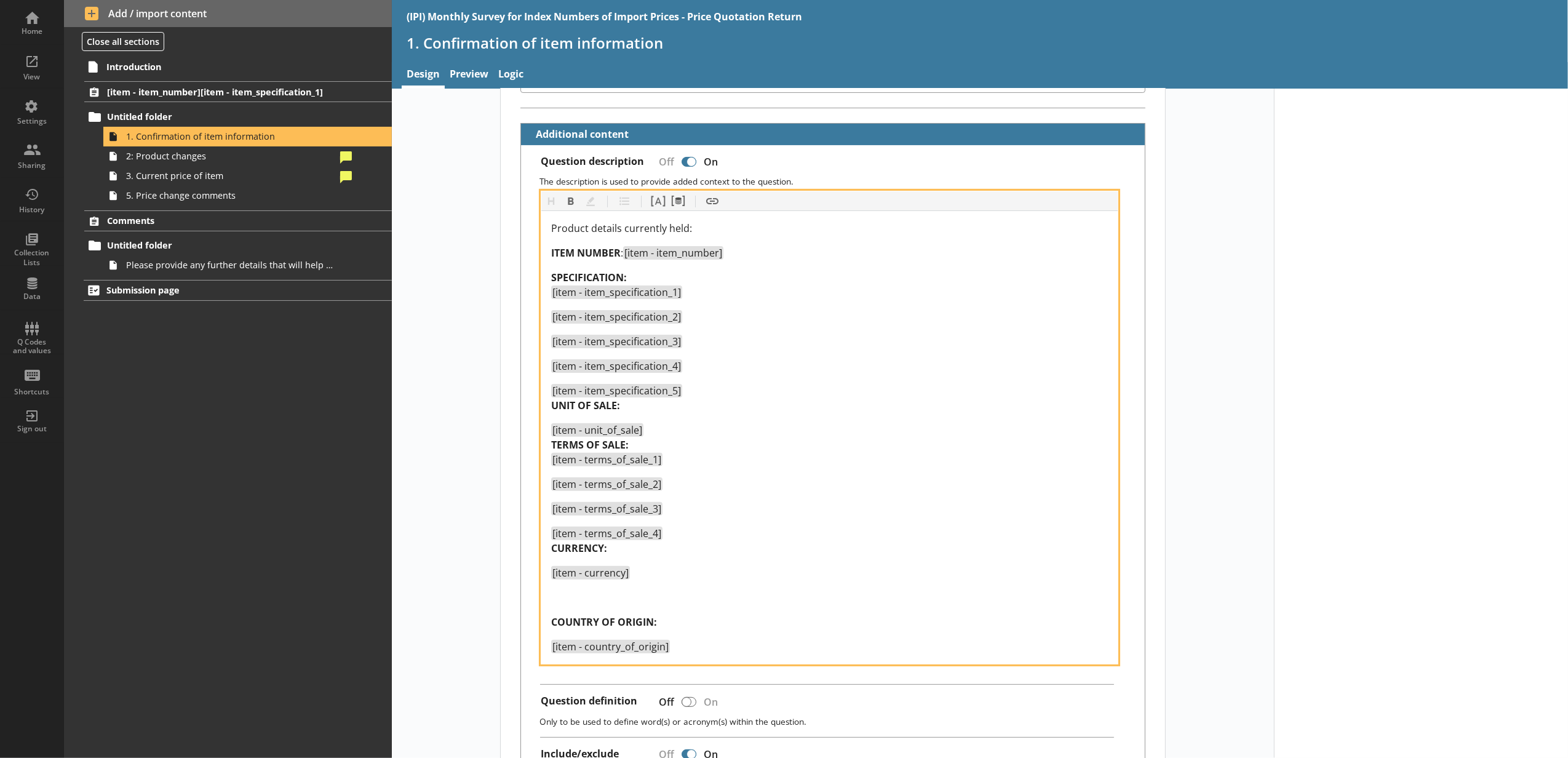
click at [578, 612] on div "Product details currently held: ITEM NUMBER : [item - item_number] SPECIFICATIO…" at bounding box center [830, 437] width 557 height 433
click at [564, 604] on div at bounding box center [830, 597] width 557 height 15
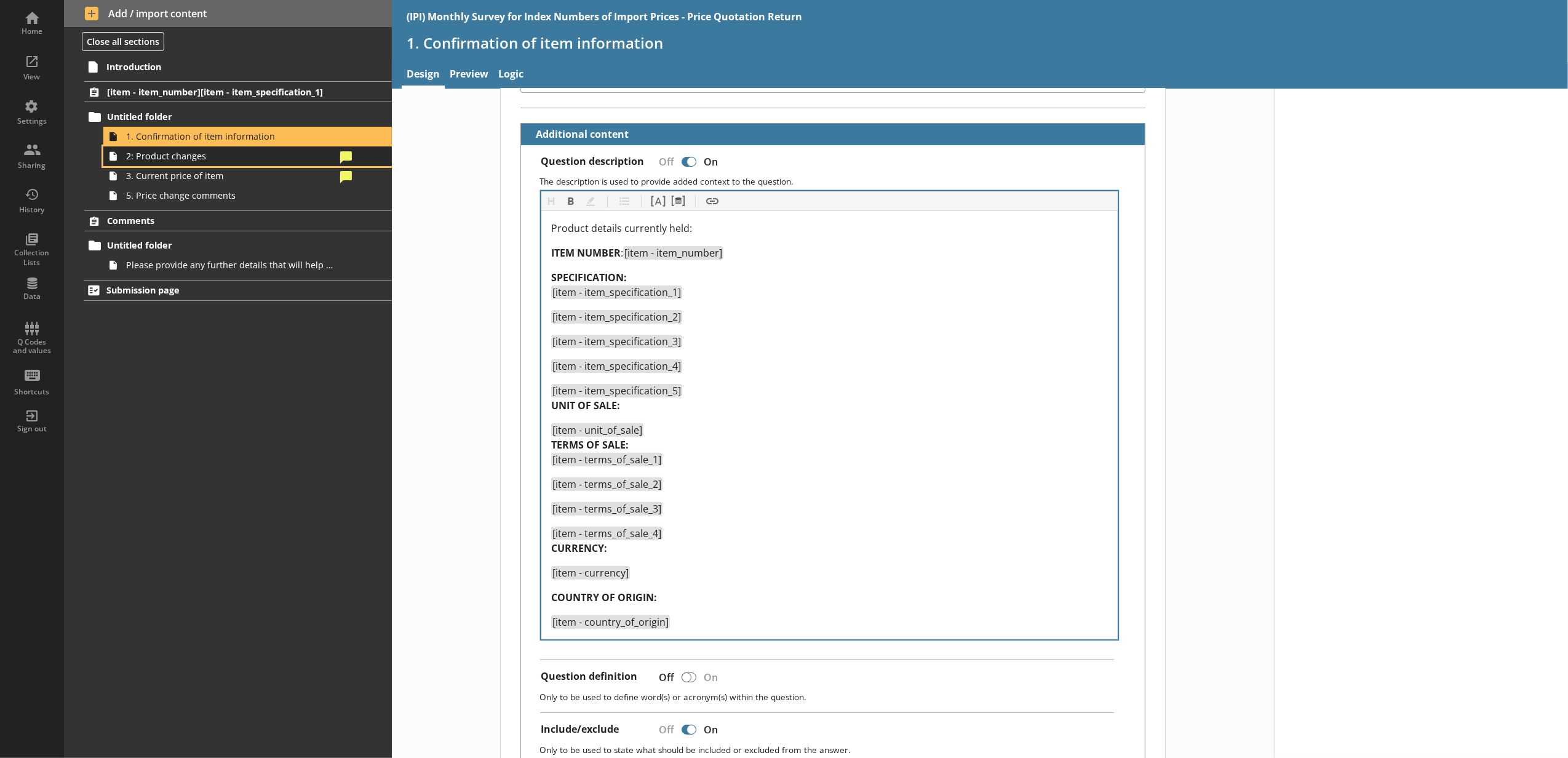
click at [357, 156] on link "2: Product changes" at bounding box center [247, 157] width 288 height 20
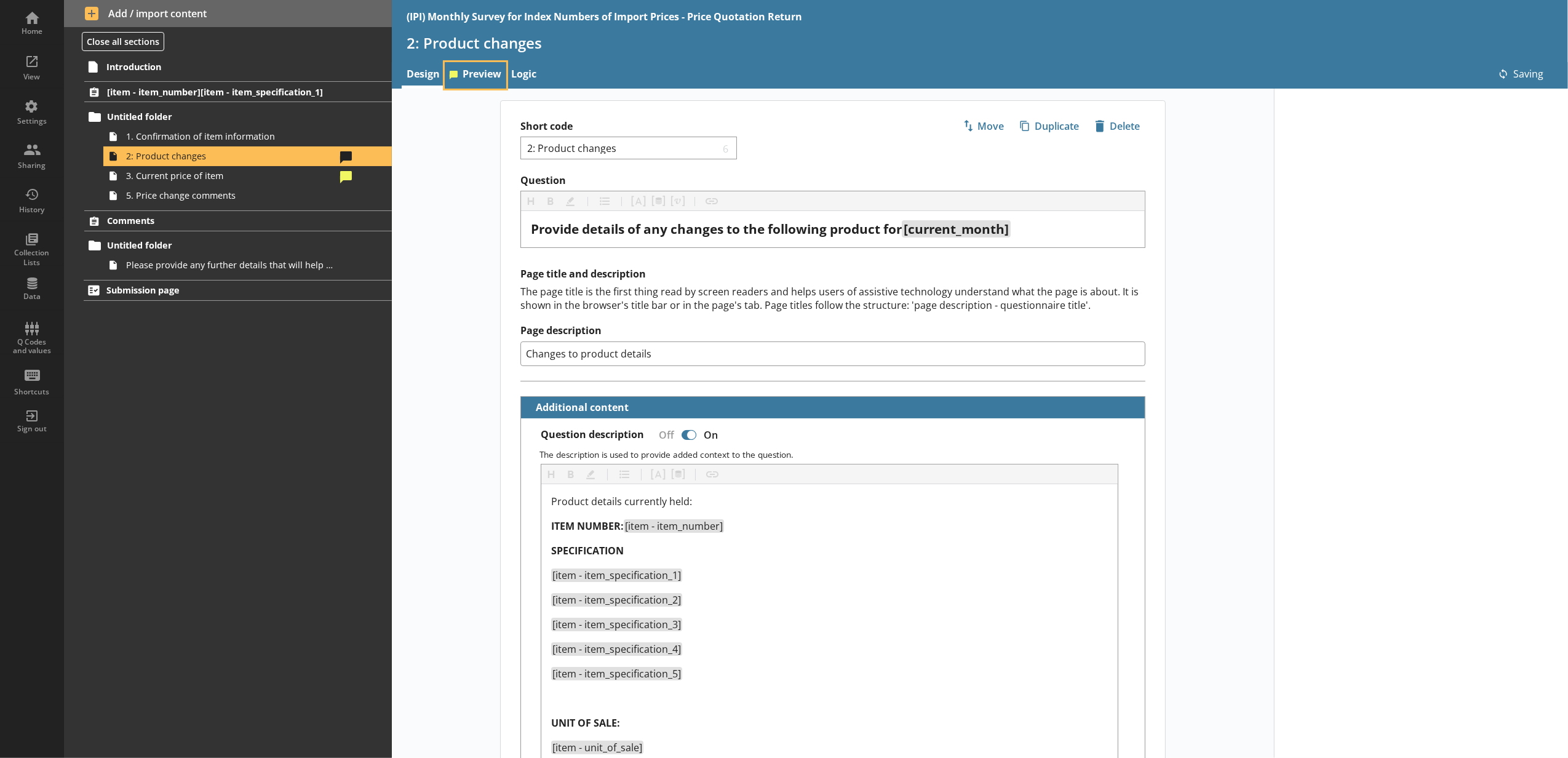
click at [457, 80] on link "Preview" at bounding box center [475, 75] width 61 height 26
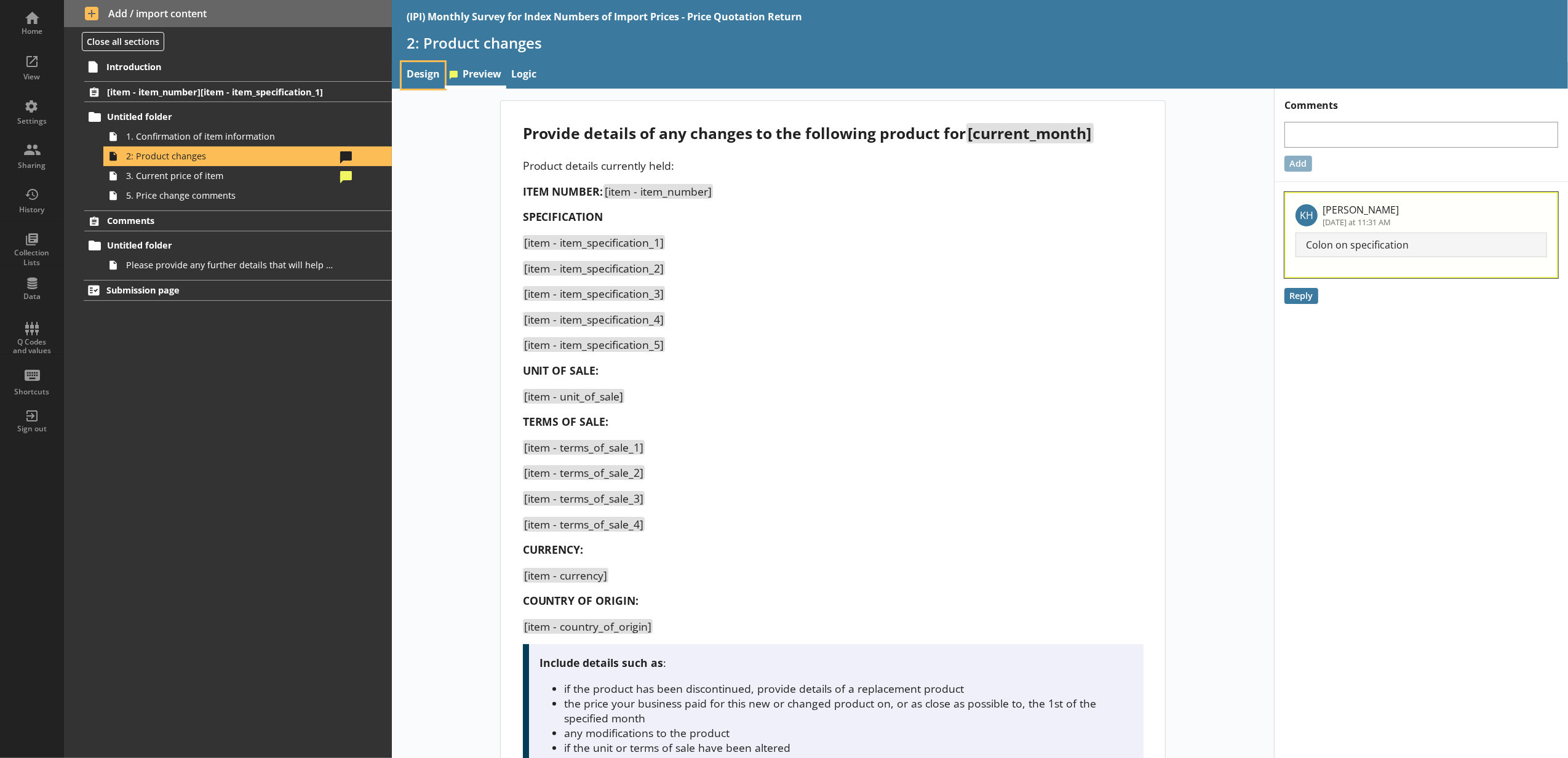
click at [437, 69] on link "Design" at bounding box center [423, 75] width 43 height 26
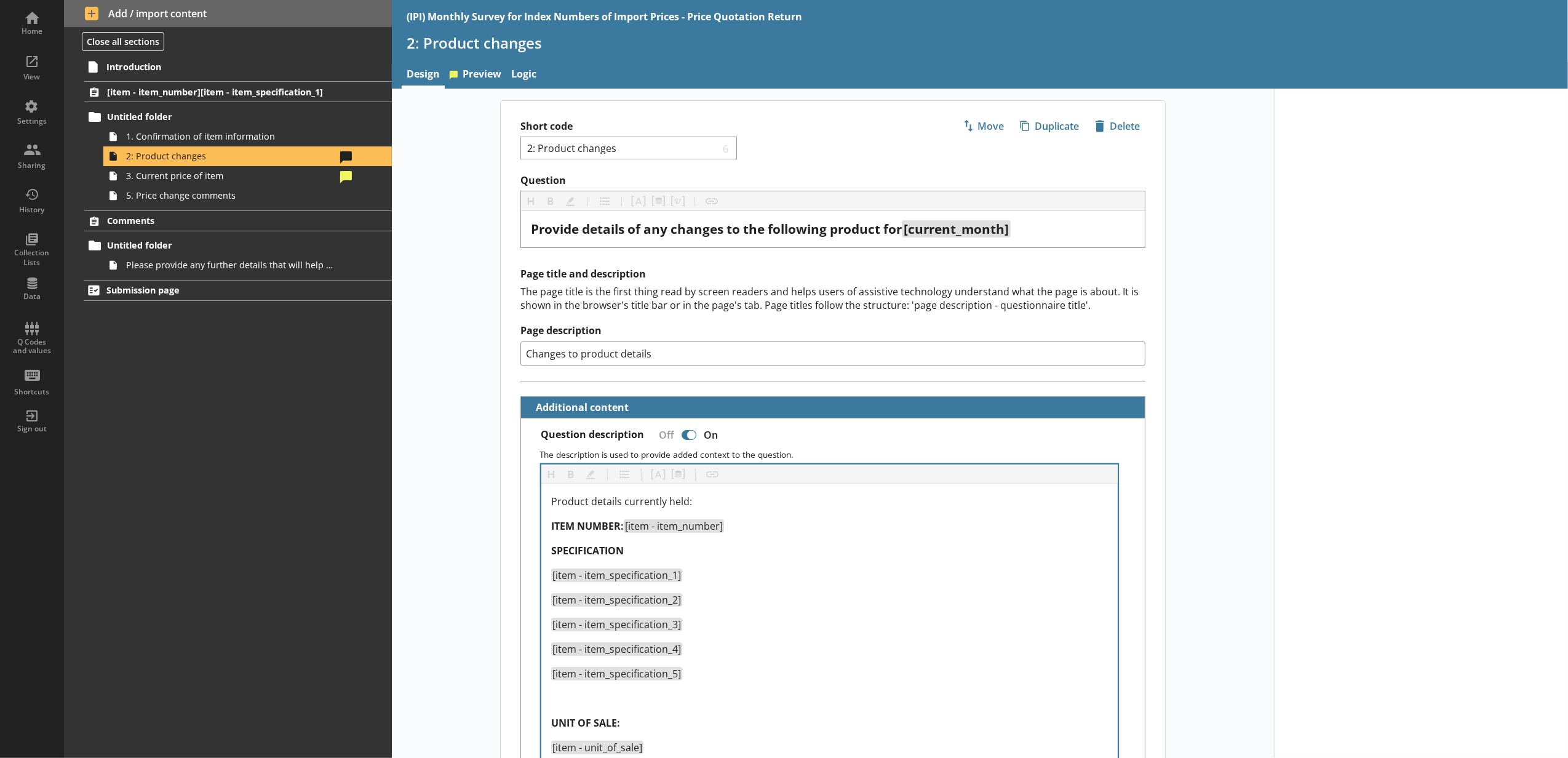
type textarea "x"
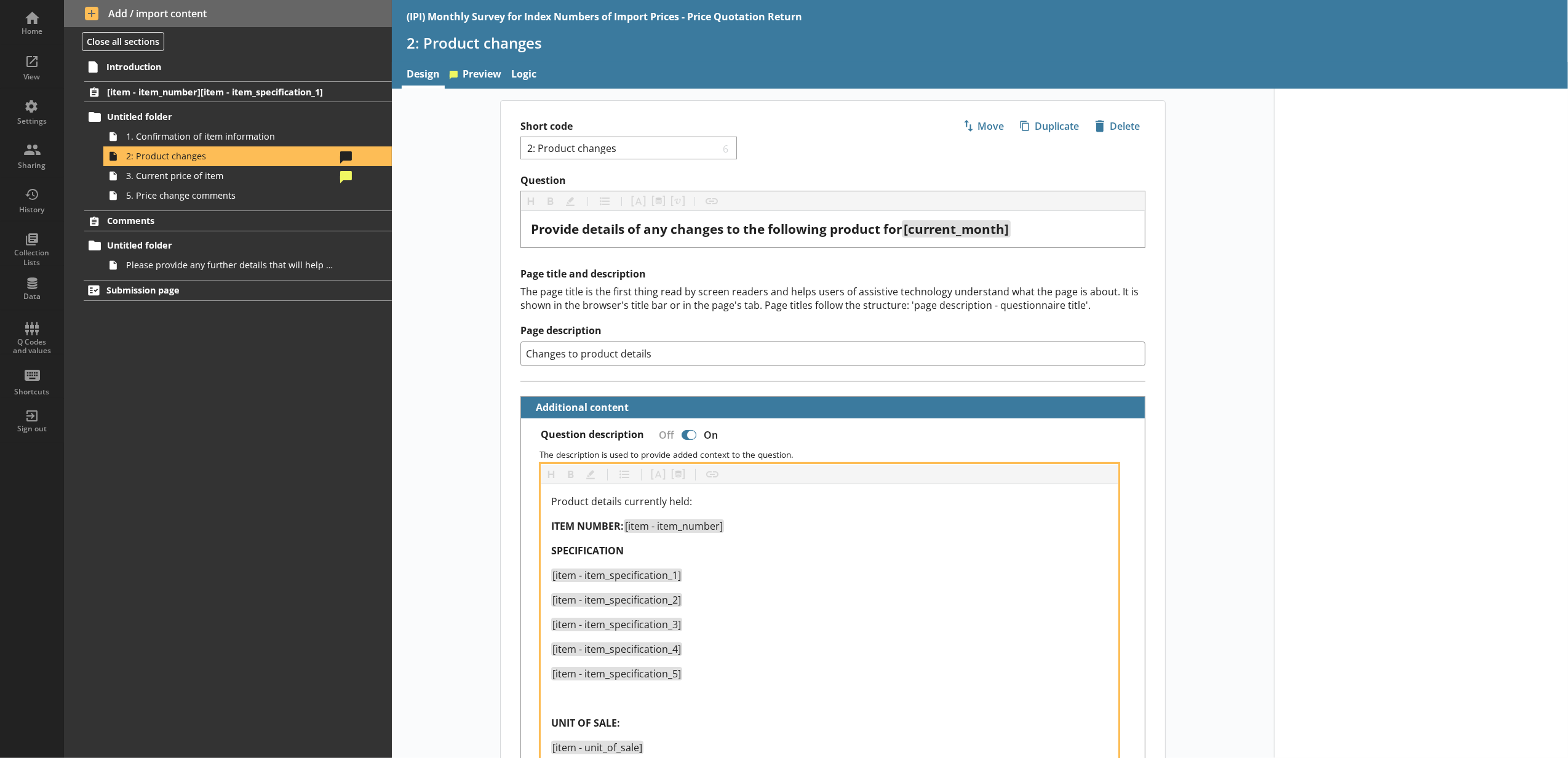
click at [665, 557] on div "SPECIFICATION" at bounding box center [830, 551] width 557 height 15
click at [603, 694] on div at bounding box center [830, 699] width 557 height 15
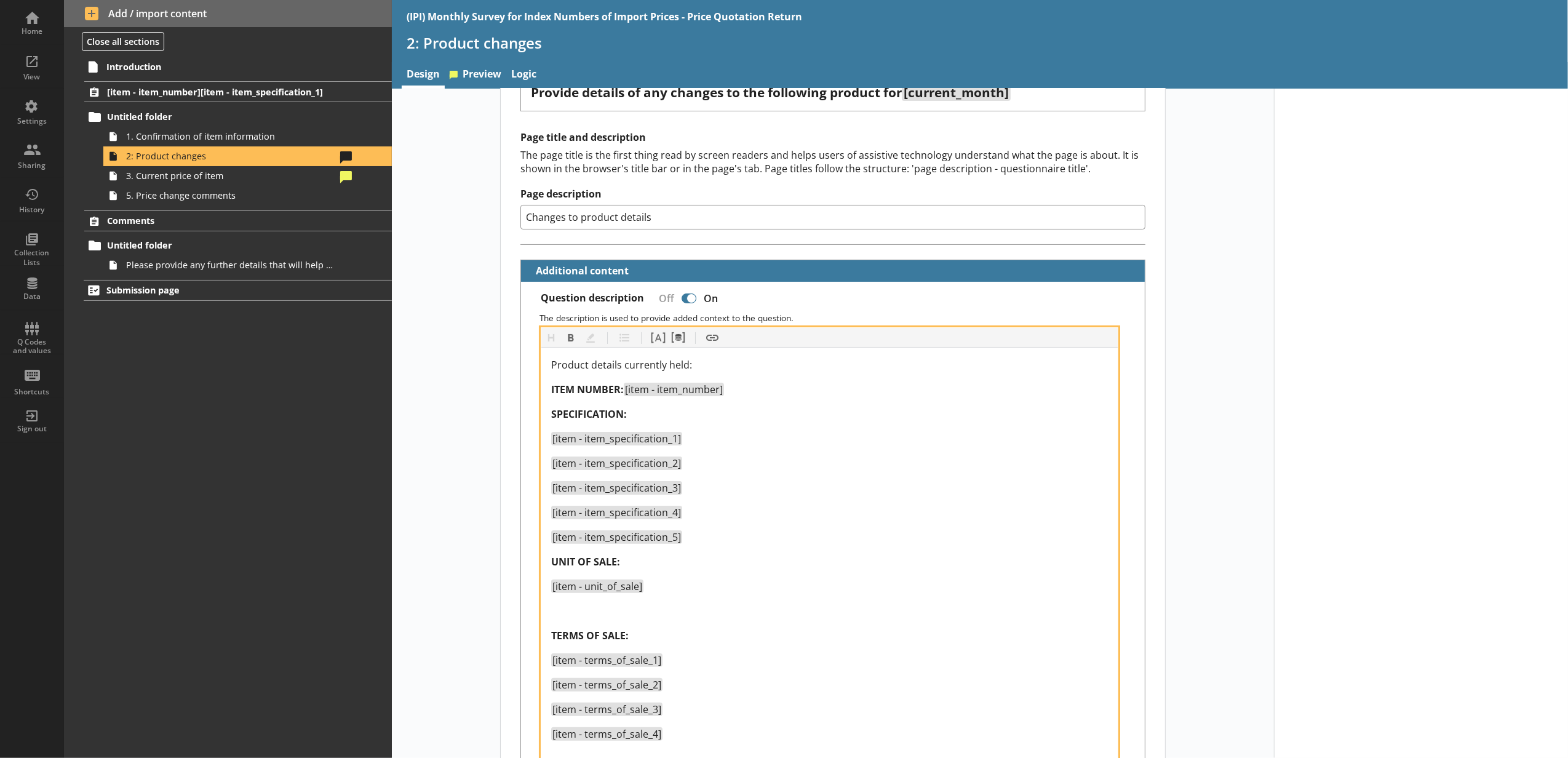
click at [574, 614] on div at bounding box center [830, 611] width 557 height 15
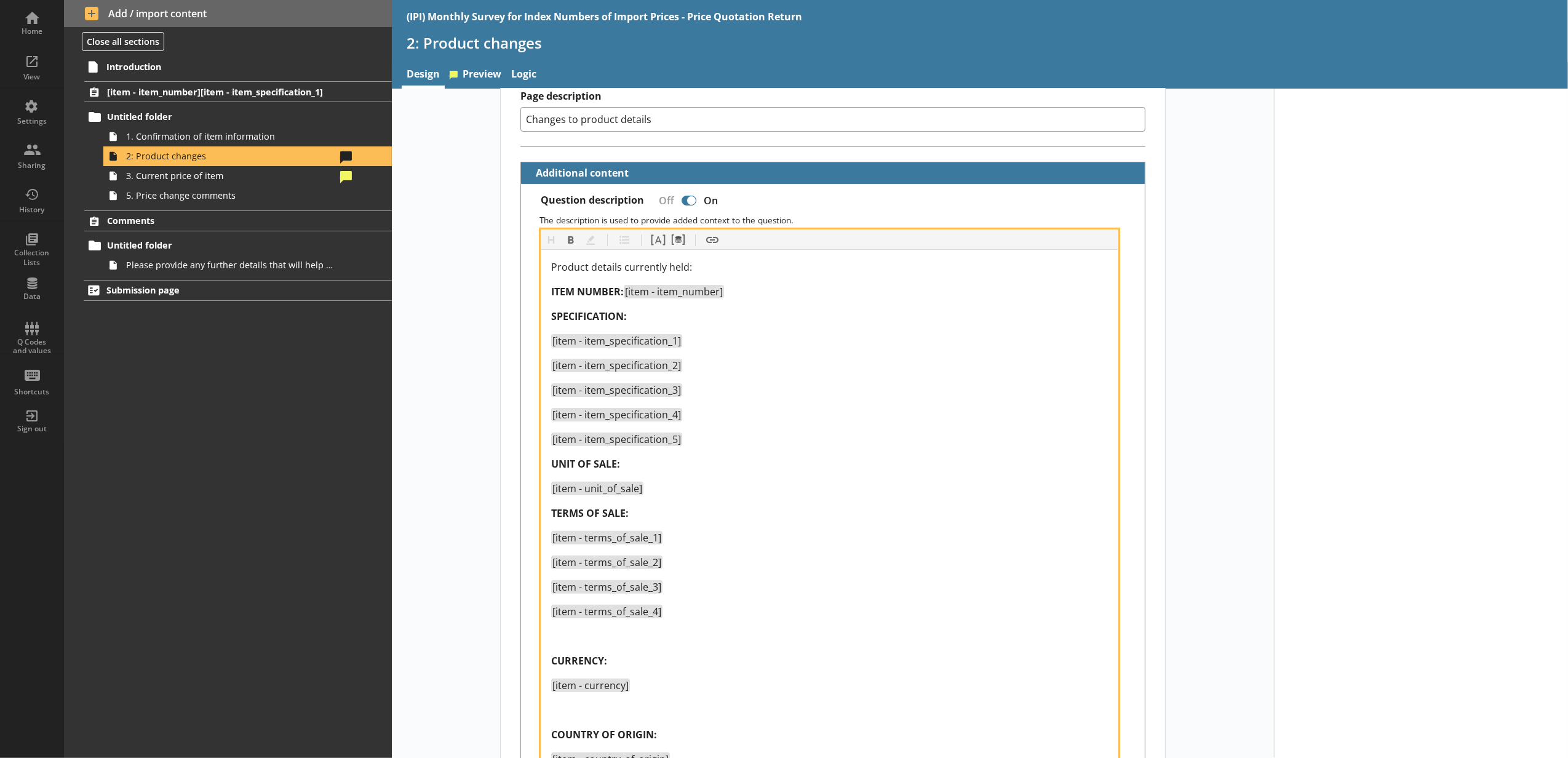
scroll to position [274, 0]
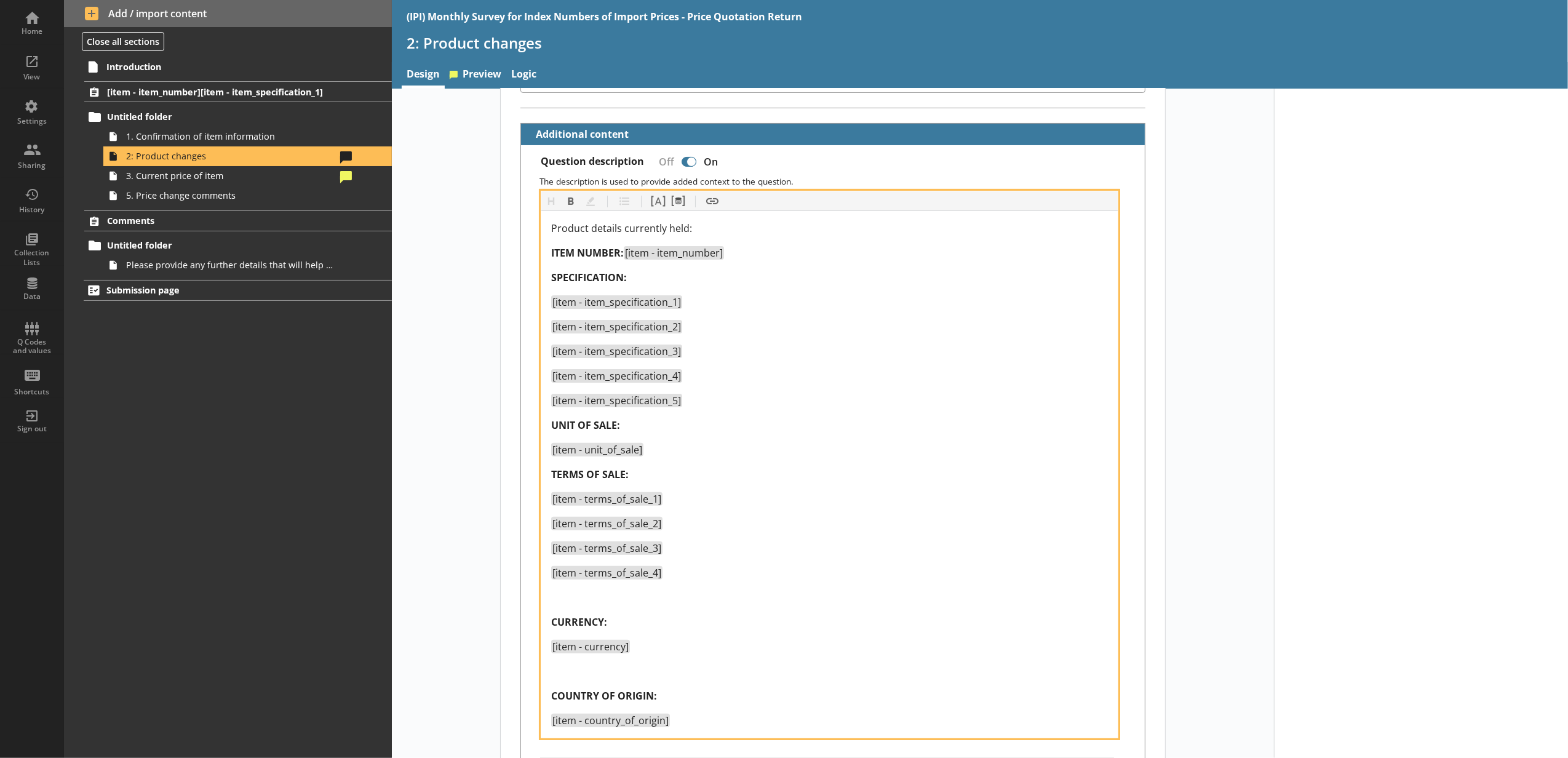
click at [582, 605] on div at bounding box center [830, 597] width 557 height 15
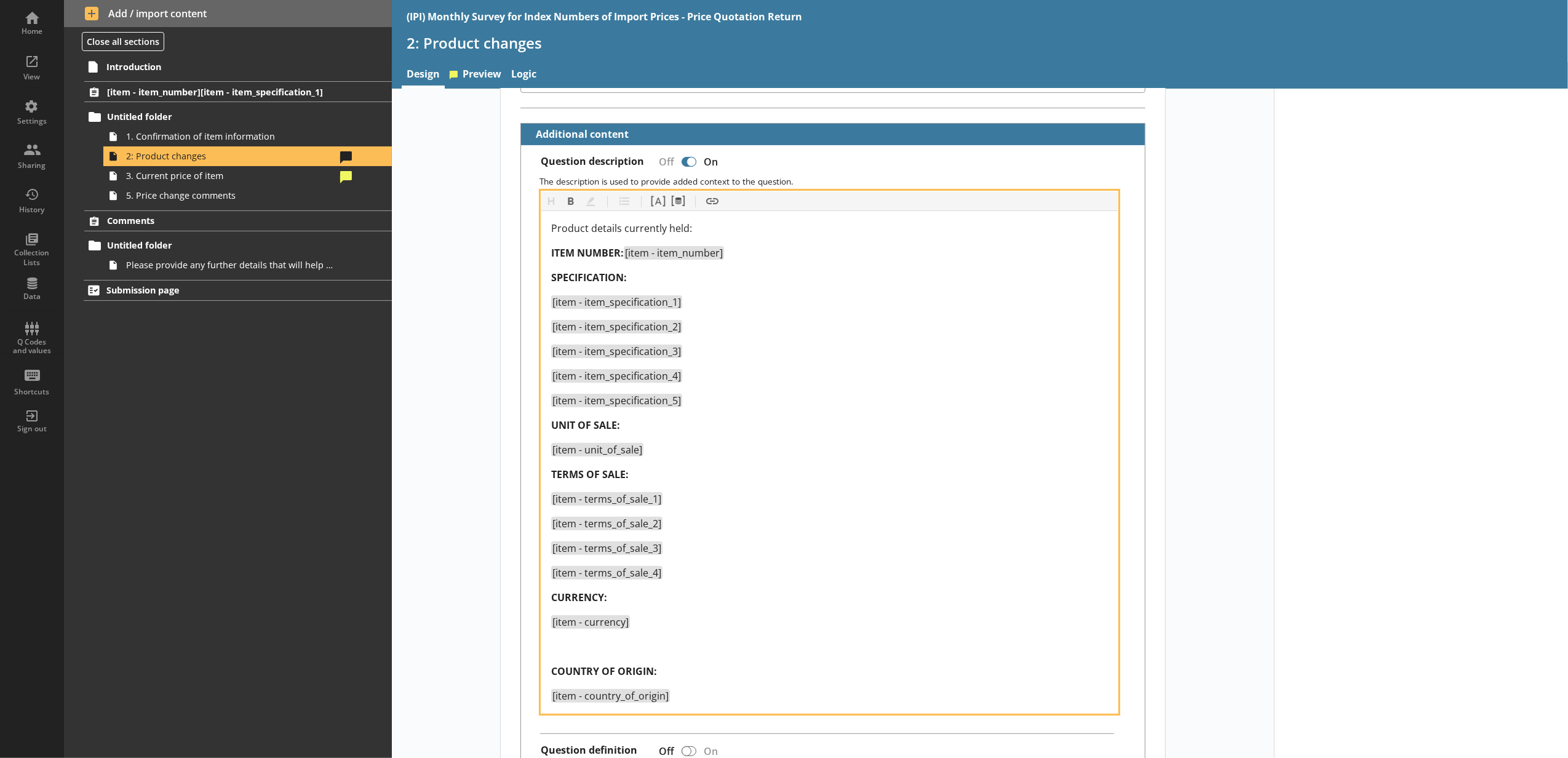
click at [580, 643] on div at bounding box center [830, 647] width 557 height 15
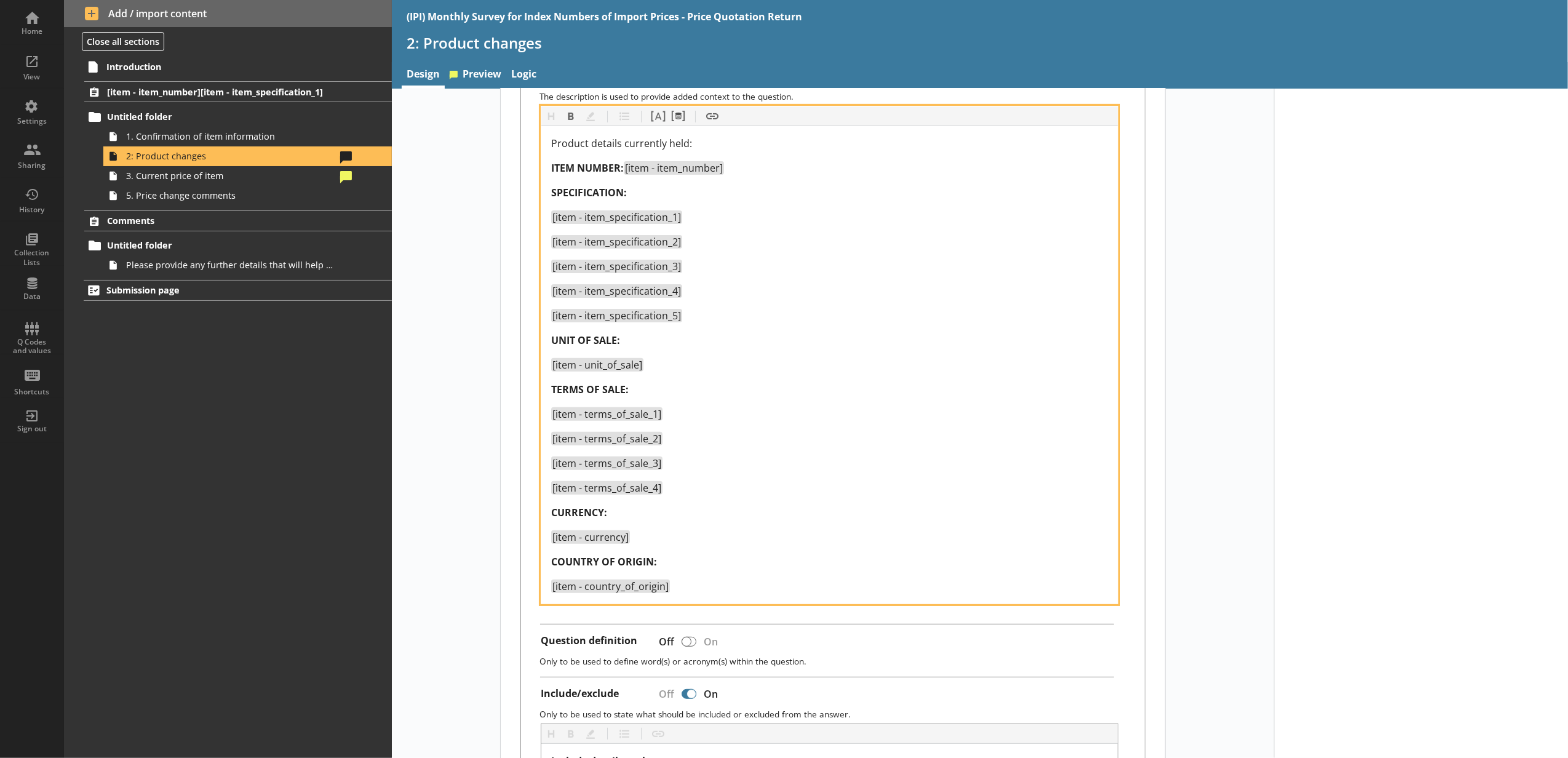
scroll to position [410, 0]
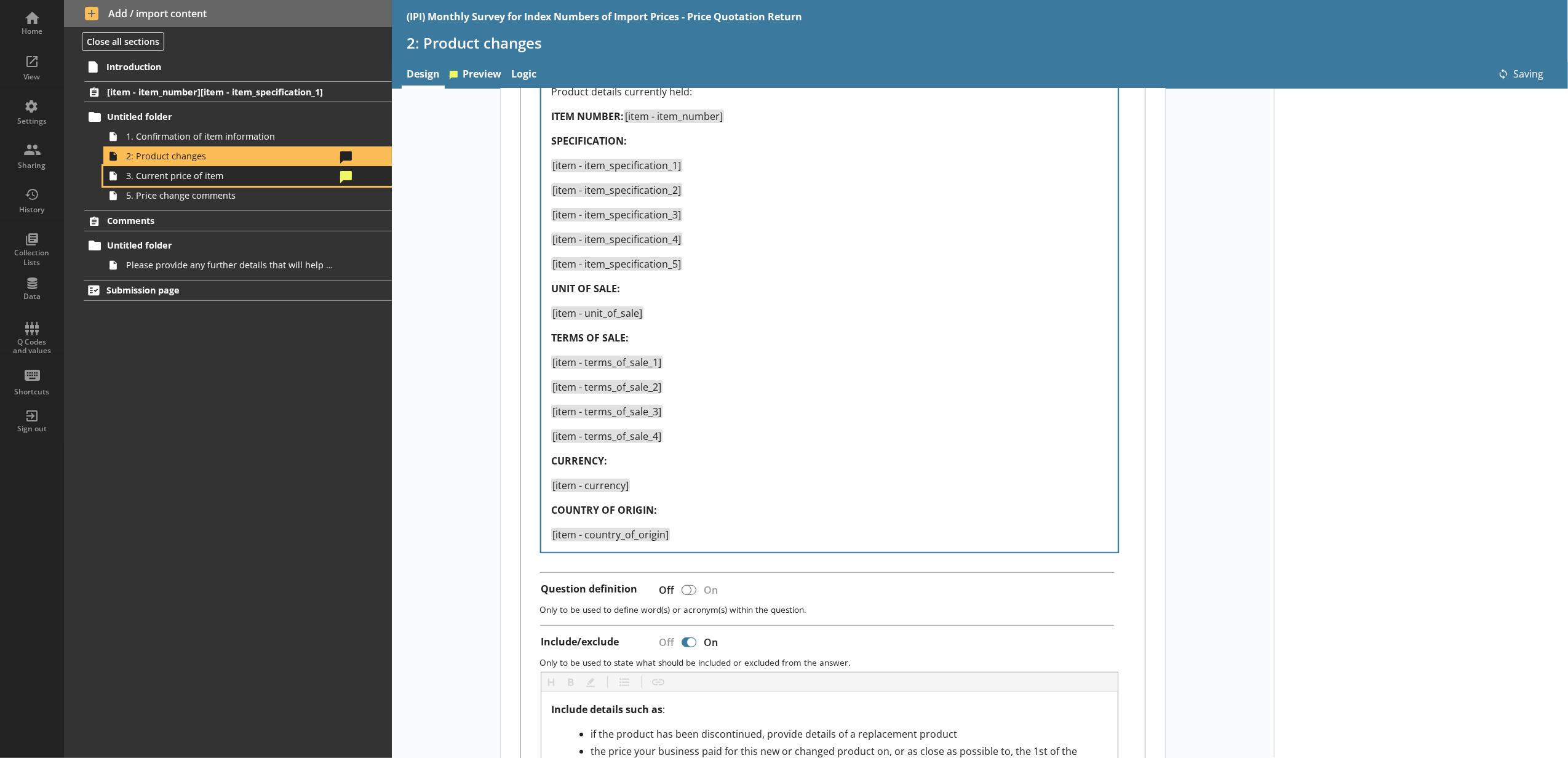
click at [250, 176] on span "3. Current price of item" at bounding box center [231, 175] width 210 height 12
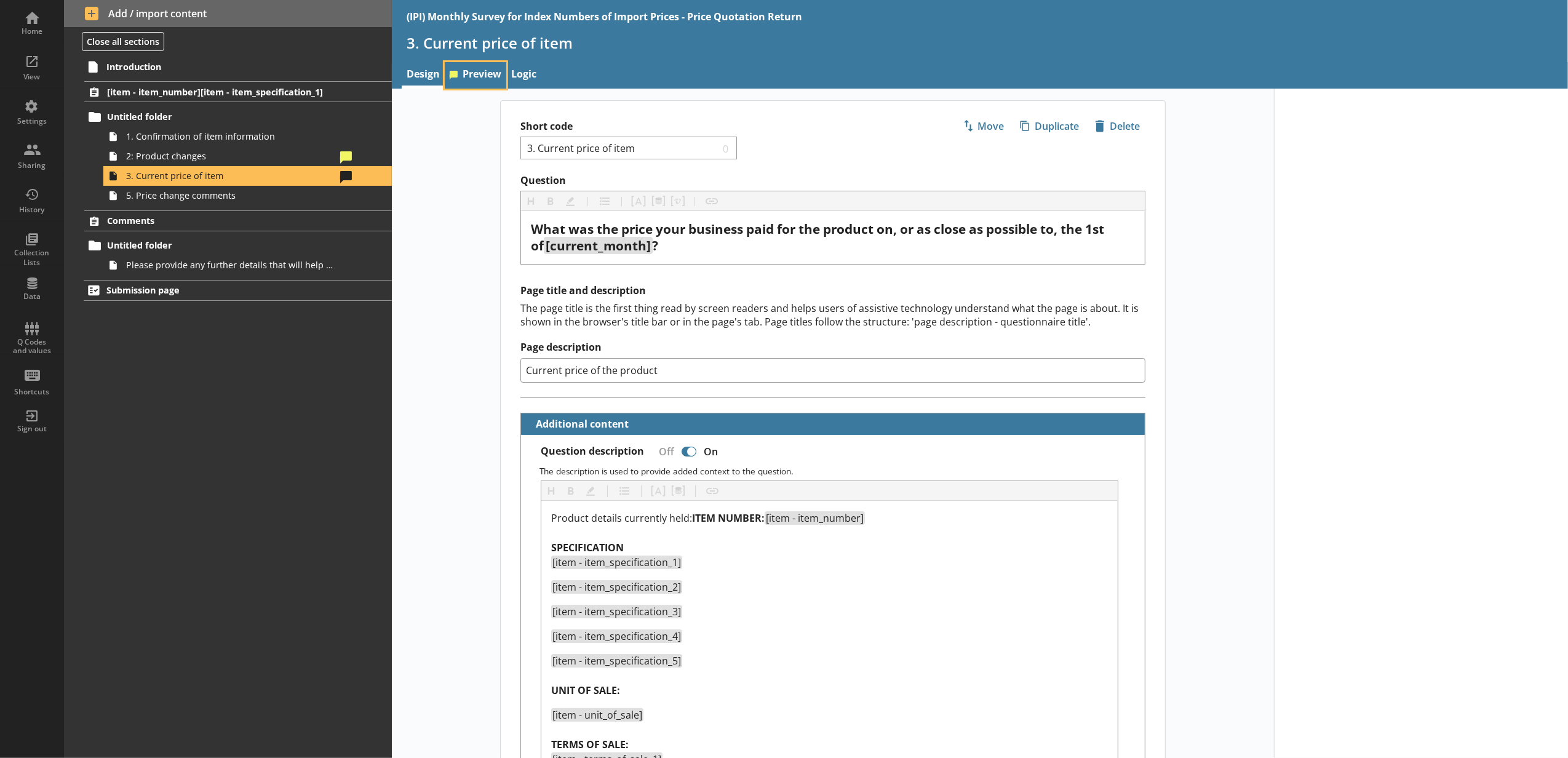
click at [473, 74] on link "Preview" at bounding box center [475, 75] width 61 height 26
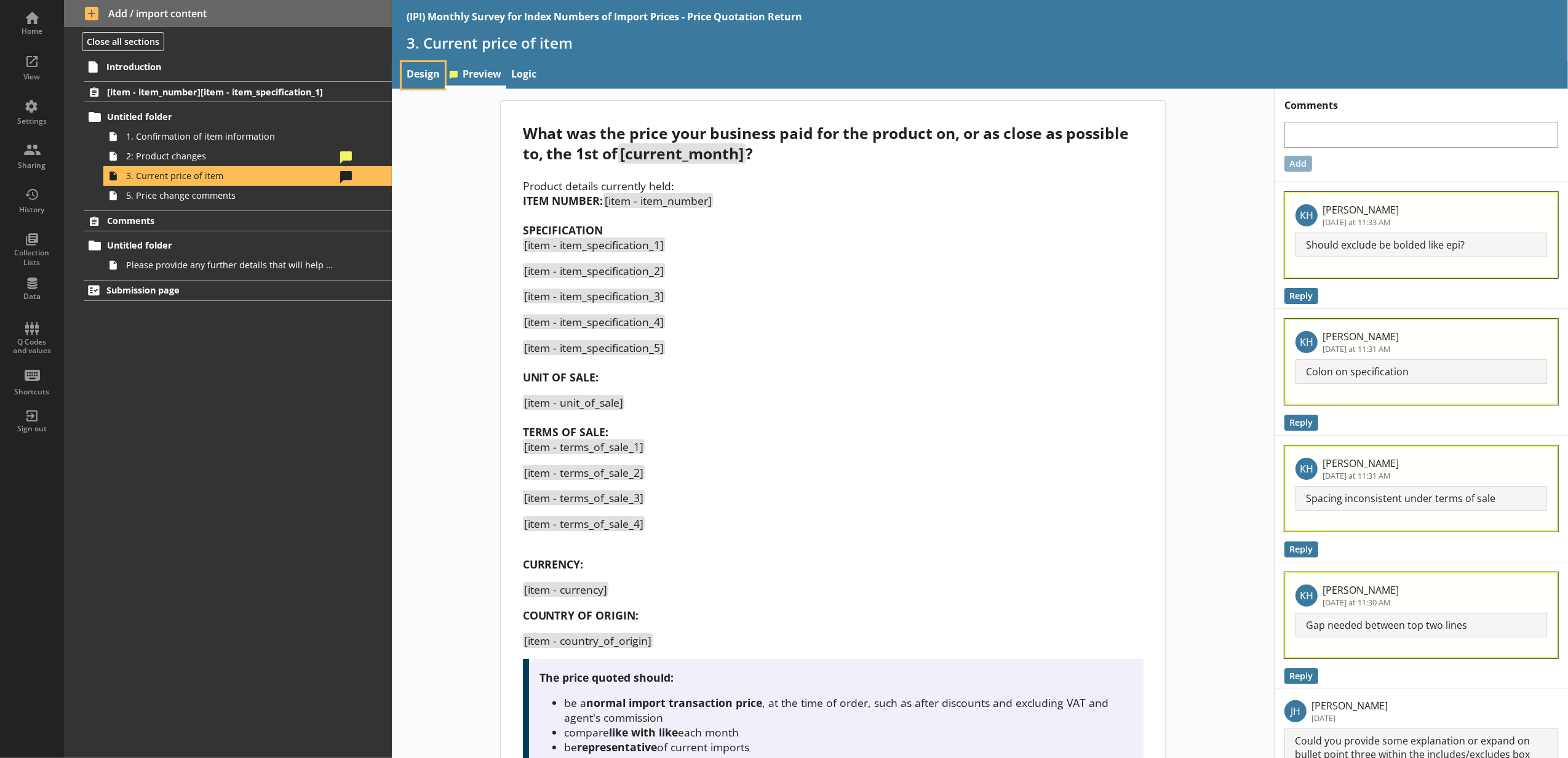
click at [424, 82] on link "Design" at bounding box center [423, 75] width 43 height 26
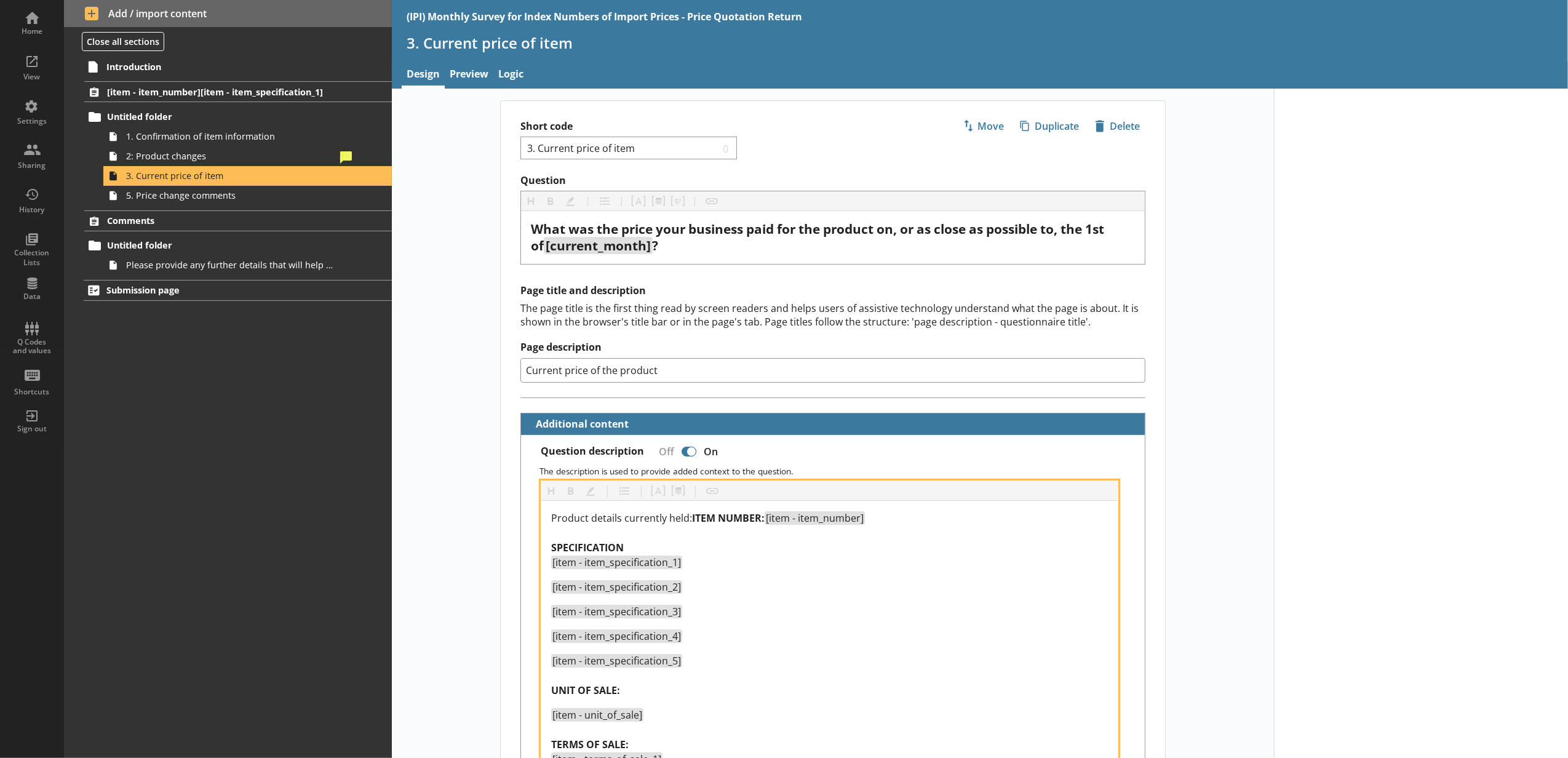
click at [653, 569] on span "[item - item_specification_1]" at bounding box center [616, 562] width 129 height 14
click at [640, 565] on div "Product details currently held: ITEM NUMBER: [item - item_number] SPECIFICATION…" at bounding box center [830, 540] width 557 height 59
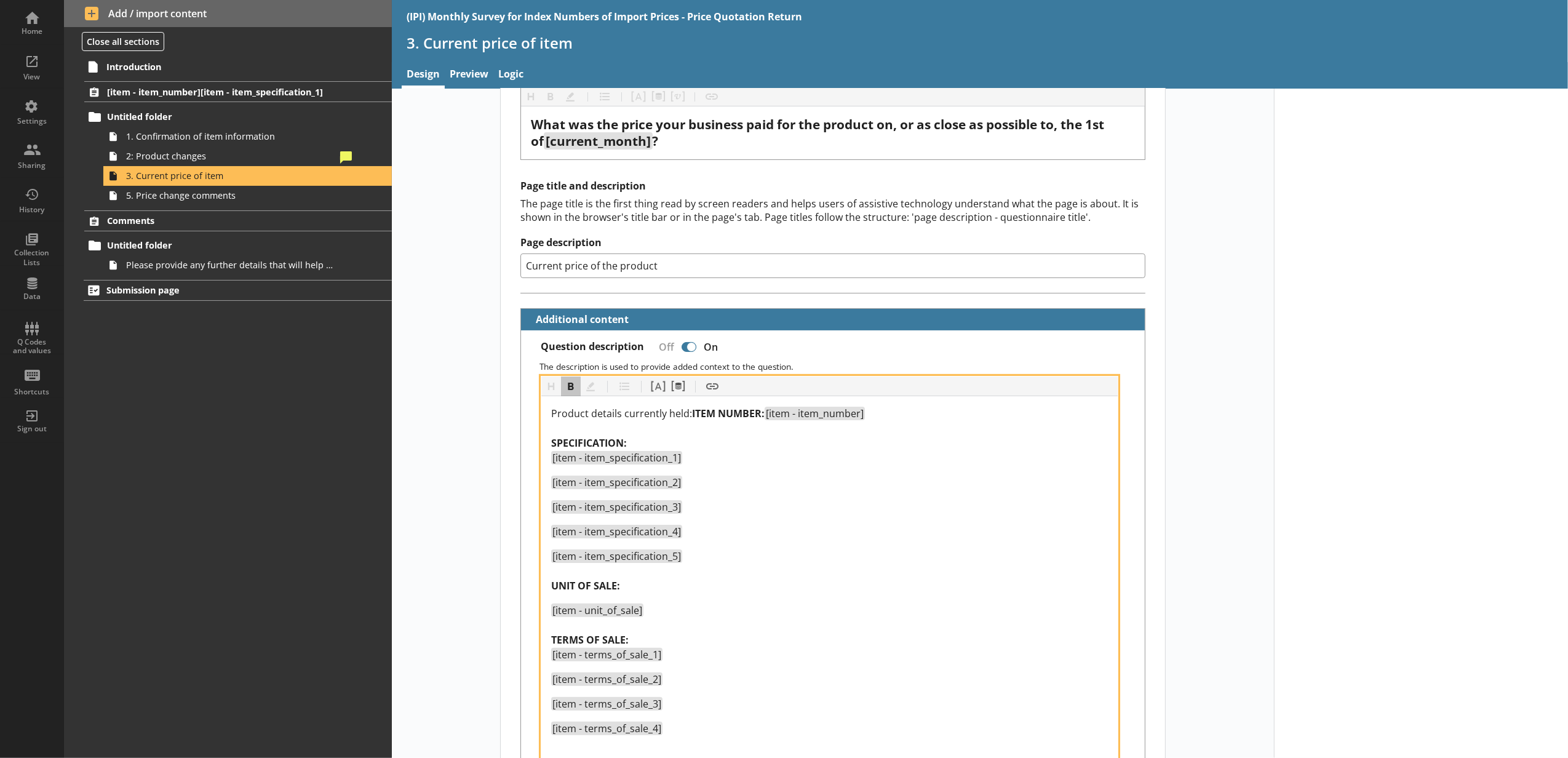
scroll to position [137, 0]
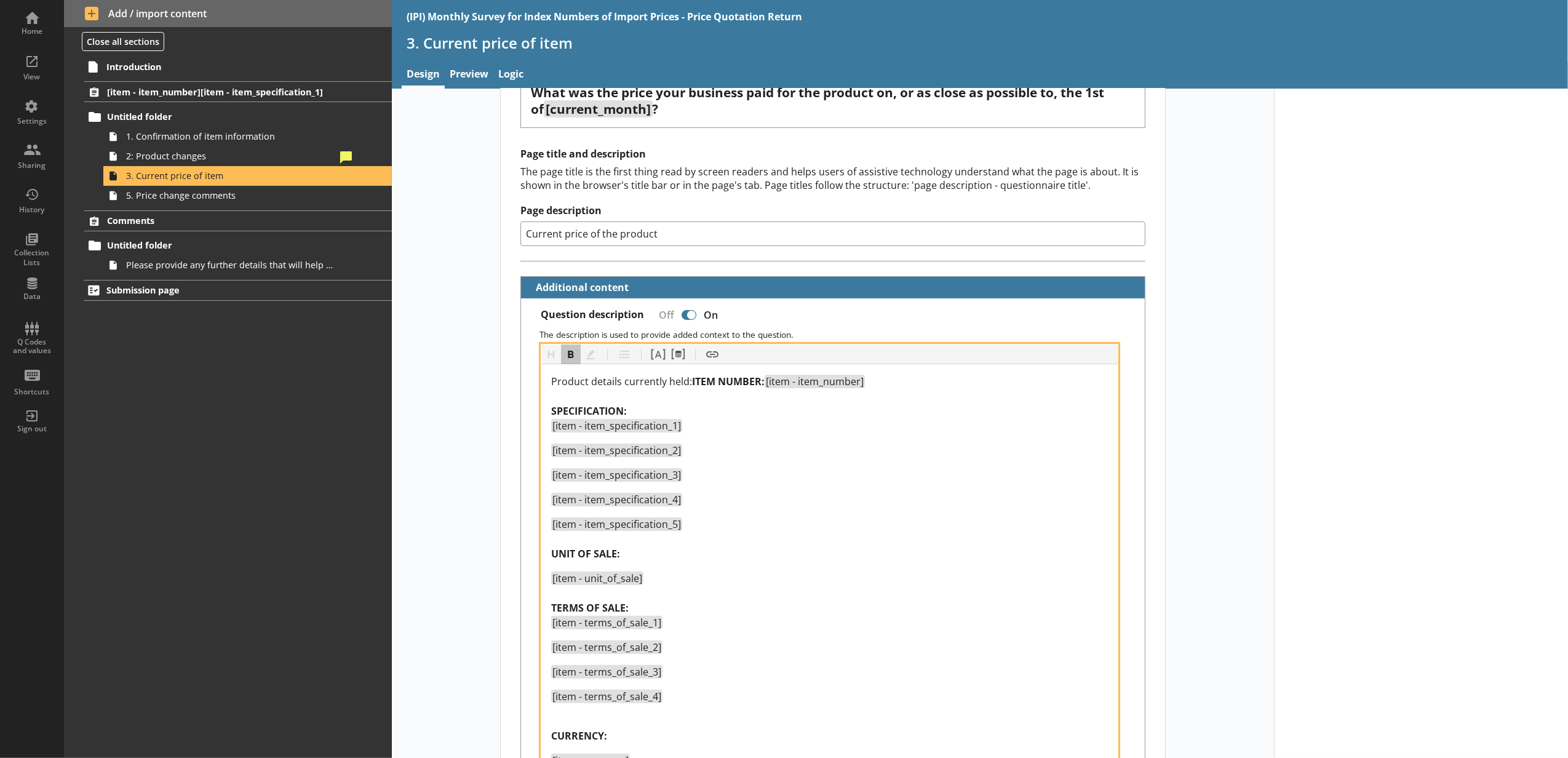
click at [572, 613] on div "[item - unit_of_sale] TERMS OF SALE: [item - terms_of_sale_1]" at bounding box center [830, 600] width 557 height 59
click at [569, 560] on div "[item - item_specification_5] UNIT OF SALE:" at bounding box center [830, 539] width 557 height 45
click at [573, 700] on div "Product details currently held: ITEM NUMBER: [item - item_number] SPECIFICATION…" at bounding box center [830, 580] width 557 height 413
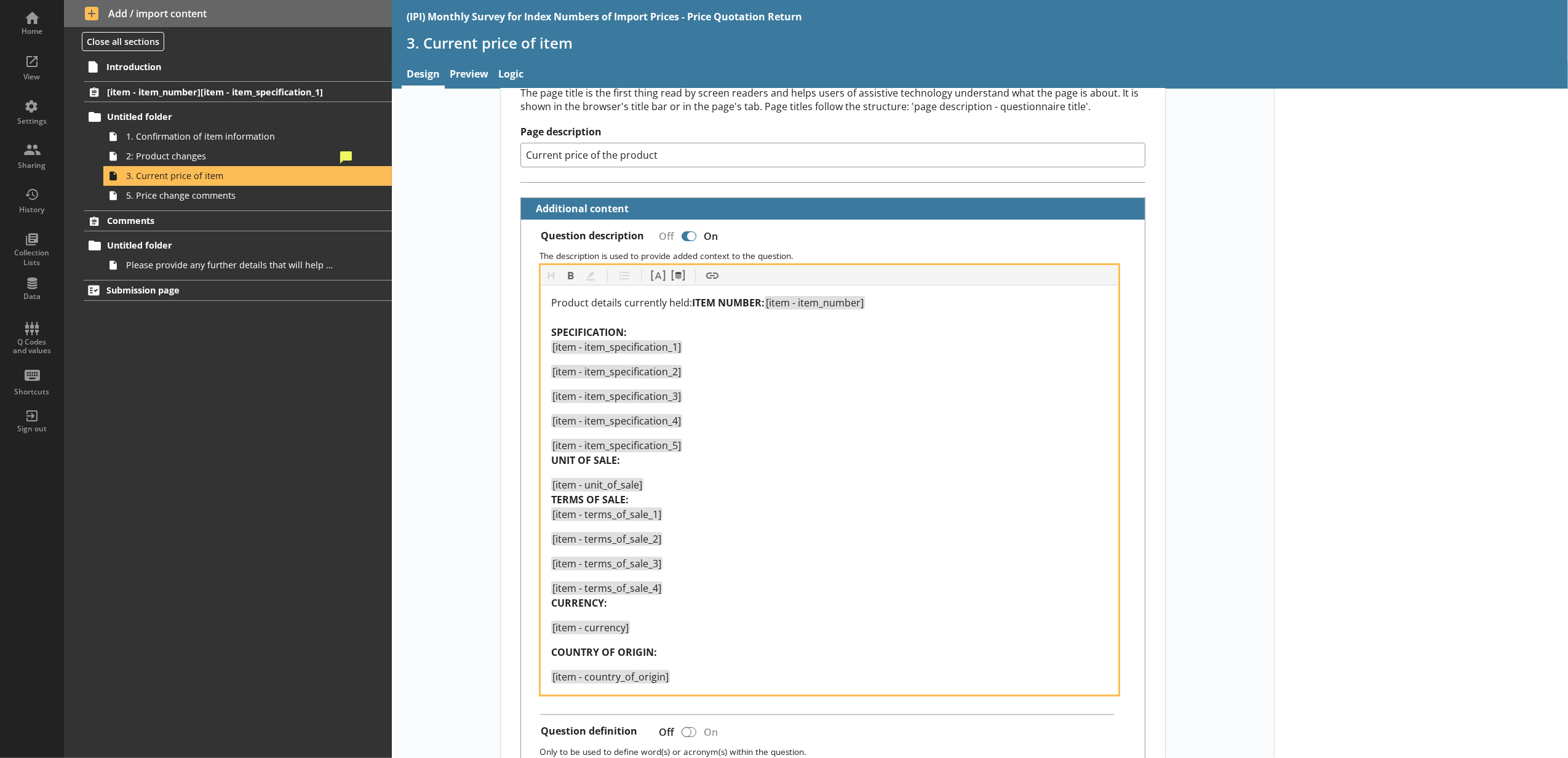
scroll to position [274, 0]
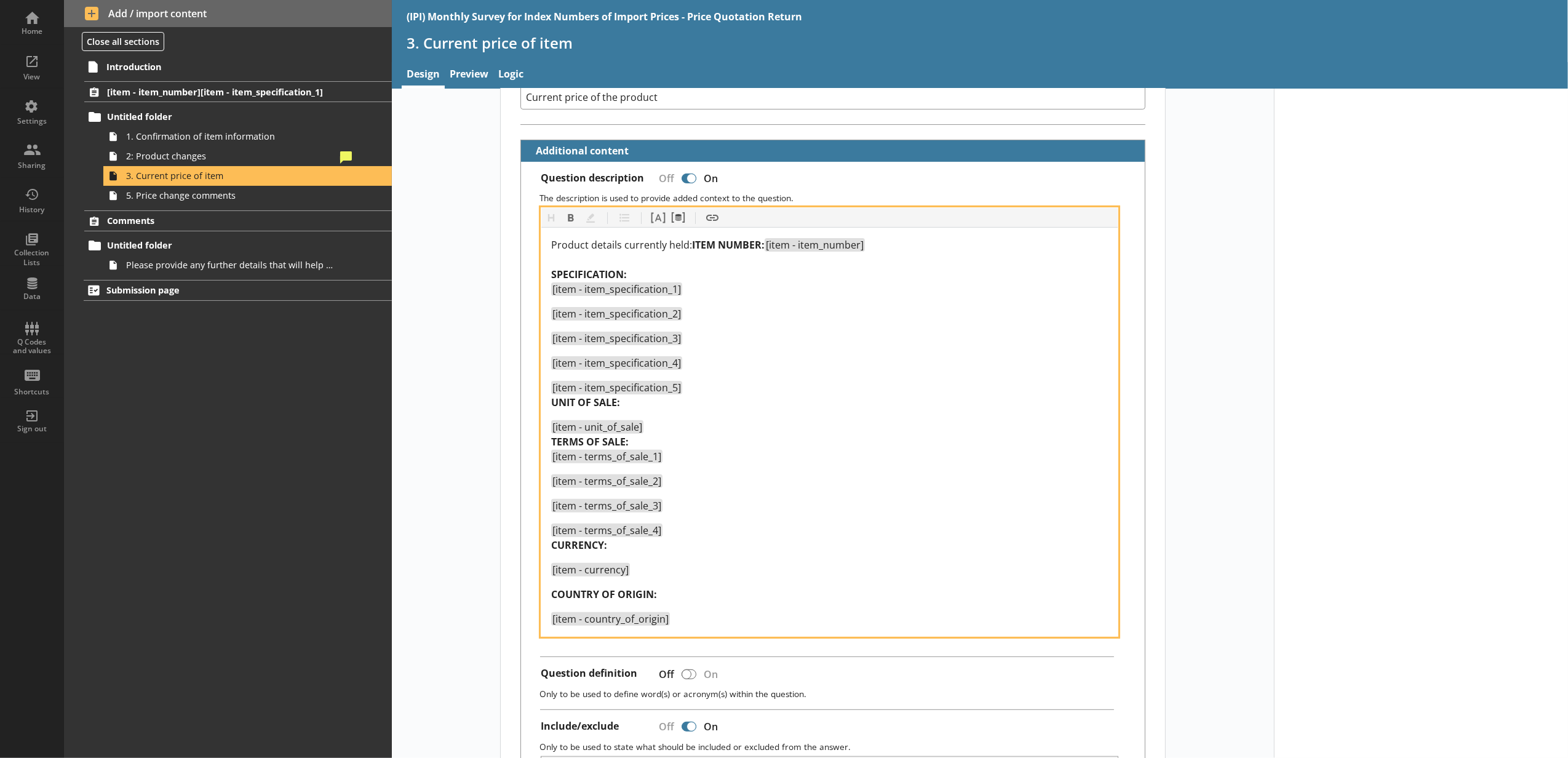
click at [553, 601] on div "Product details currently held: ITEM NUMBER: [item - item_number] SPECIFICATION…" at bounding box center [830, 431] width 557 height 389
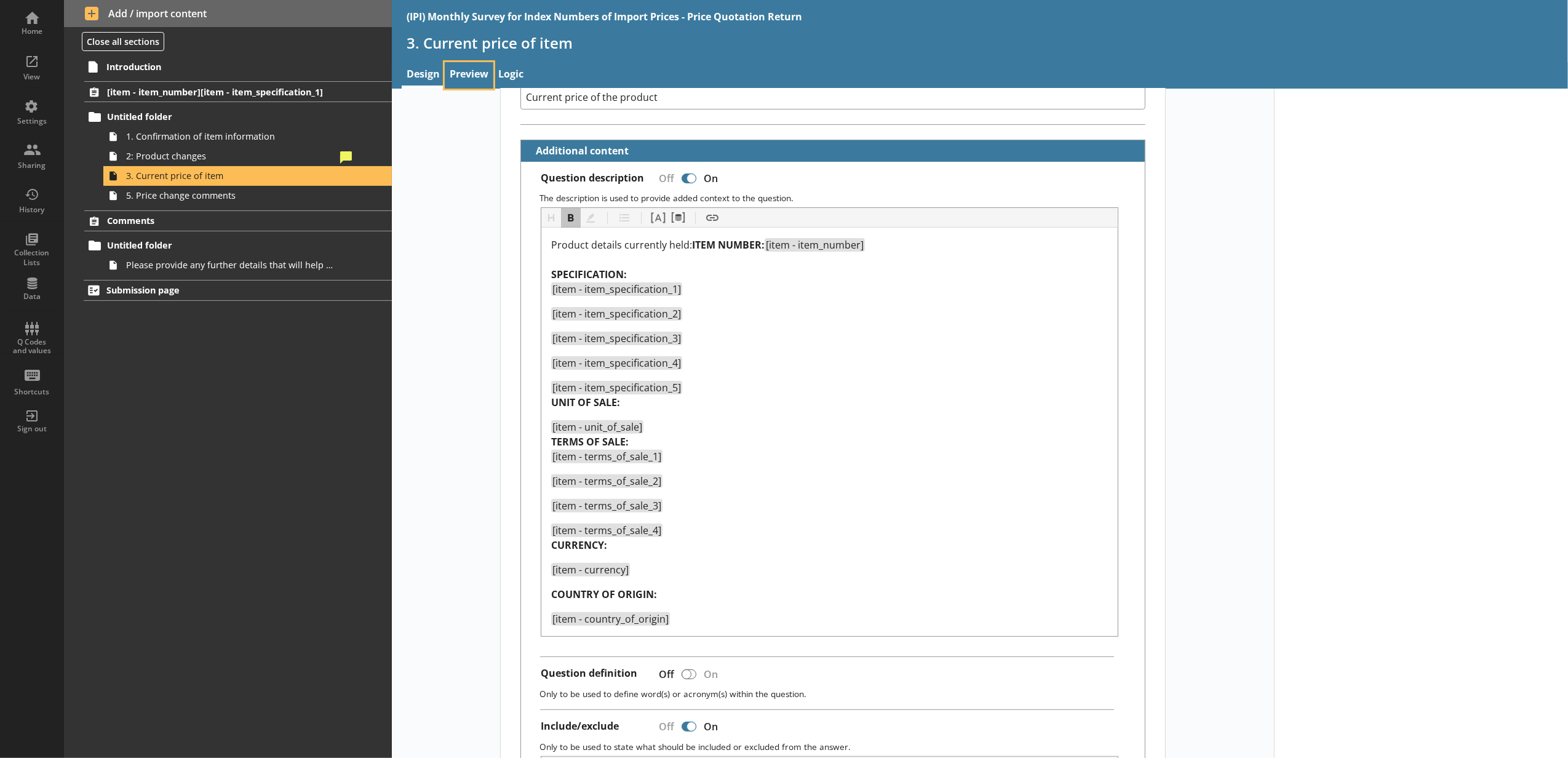
click at [470, 69] on link "Preview" at bounding box center [469, 75] width 48 height 26
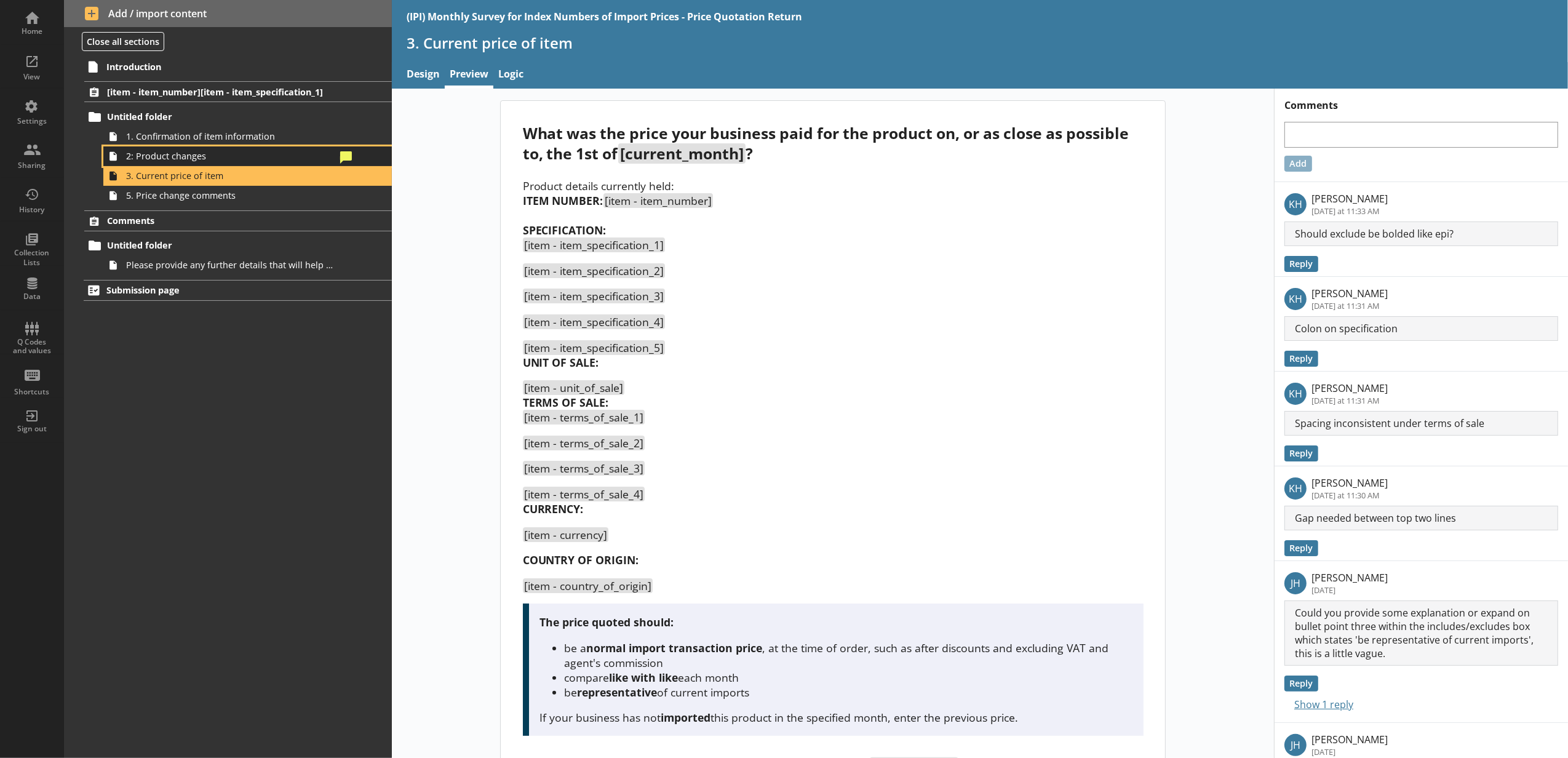
click at [314, 158] on span "2: Product changes" at bounding box center [231, 156] width 210 height 12
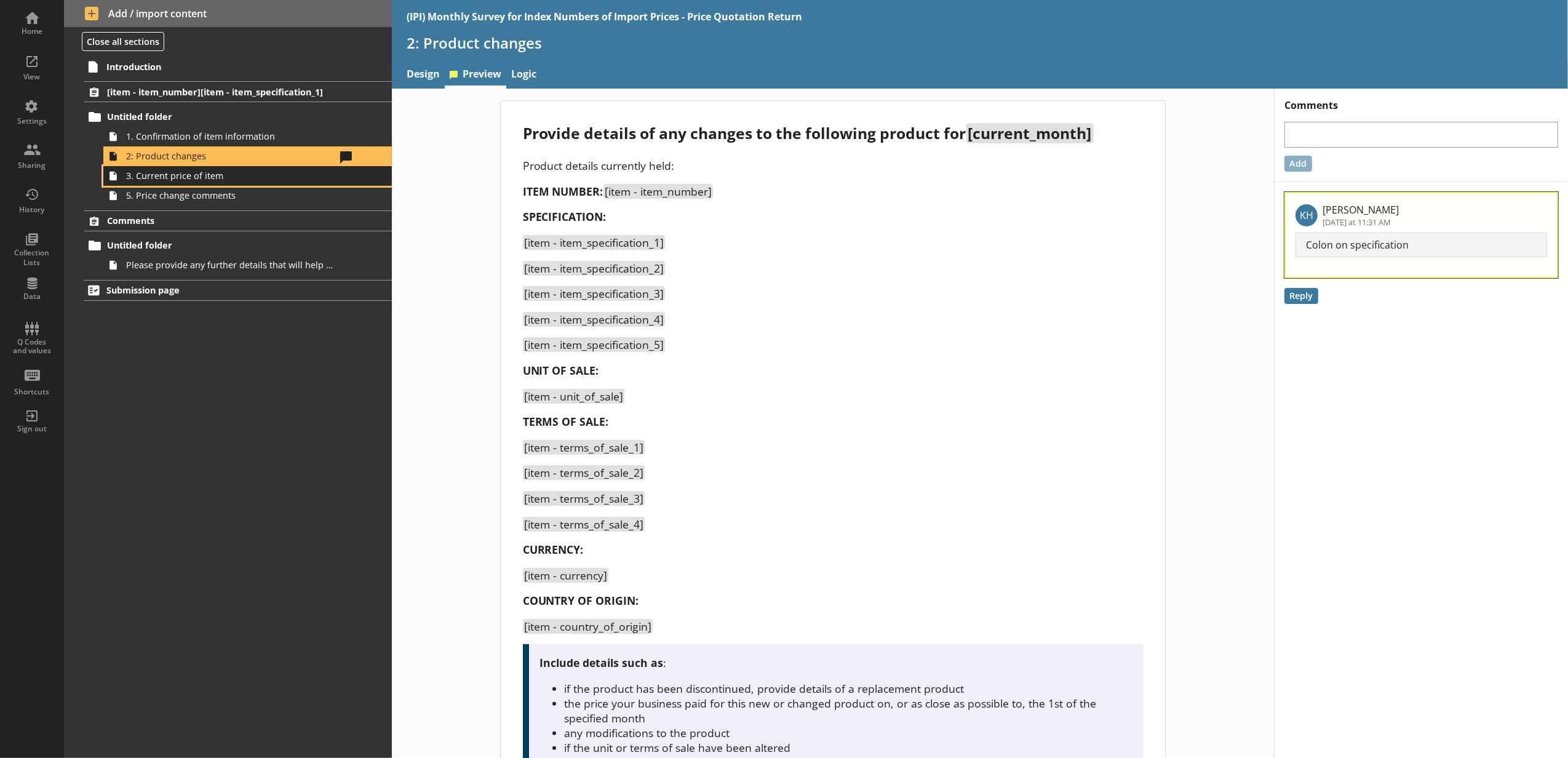
click at [311, 182] on span "3. Current price of item" at bounding box center [231, 175] width 210 height 12
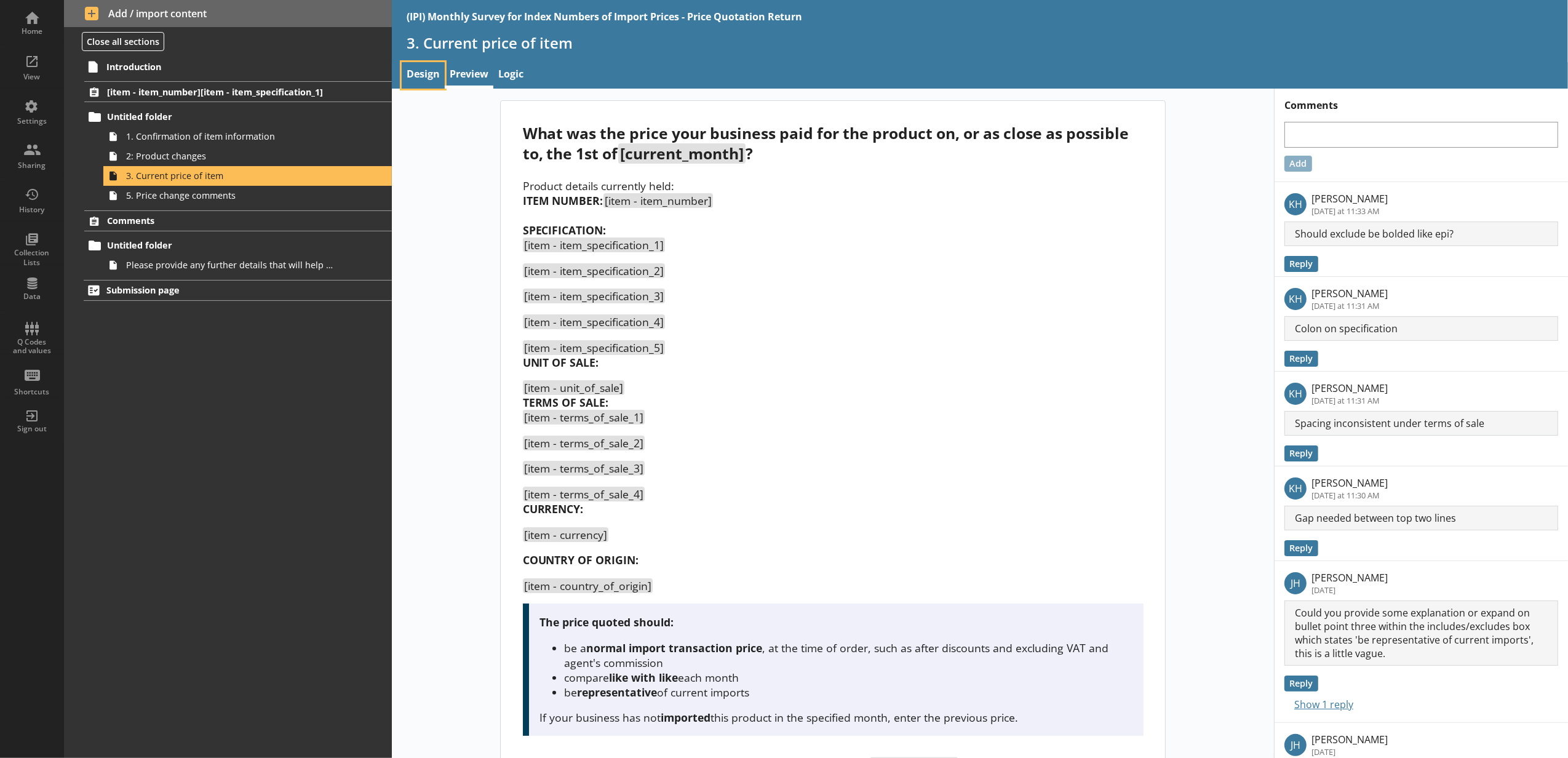
click at [409, 67] on link "Design" at bounding box center [423, 75] width 43 height 26
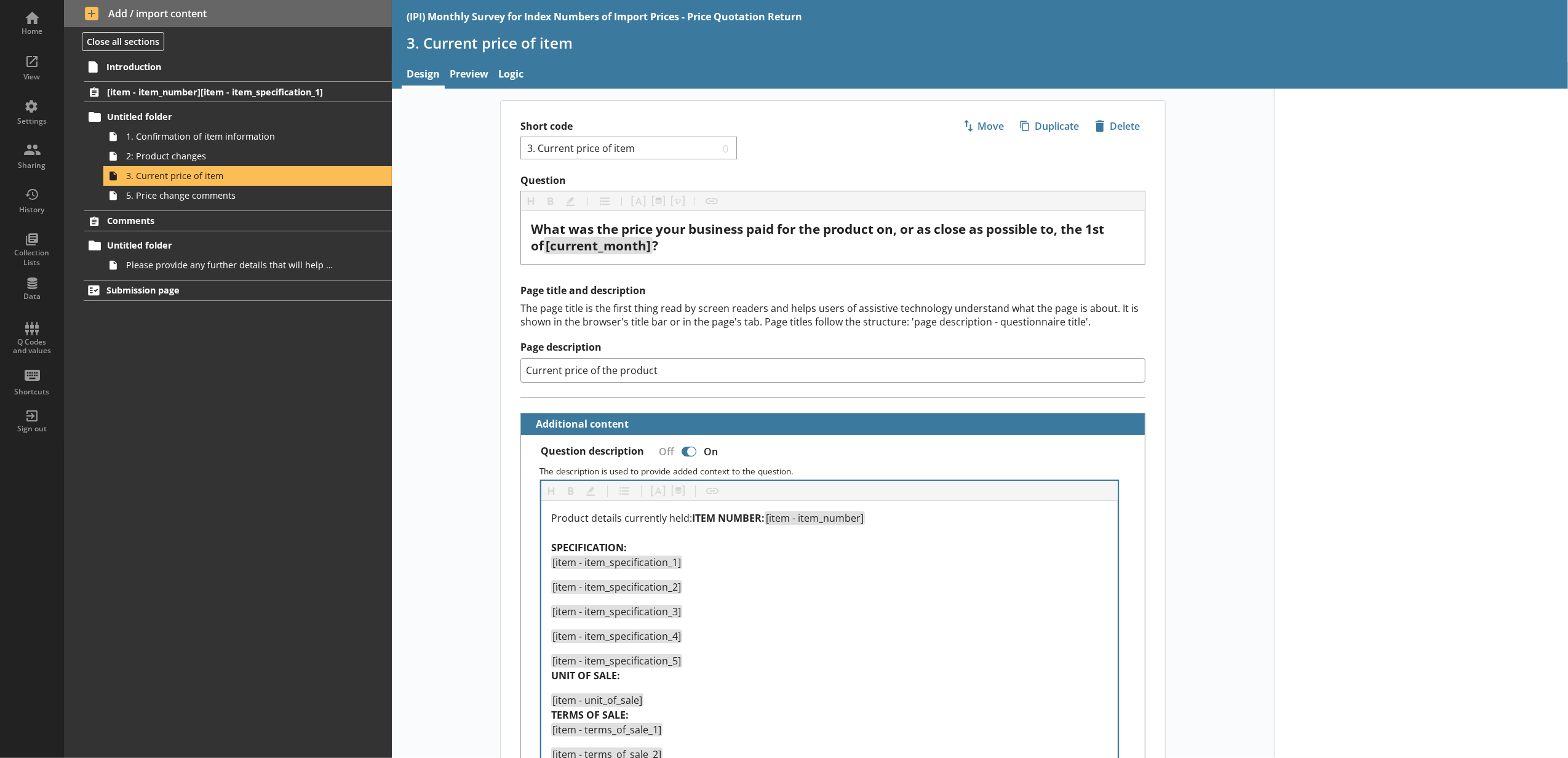
click at [725, 508] on div "Product details currently held: ITEM NUMBER: [item - item_number] SPECIFICATION…" at bounding box center [830, 705] width 576 height 409
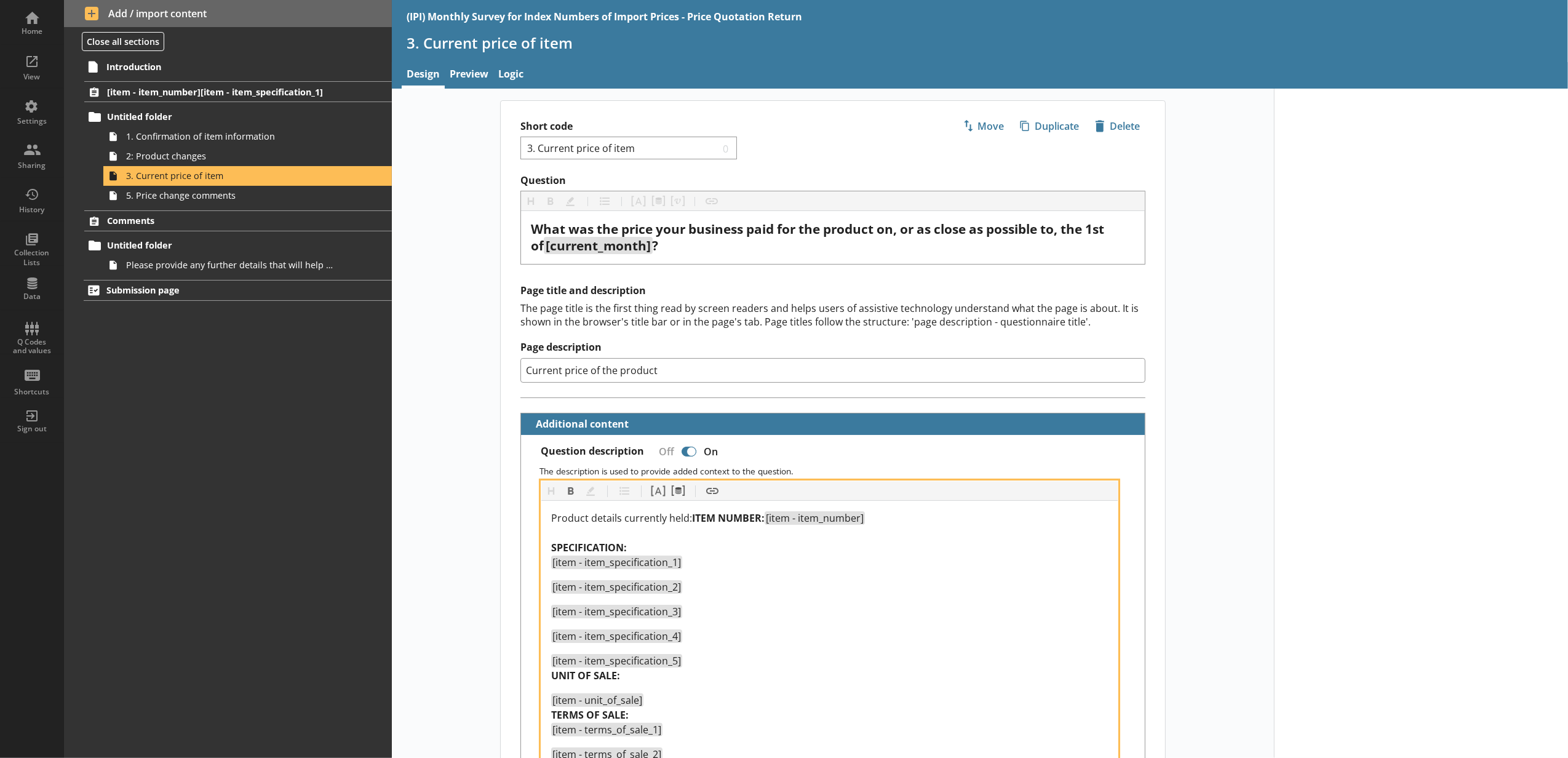
click at [725, 514] on div "Product details currently held: ITEM NUMBER: [item - item_number] SPECIFICATION…" at bounding box center [830, 540] width 557 height 59
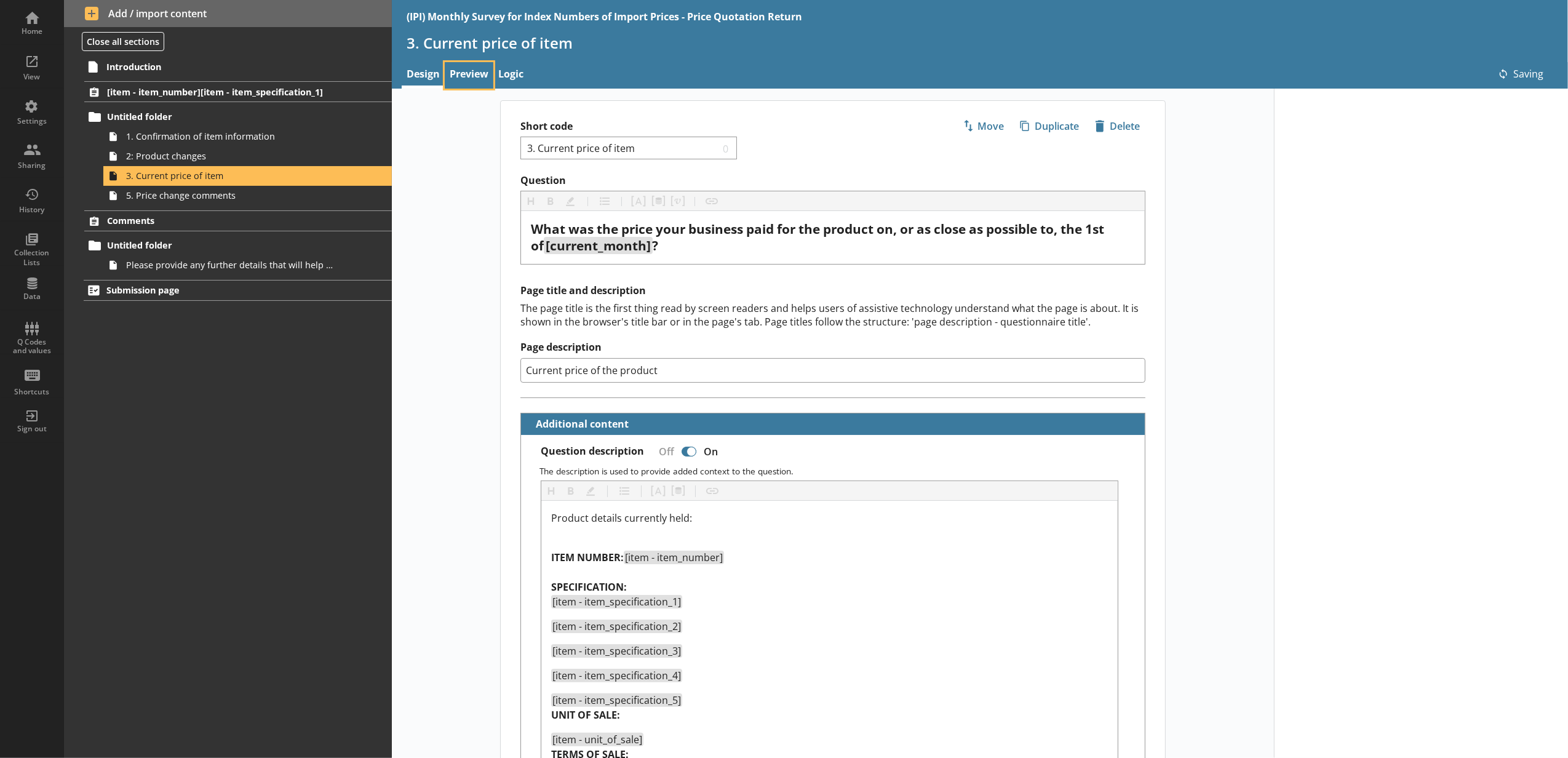
click at [447, 80] on link "Preview" at bounding box center [469, 75] width 48 height 26
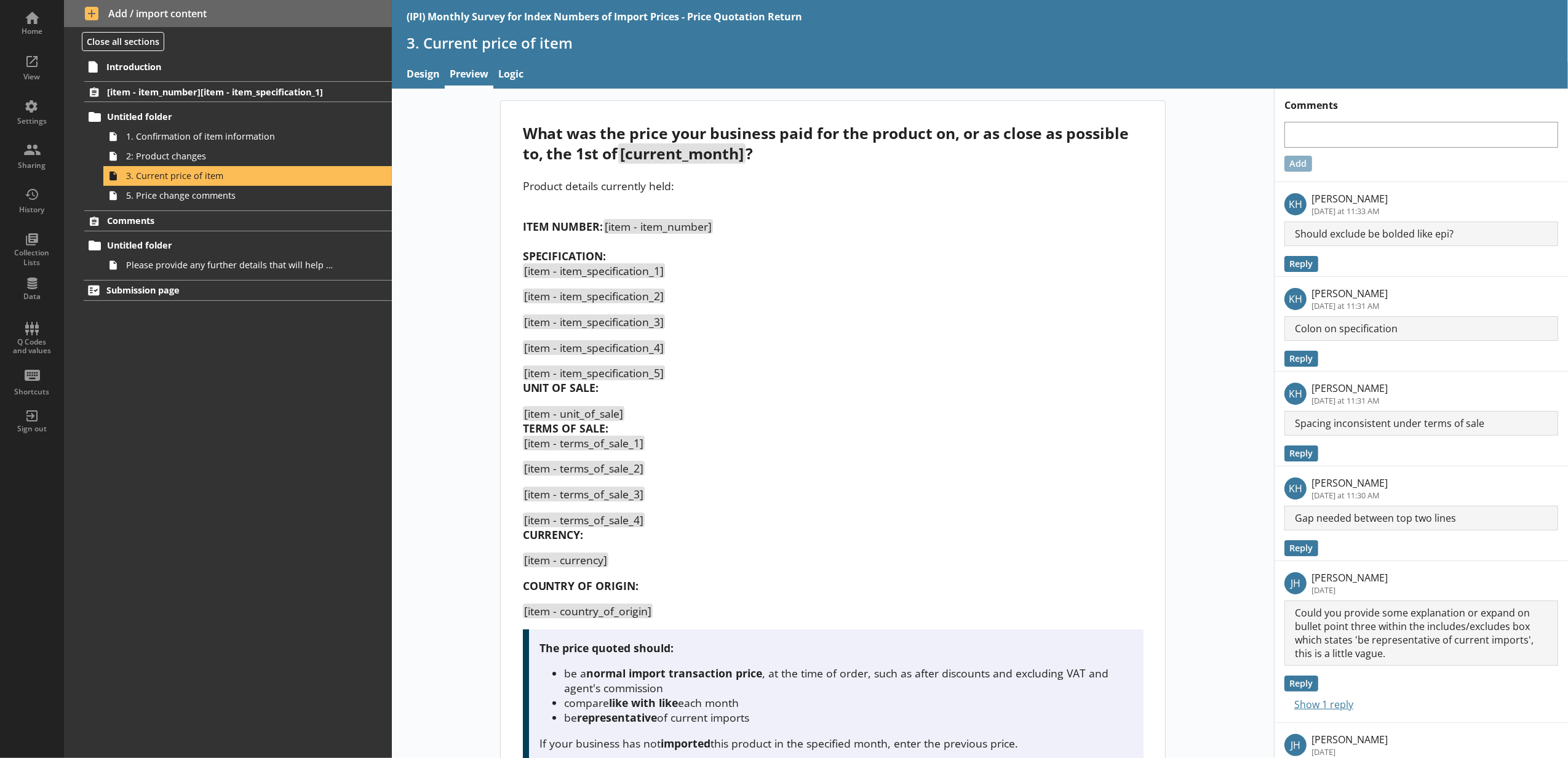
scroll to position [137, 0]
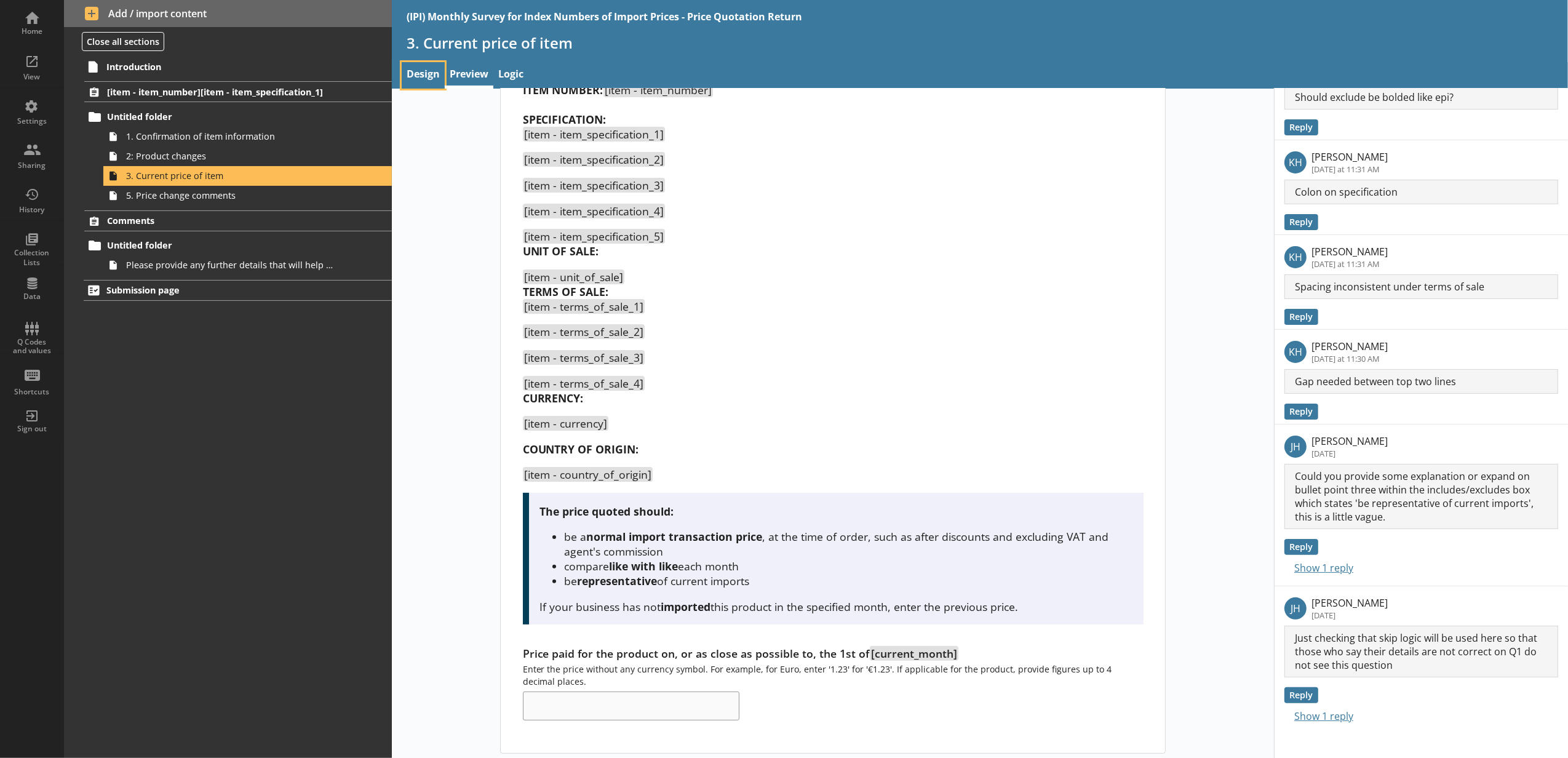
click at [425, 77] on link "Design" at bounding box center [423, 75] width 43 height 26
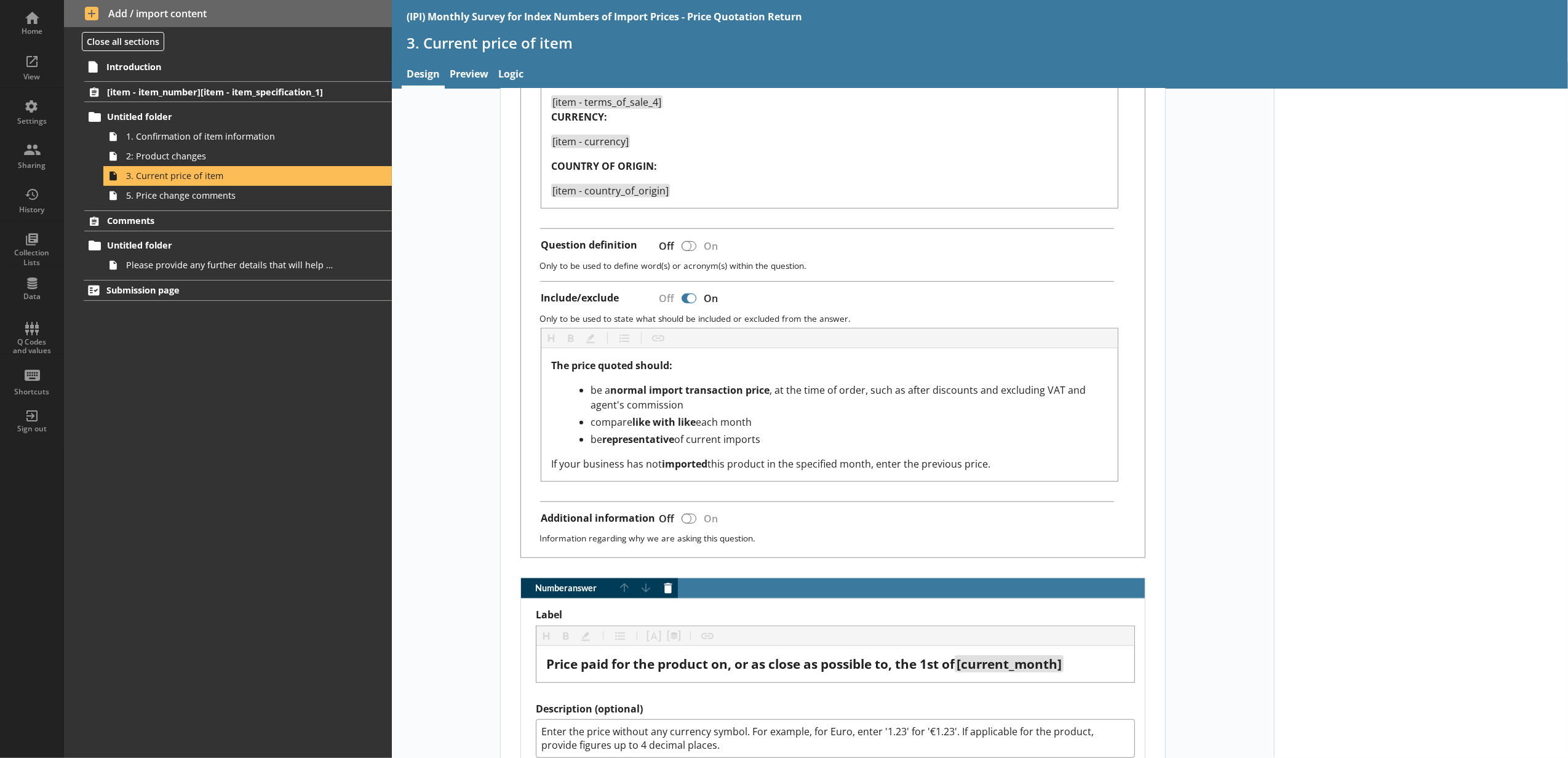
scroll to position [521, 0]
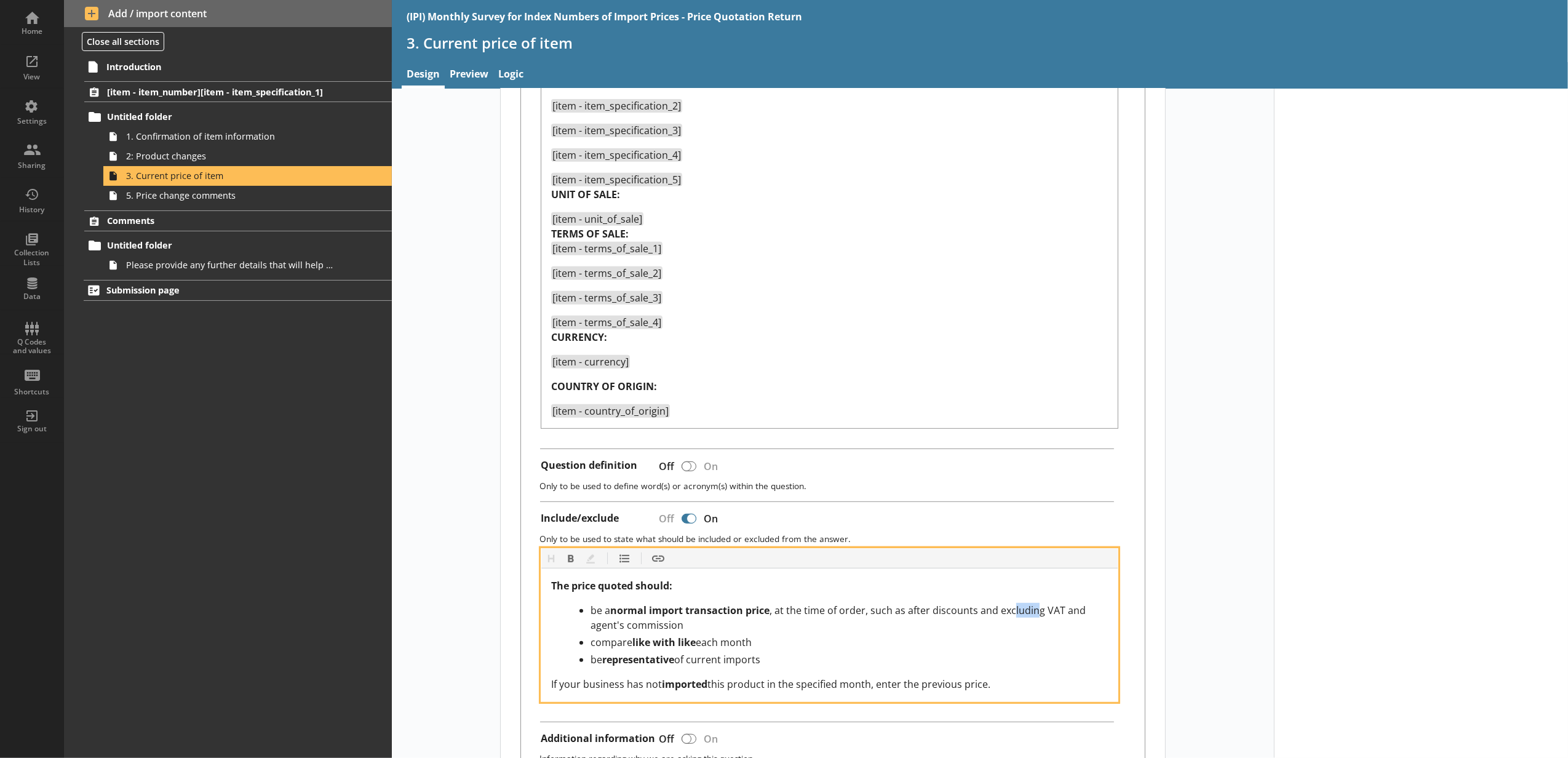
drag, startPoint x: 1015, startPoint y: 614, endPoint x: 987, endPoint y: 614, distance: 28.0
click at [987, 614] on span ", at the time of order, such as after discounts and excluding VAT and agent's c…" at bounding box center [840, 618] width 498 height 28
drag, startPoint x: 1016, startPoint y: 619, endPoint x: 973, endPoint y: 618, distance: 43.0
click at [973, 618] on span ", at the time of order, such as after discounts and excluding VAT and agent's c…" at bounding box center [840, 618] width 498 height 28
click at [571, 557] on button "Bold" at bounding box center [571, 559] width 20 height 20
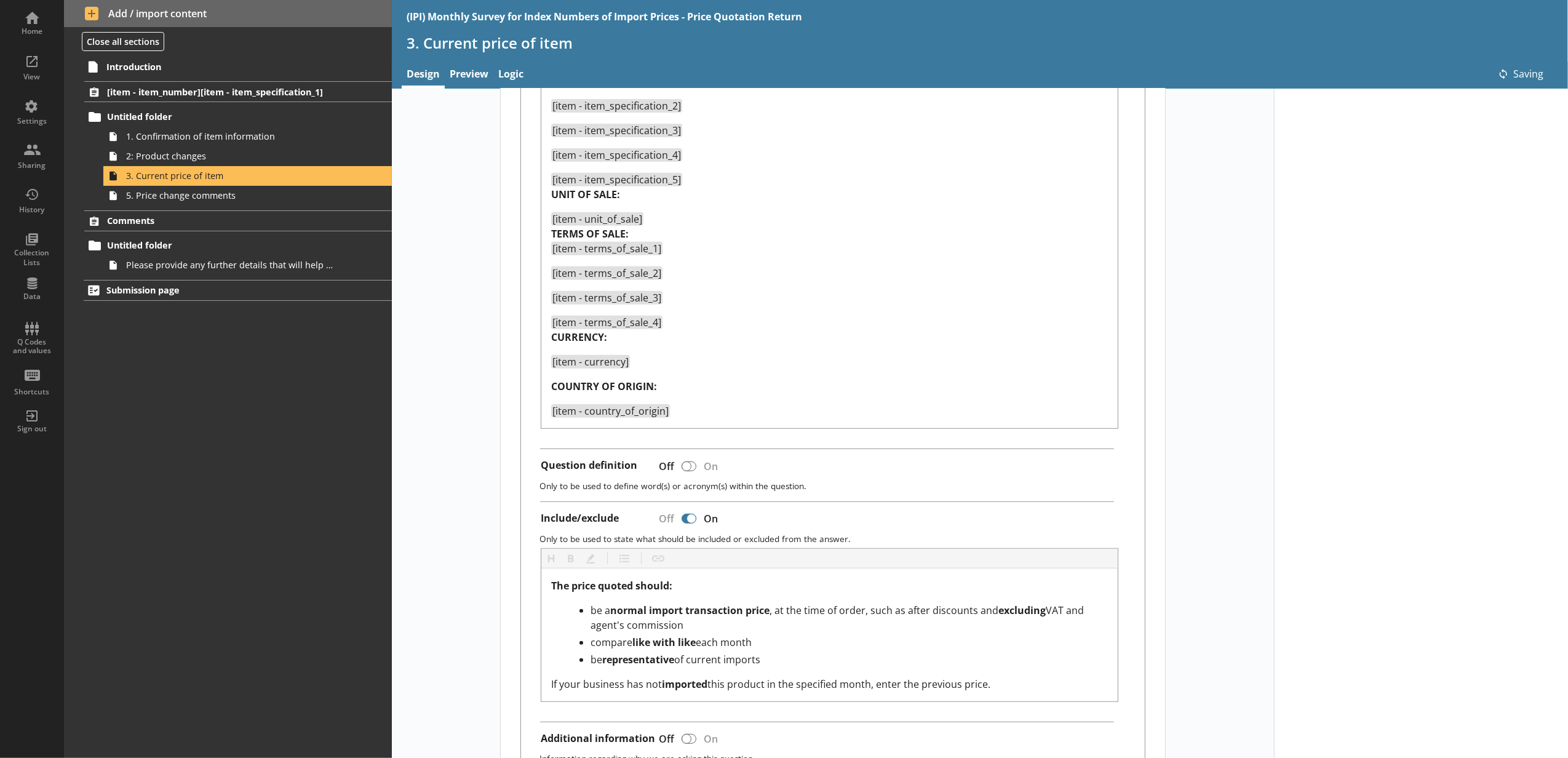
type textarea "x"
